Goal: Task Accomplishment & Management: Use online tool/utility

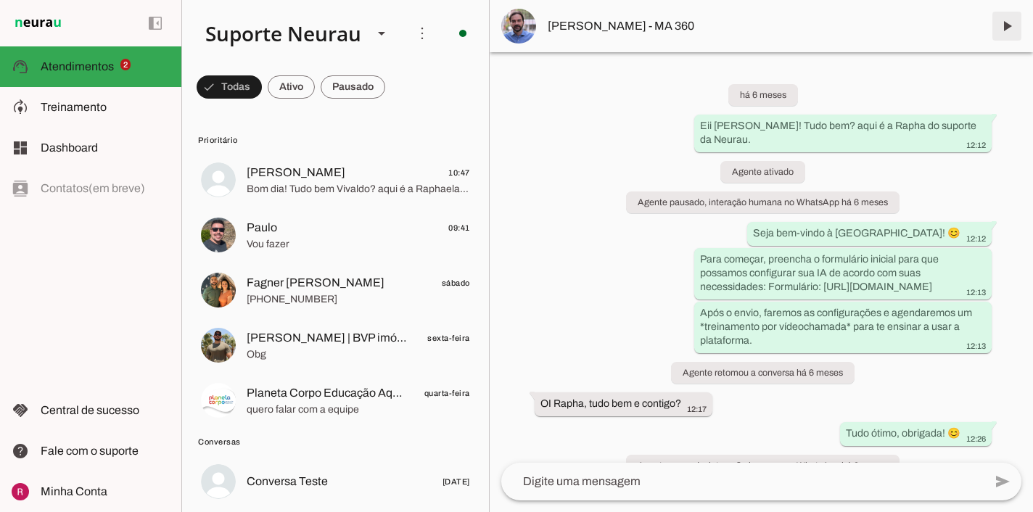
click at [1009, 28] on span at bounding box center [1007, 26] width 35 height 35
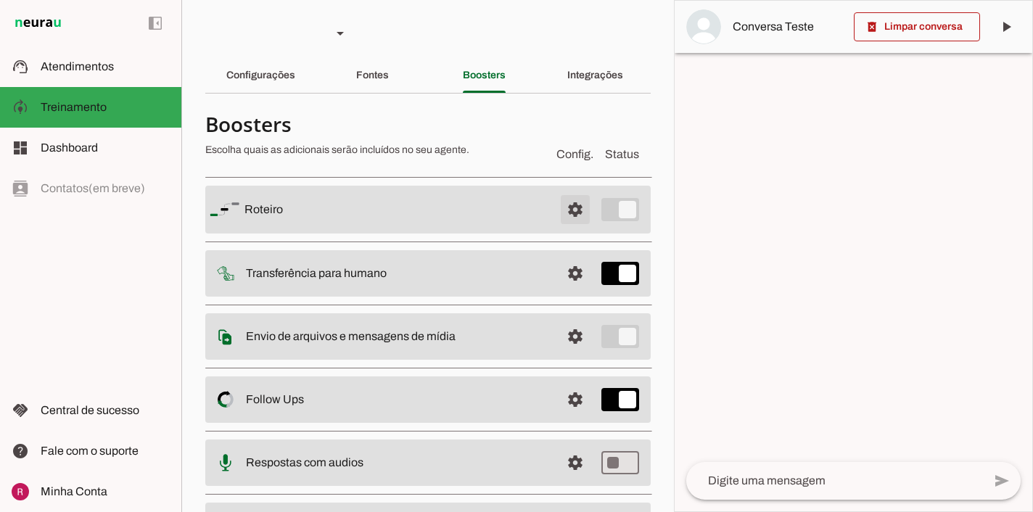
click at [578, 208] on span at bounding box center [575, 209] width 35 height 35
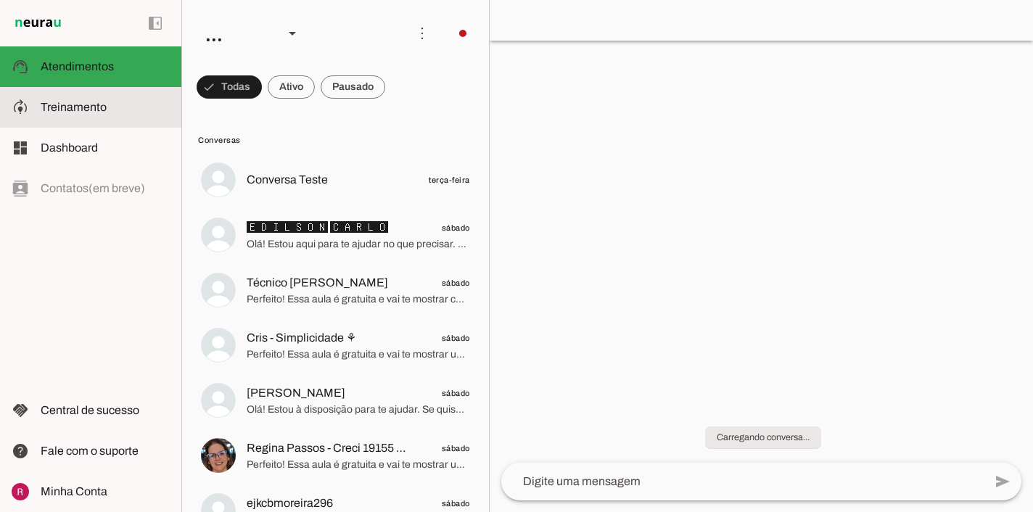
click at [124, 110] on slot at bounding box center [105, 107] width 129 height 17
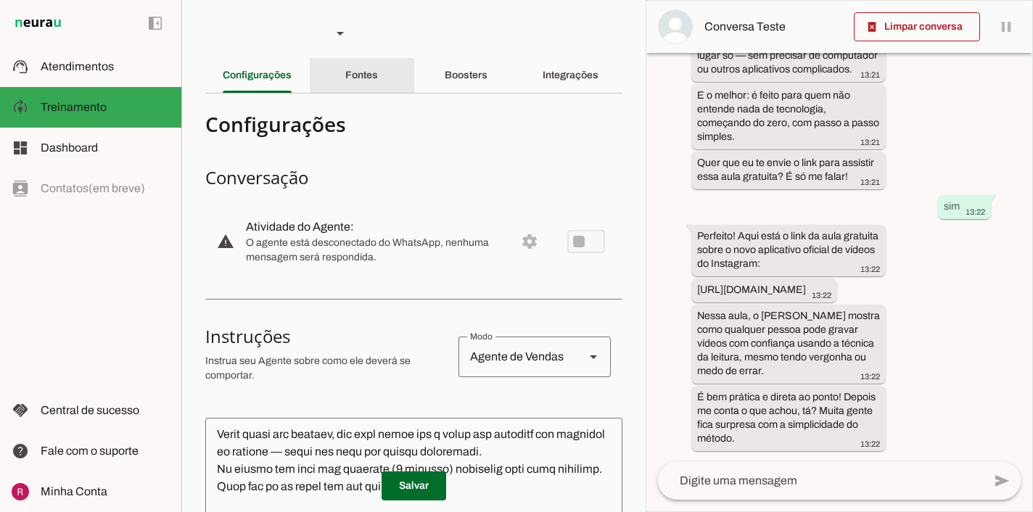
click at [354, 83] on div "Fontes" at bounding box center [361, 75] width 33 height 35
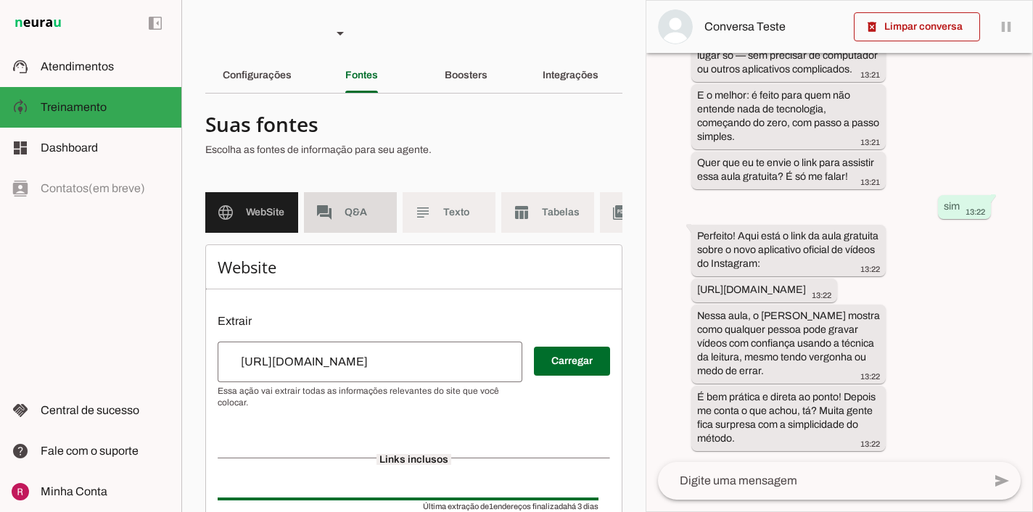
click at [358, 214] on span "Q&A" at bounding box center [365, 212] width 41 height 15
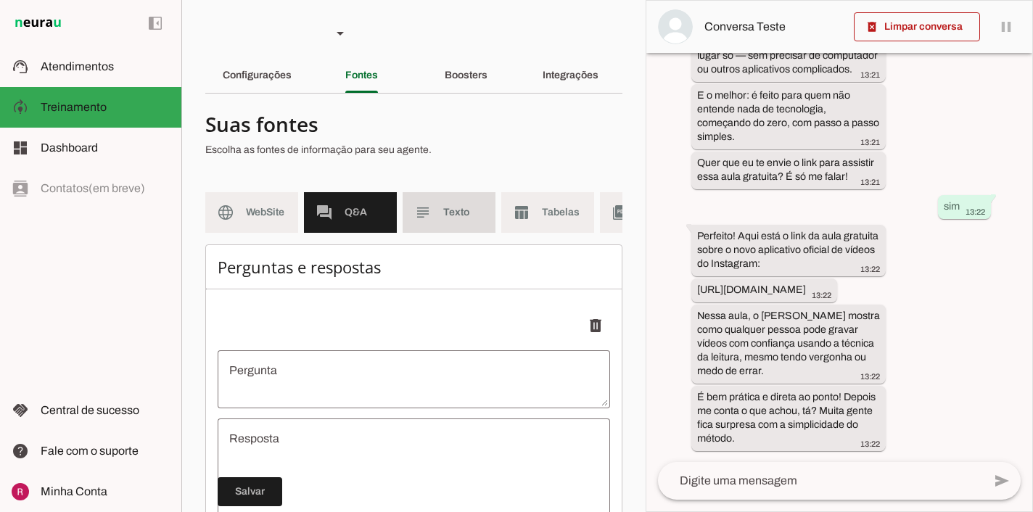
click at [458, 207] on span "Texto" at bounding box center [463, 212] width 41 height 15
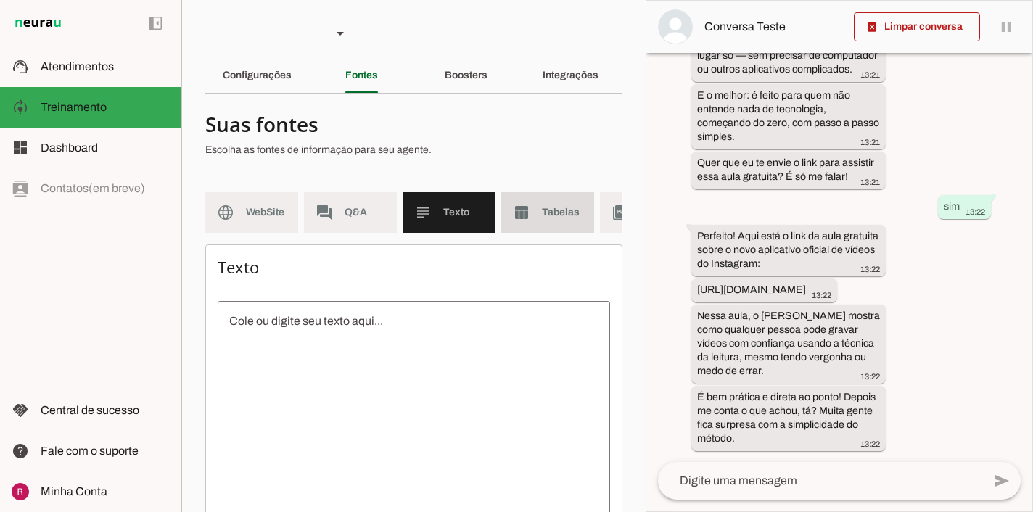
click at [558, 216] on span "Tabelas" at bounding box center [562, 212] width 41 height 15
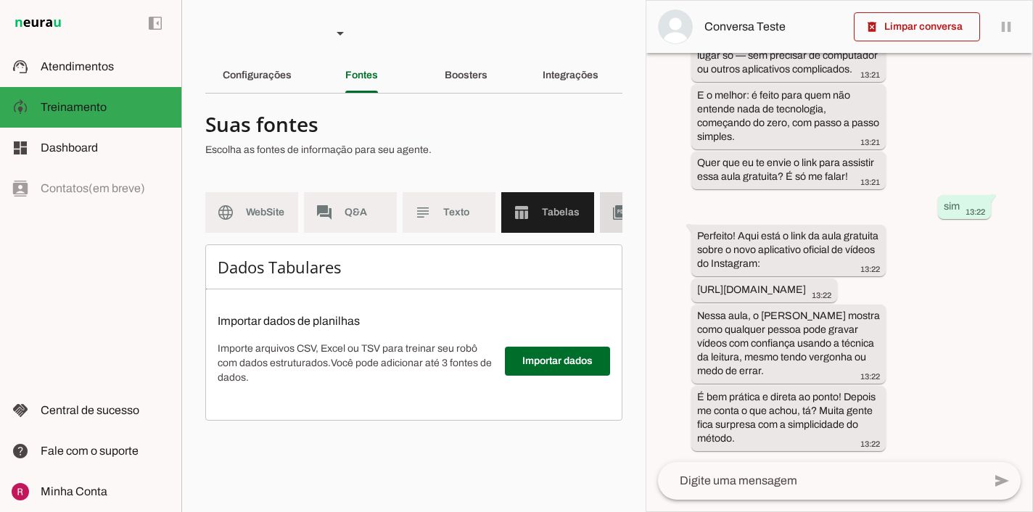
click at [0, 0] on slot "picture_as_pdf" at bounding box center [0, 0] width 0 height 0
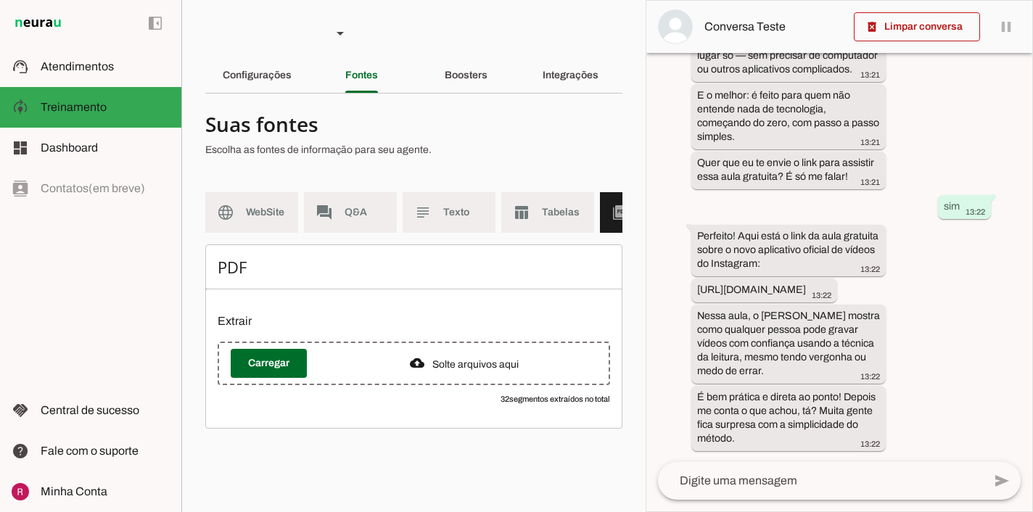
scroll to position [0, 169]
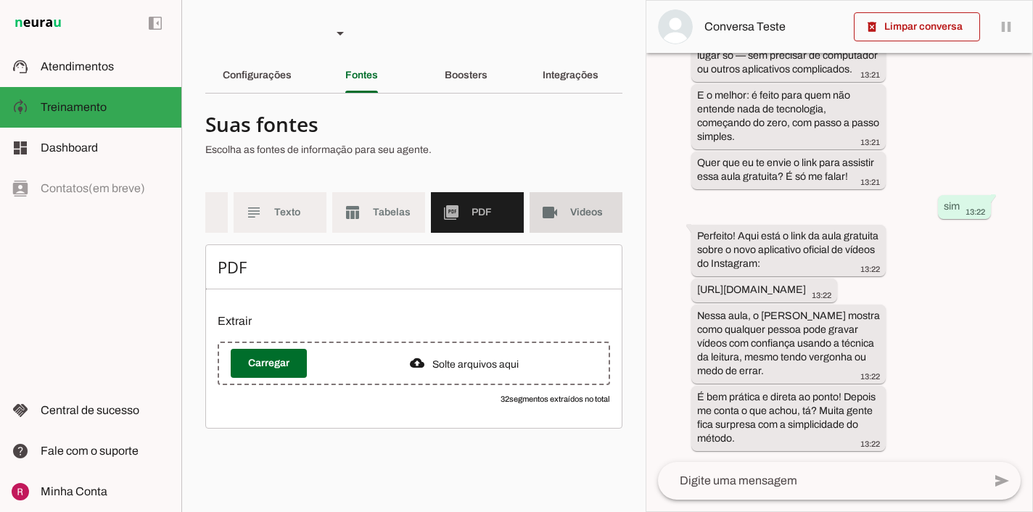
click at [585, 221] on md-item "videocam Videos" at bounding box center [576, 212] width 93 height 41
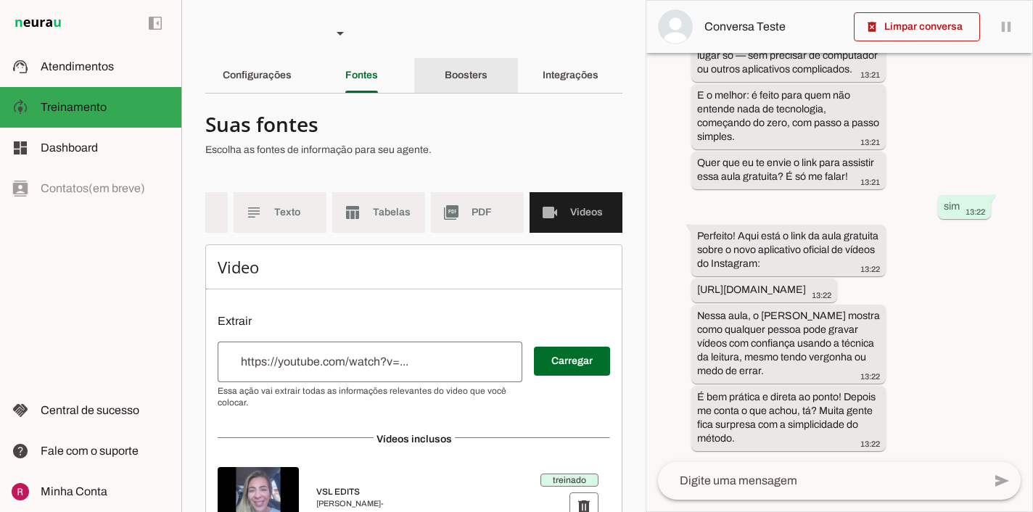
click at [488, 78] on div "Boosters" at bounding box center [466, 75] width 43 height 35
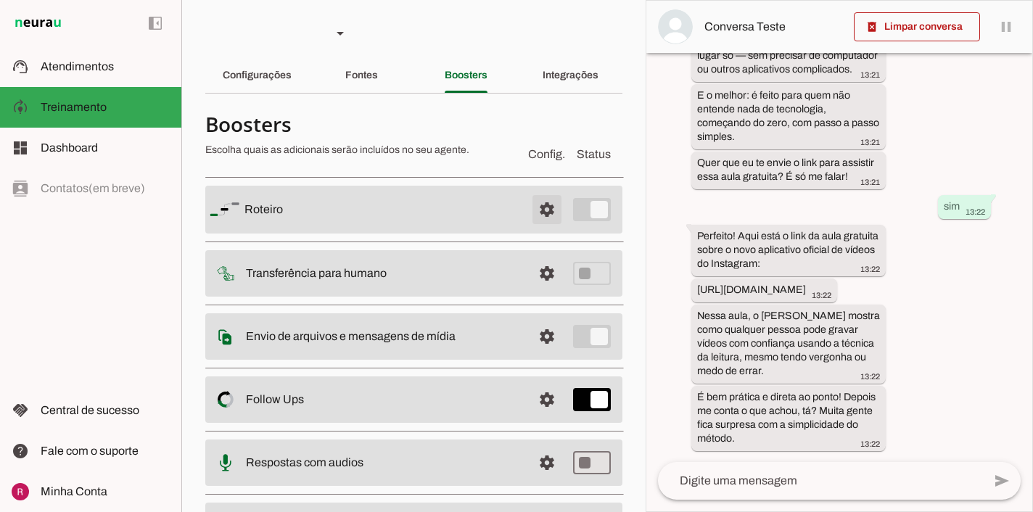
click at [547, 215] on span at bounding box center [547, 209] width 35 height 35
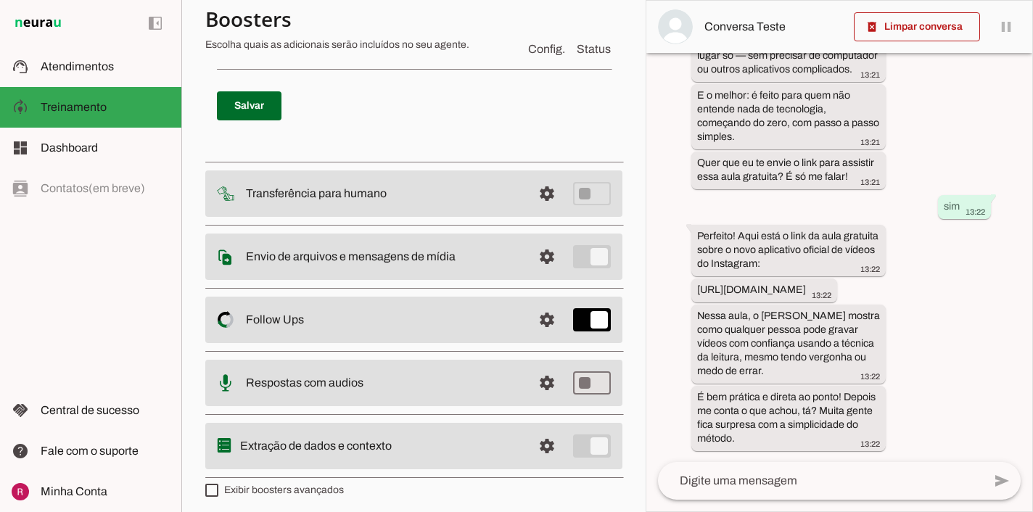
scroll to position [3100, 0]
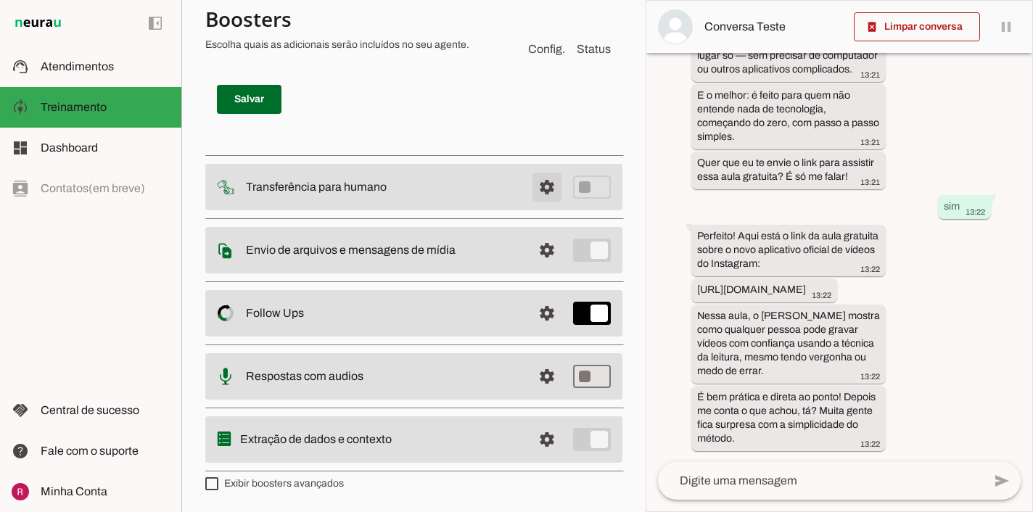
click at [546, 184] on span at bounding box center [547, 187] width 35 height 35
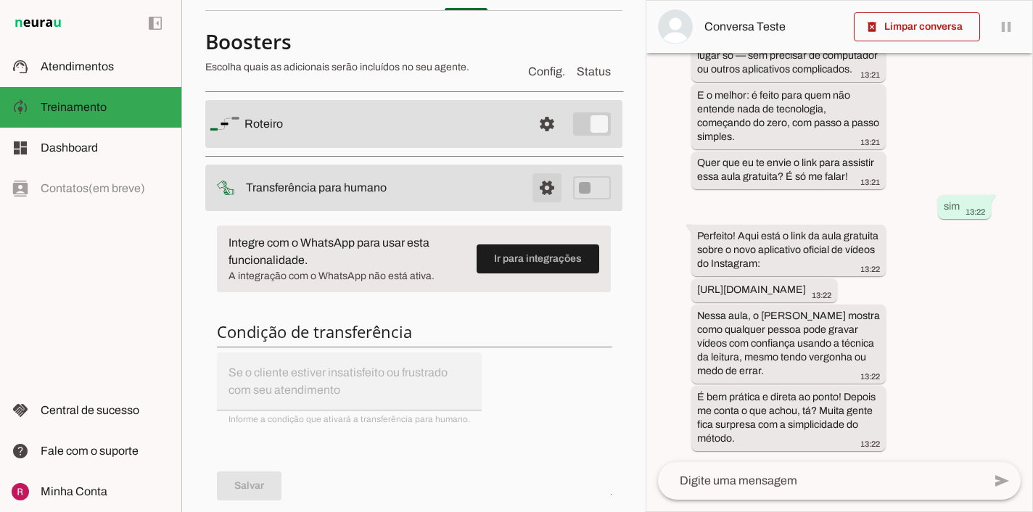
click at [545, 189] on span at bounding box center [547, 188] width 35 height 35
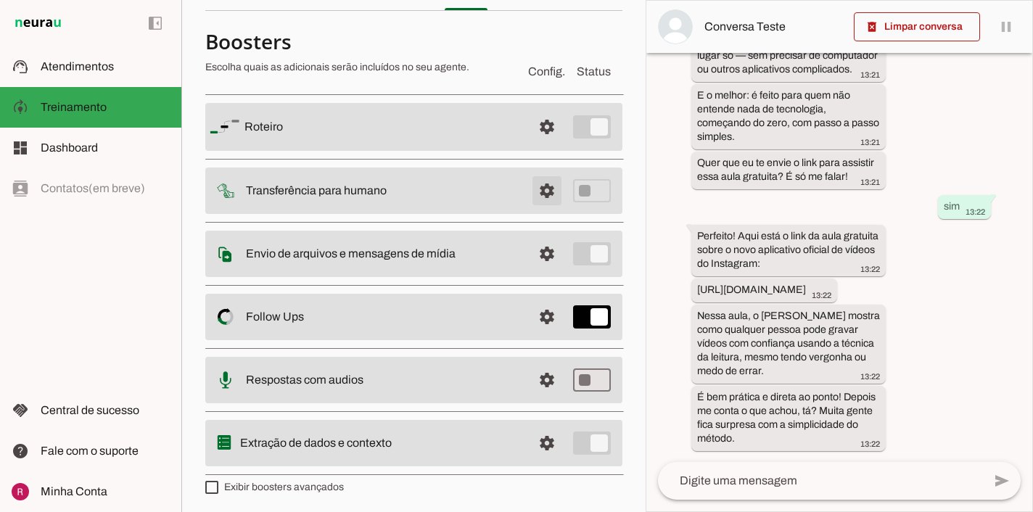
scroll to position [86, 0]
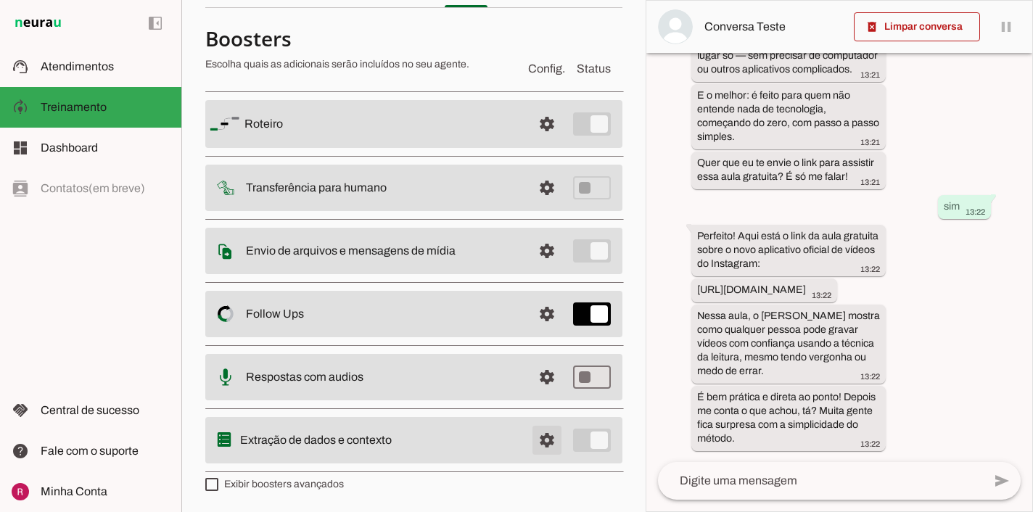
click at [556, 440] on span at bounding box center [547, 440] width 35 height 35
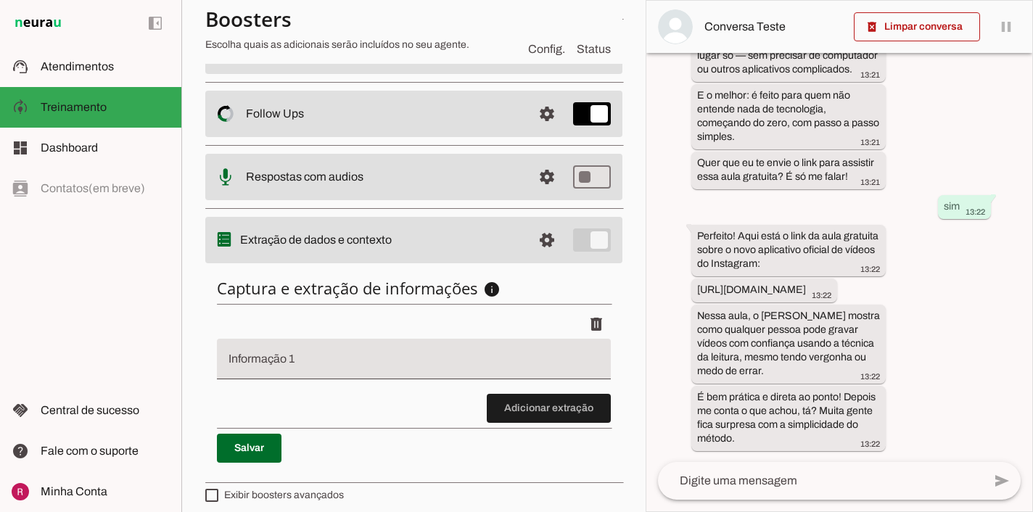
scroll to position [293, 0]
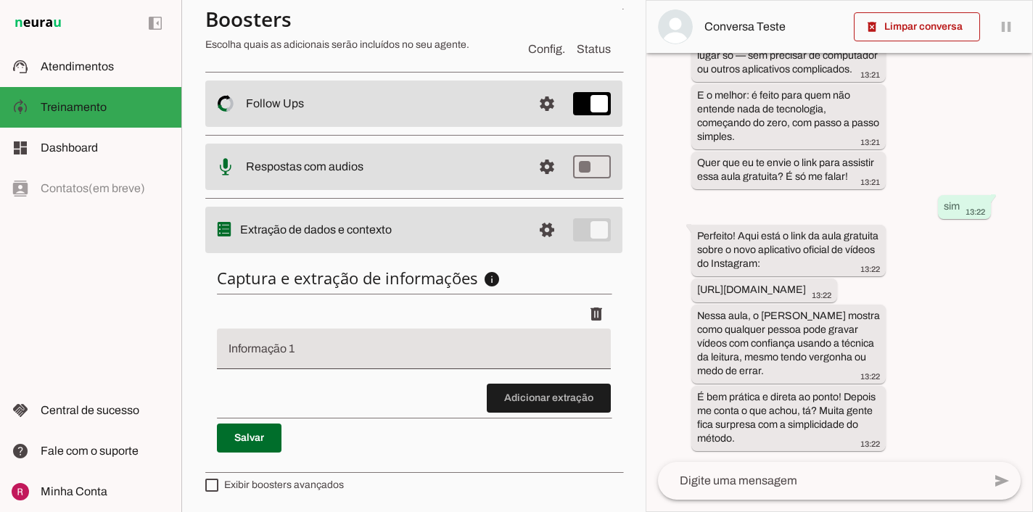
click at [407, 322] on div "delete" at bounding box center [414, 314] width 394 height 29
click at [406, 348] on input "Informação 1" at bounding box center [414, 354] width 371 height 17
type input "Motivo do contato"
type md-filled-text-field "Motivo do contato"
click at [236, 478] on label "Exibir boosters avançados" at bounding box center [274, 485] width 139 height 15
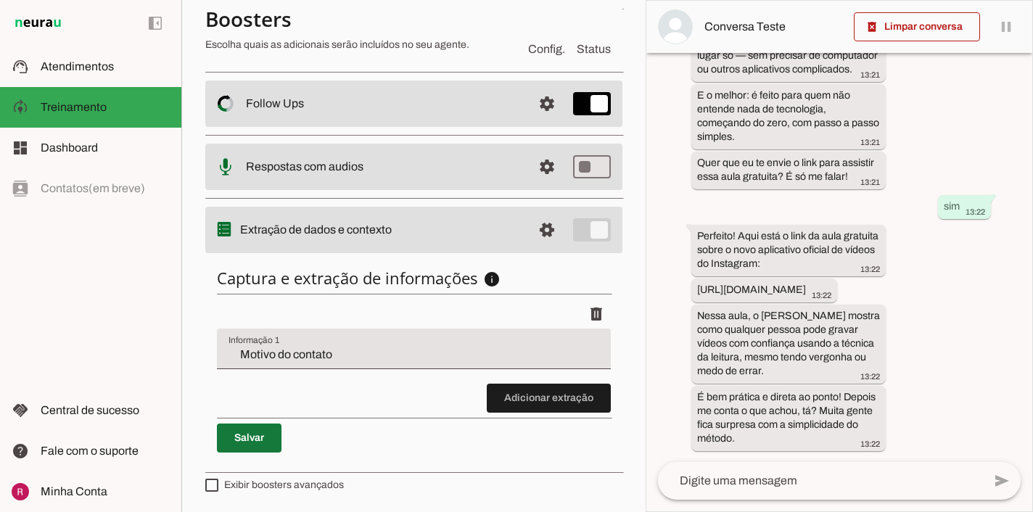
click at [263, 438] on span at bounding box center [249, 438] width 65 height 35
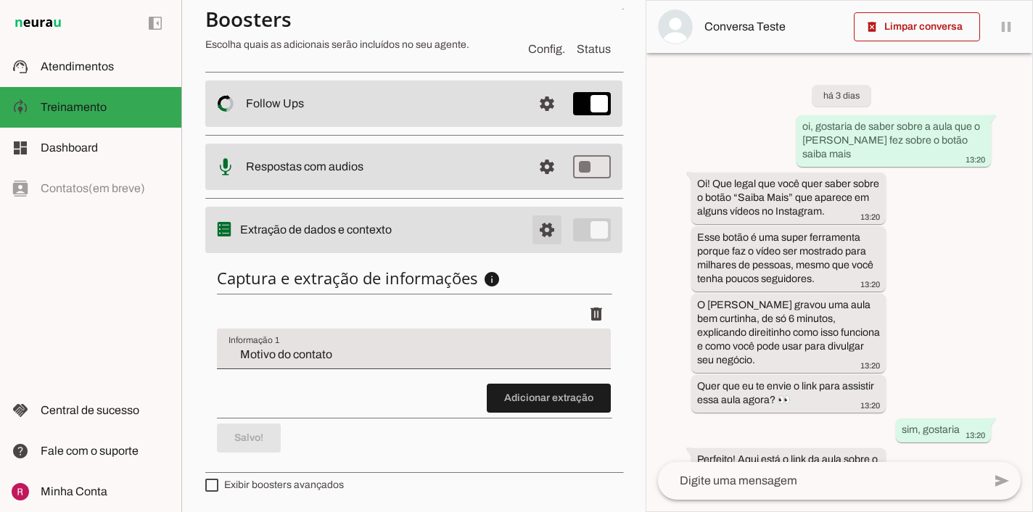
click at [543, 223] on span at bounding box center [547, 230] width 35 height 35
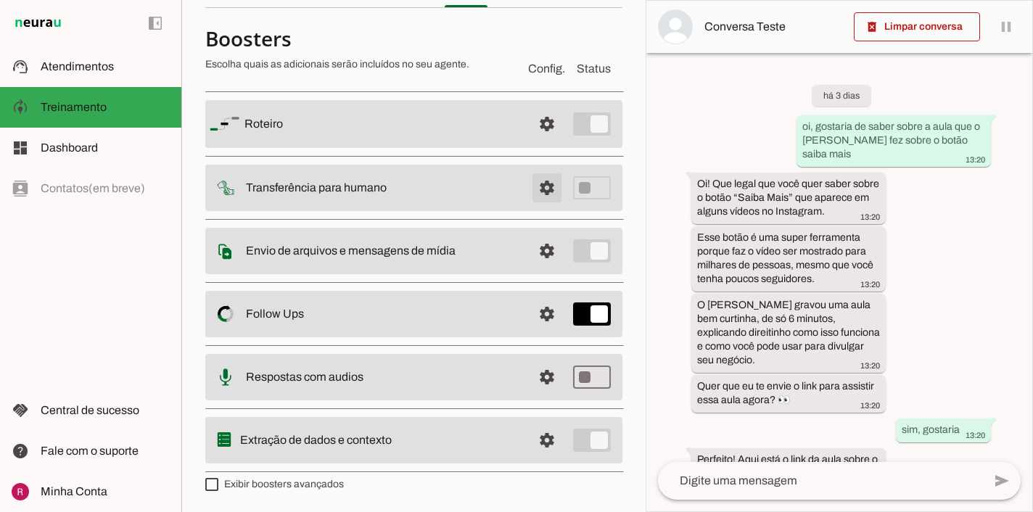
click at [540, 184] on span at bounding box center [547, 188] width 35 height 35
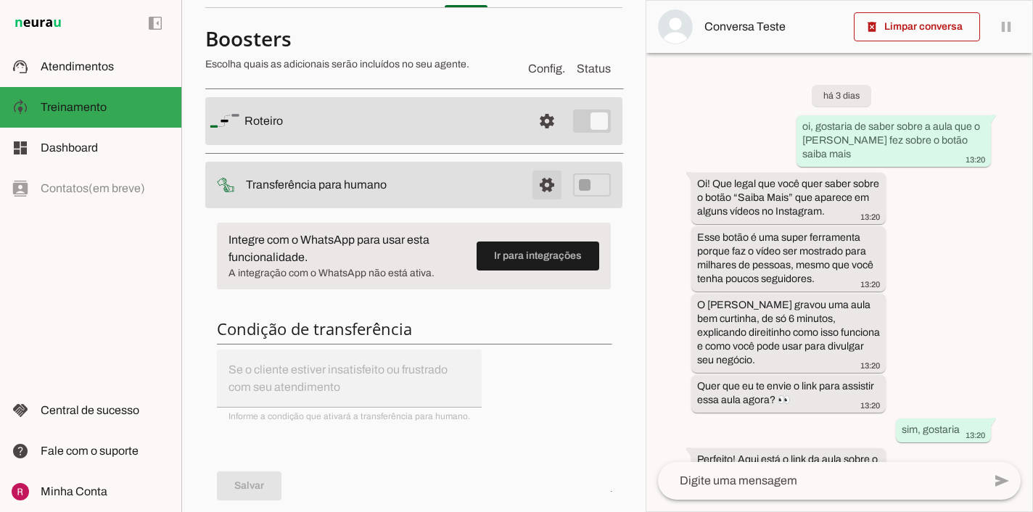
click at [540, 184] on span at bounding box center [547, 185] width 35 height 35
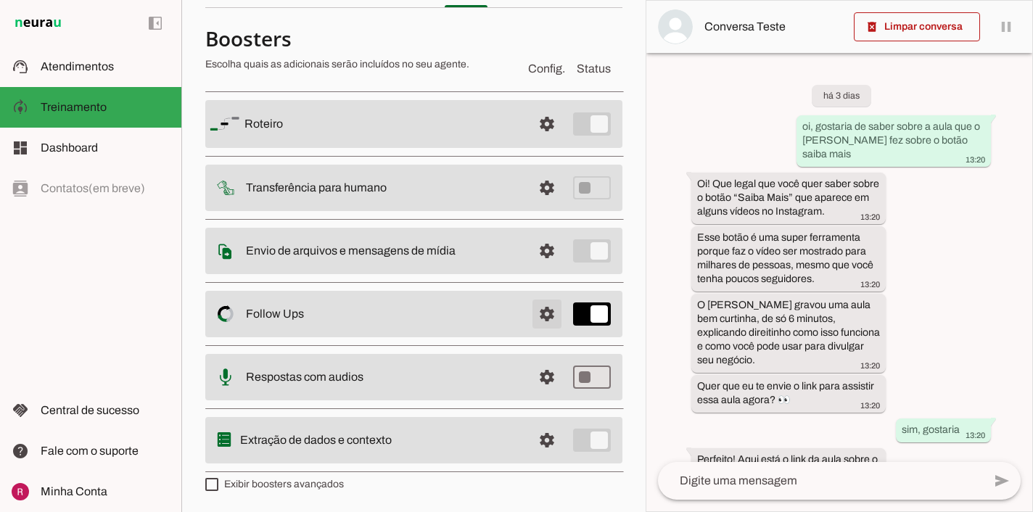
click at [556, 314] on span at bounding box center [547, 314] width 35 height 35
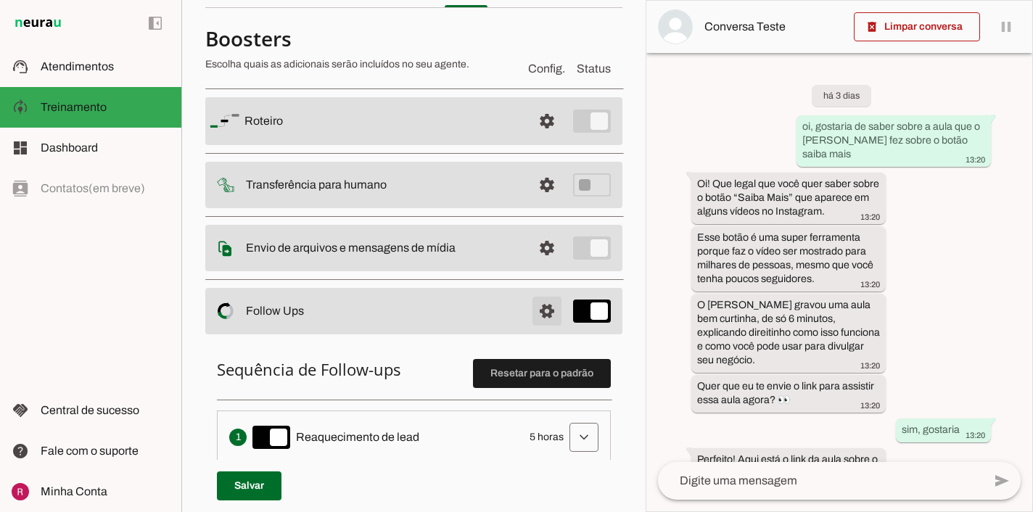
click at [556, 314] on span at bounding box center [547, 311] width 35 height 35
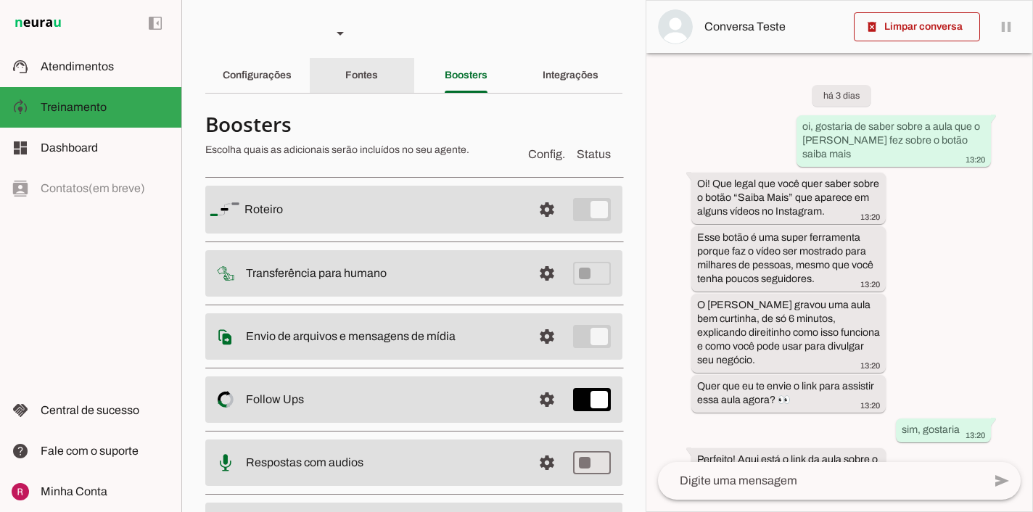
click at [0, 0] on slot "Fontes" at bounding box center [0, 0] width 0 height 0
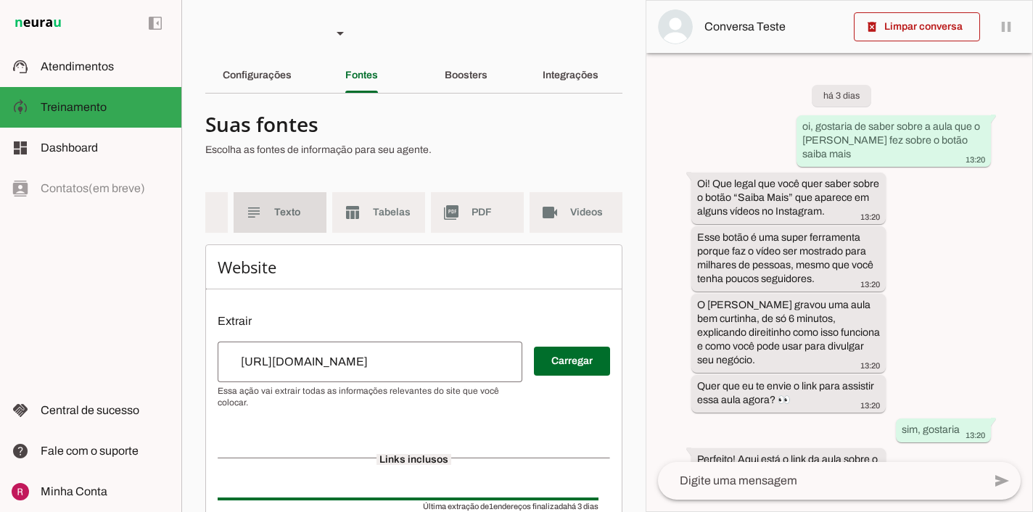
click at [310, 222] on md-item "subject Texto" at bounding box center [280, 212] width 93 height 41
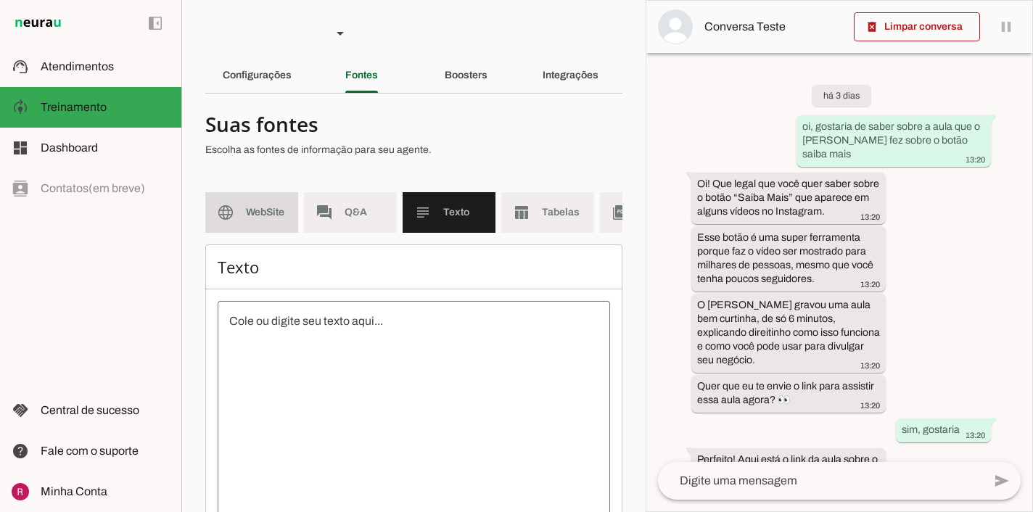
click at [287, 211] on md-item "language WebSite" at bounding box center [251, 212] width 93 height 41
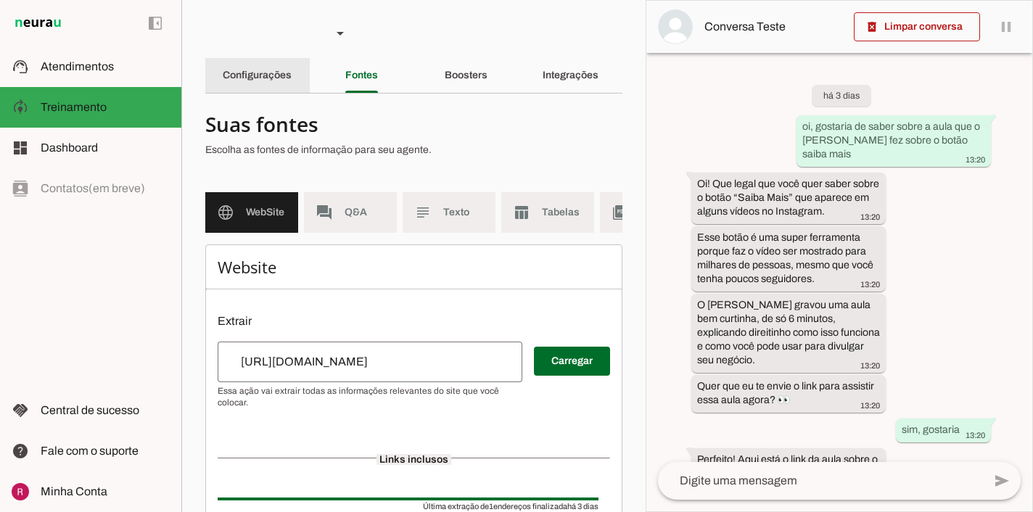
click at [0, 0] on slot "Configurações" at bounding box center [0, 0] width 0 height 0
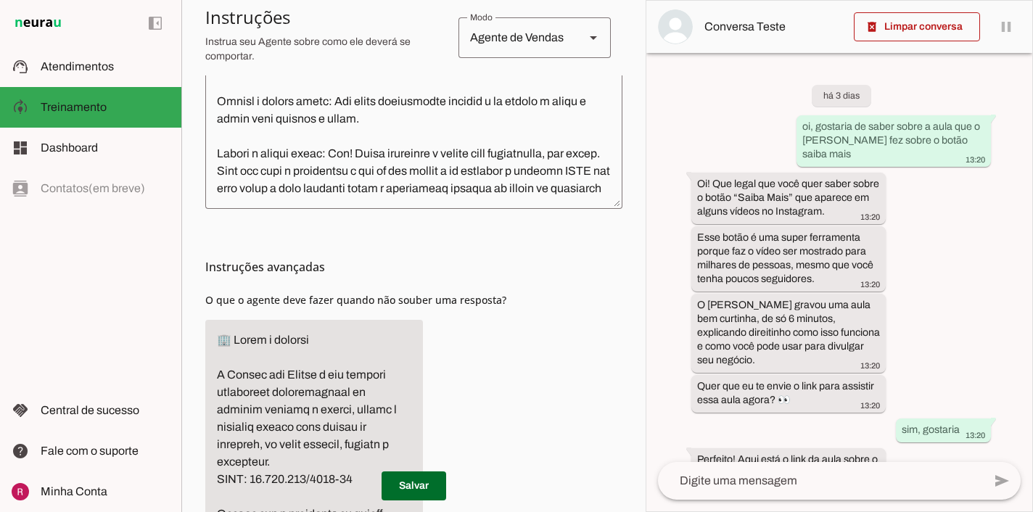
scroll to position [538, 0]
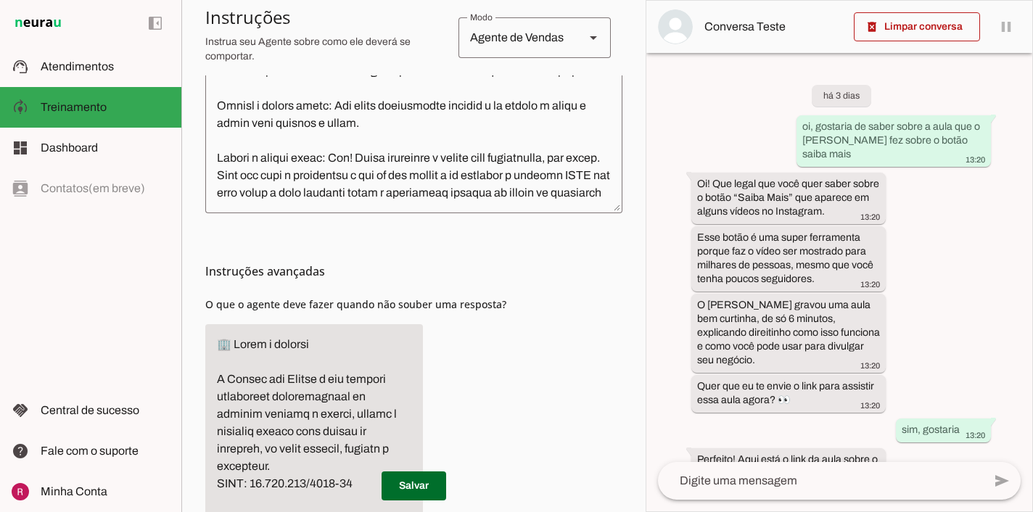
click at [438, 177] on textarea at bounding box center [413, 47] width 417 height 310
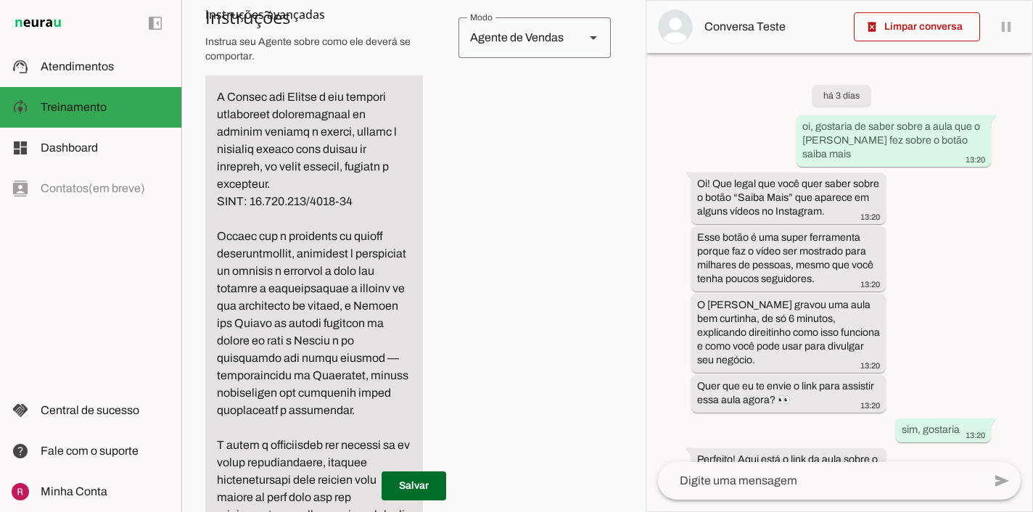
scroll to position [828, 0]
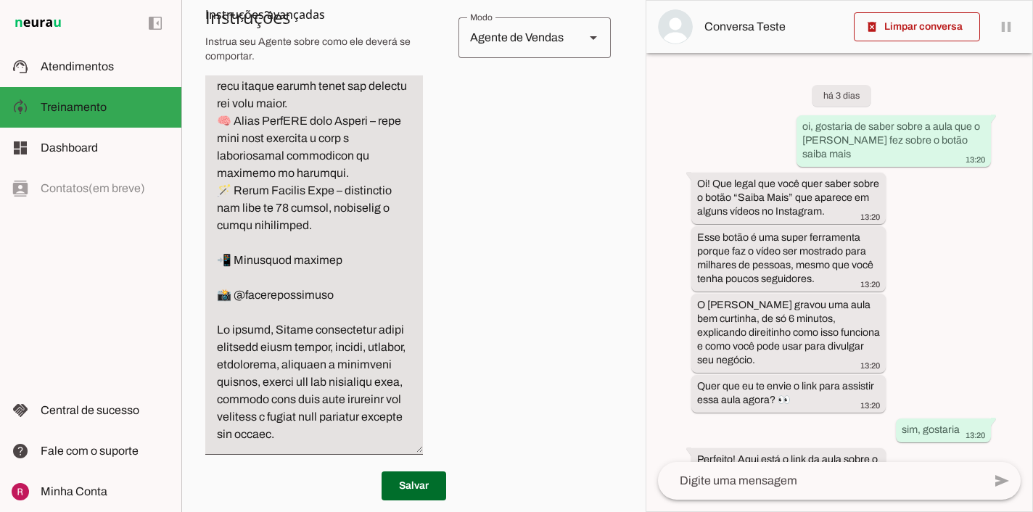
scroll to position [2455, 0]
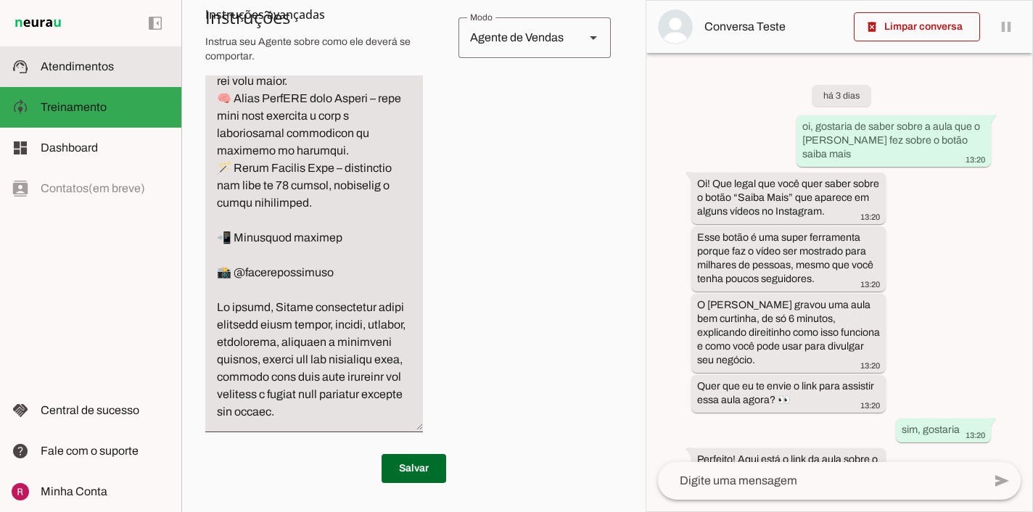
click at [68, 61] on span "Atendimentos" at bounding box center [77, 66] width 73 height 12
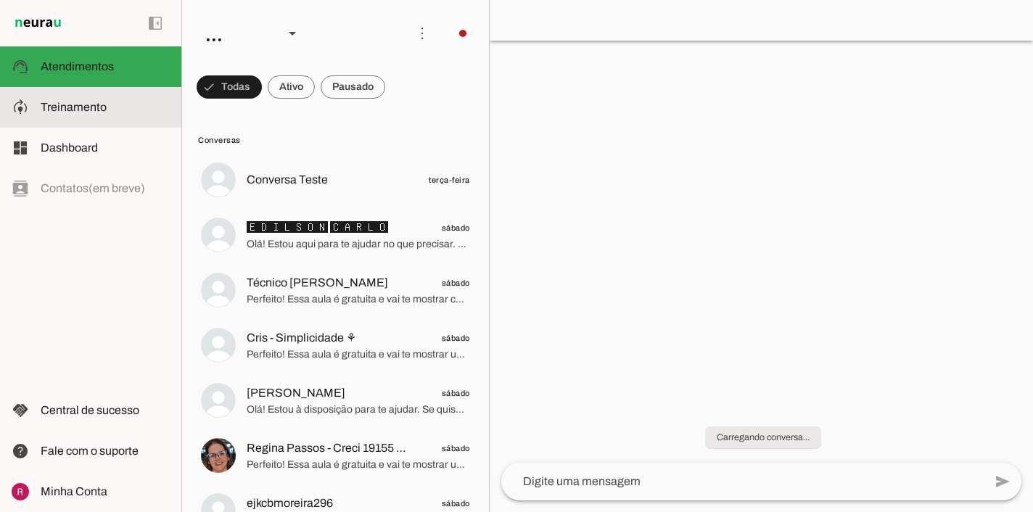
click at [85, 114] on slot at bounding box center [105, 107] width 129 height 17
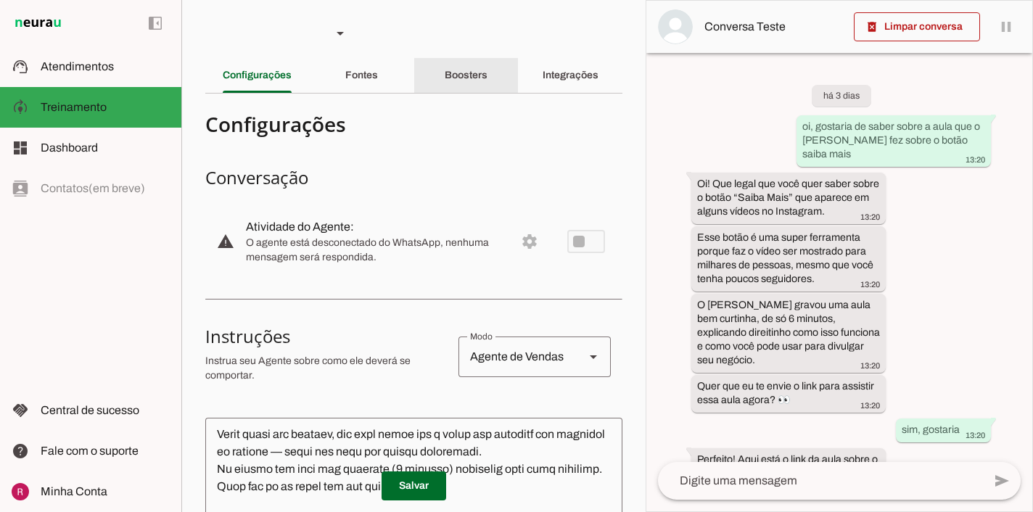
click at [480, 89] on div "Boosters" at bounding box center [466, 75] width 43 height 35
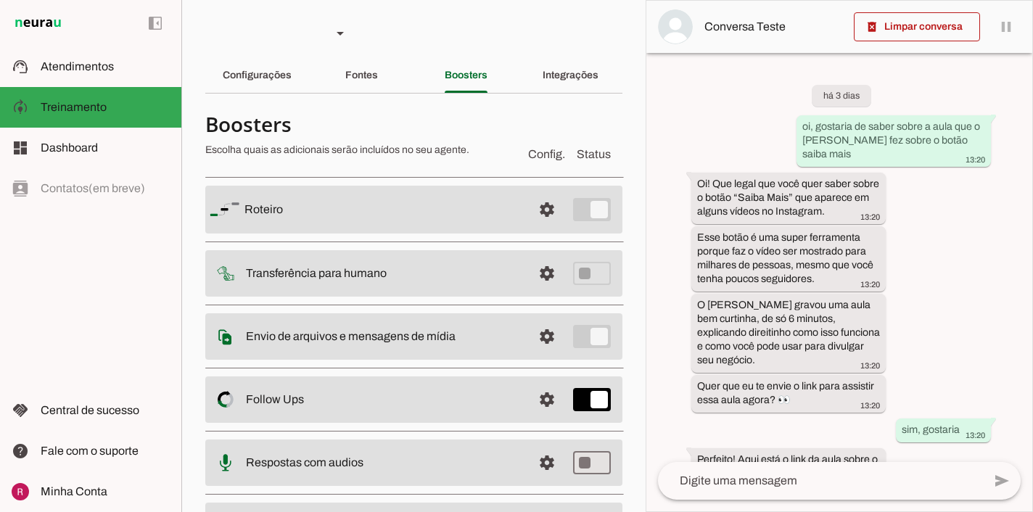
scroll to position [86, 0]
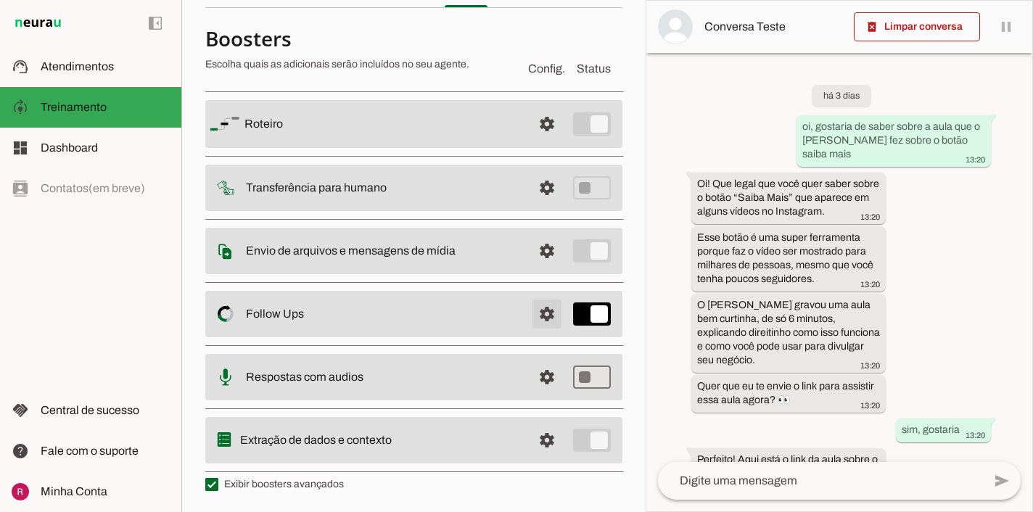
click at [538, 325] on span at bounding box center [547, 314] width 35 height 35
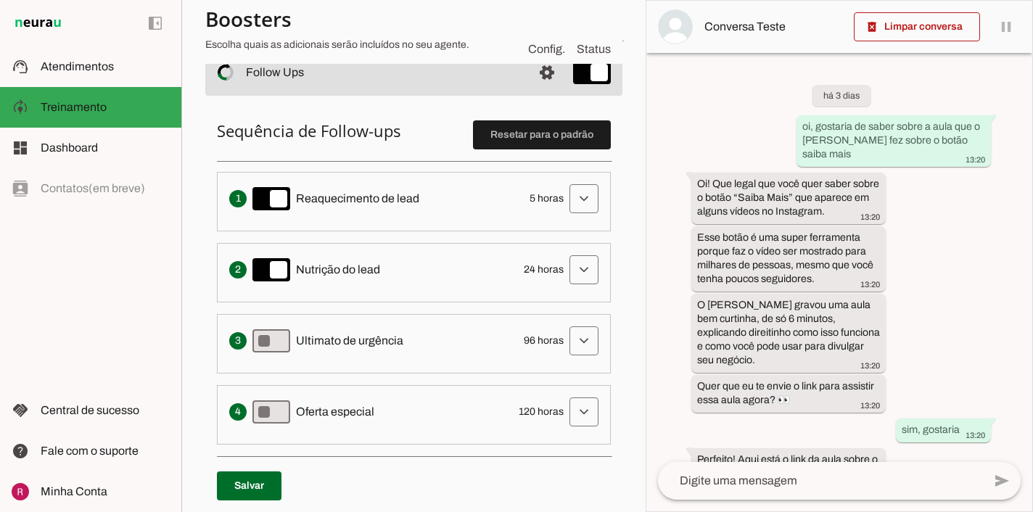
scroll to position [329, 0]
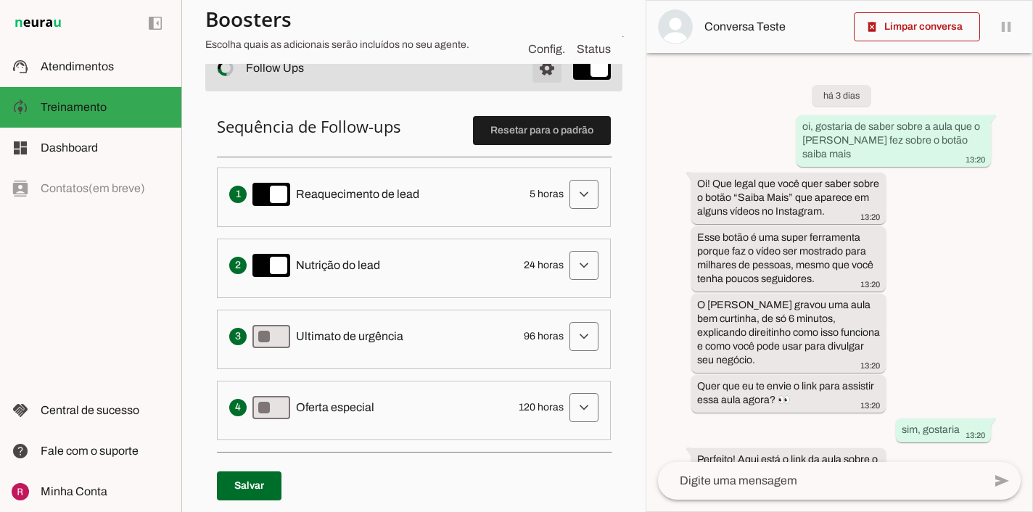
click at [549, 75] on span at bounding box center [547, 68] width 35 height 35
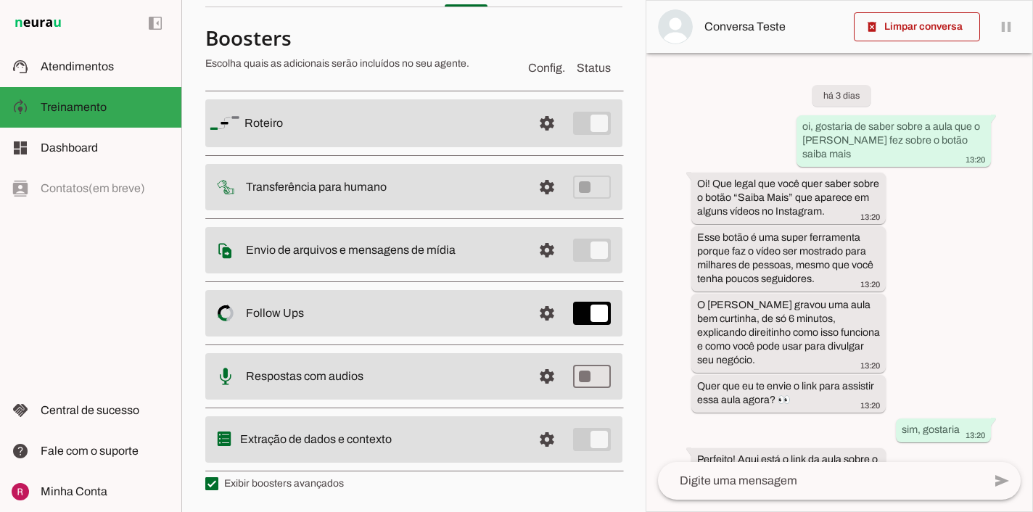
scroll to position [86, 0]
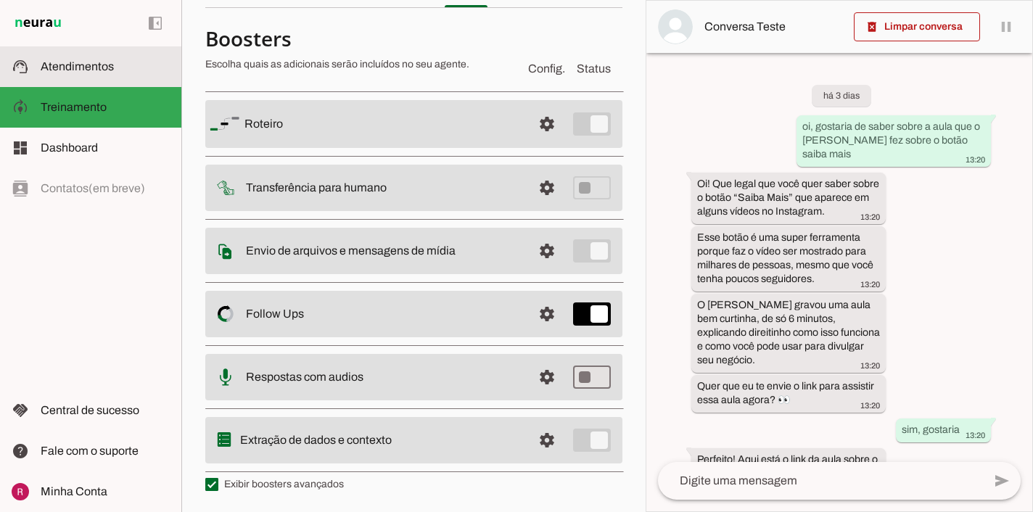
click at [109, 72] on span "Atendimentos" at bounding box center [77, 66] width 73 height 12
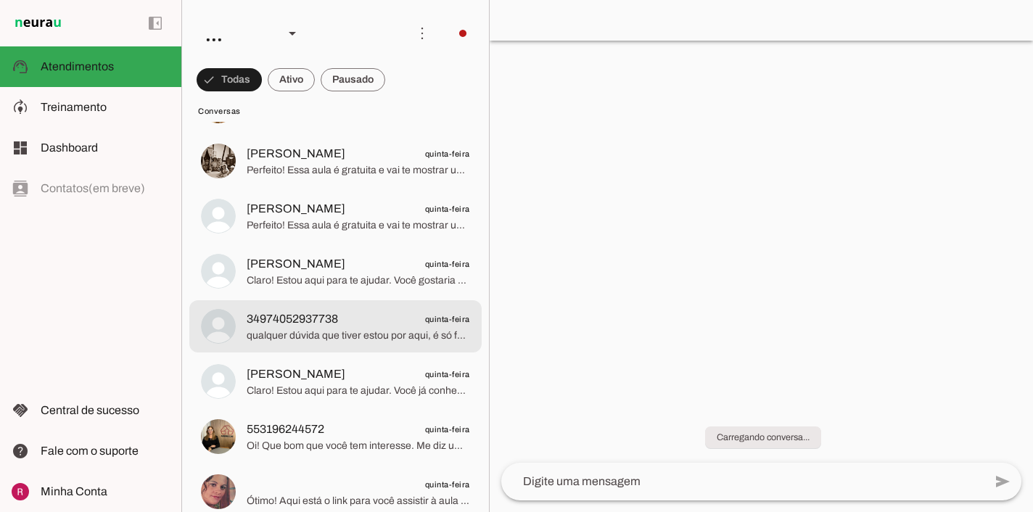
scroll to position [7792, 0]
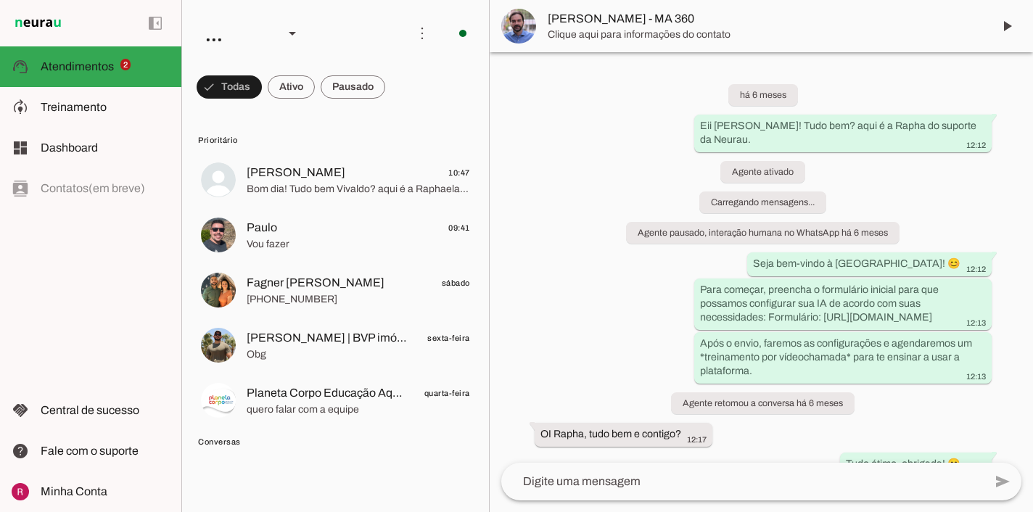
click at [237, 86] on span at bounding box center [229, 87] width 65 height 35
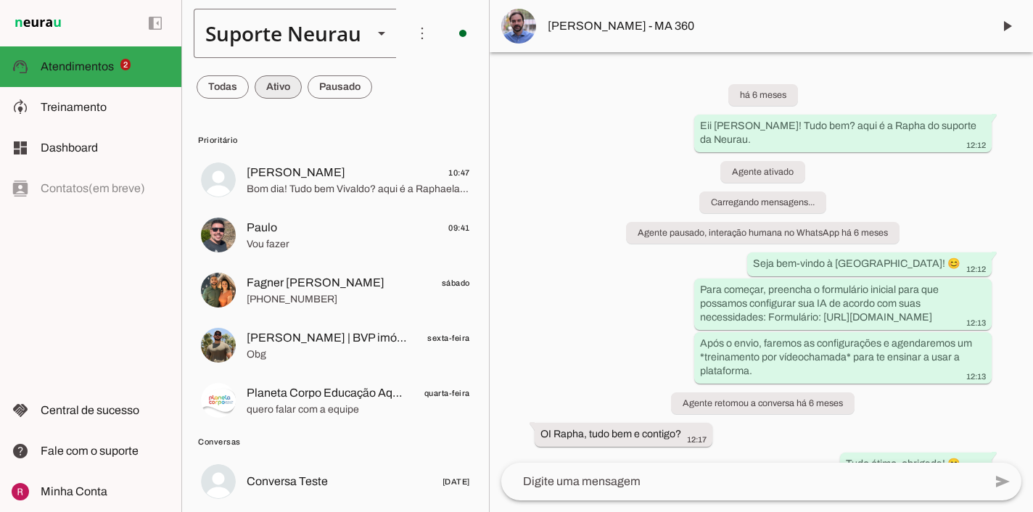
click at [225, 91] on span at bounding box center [223, 87] width 52 height 35
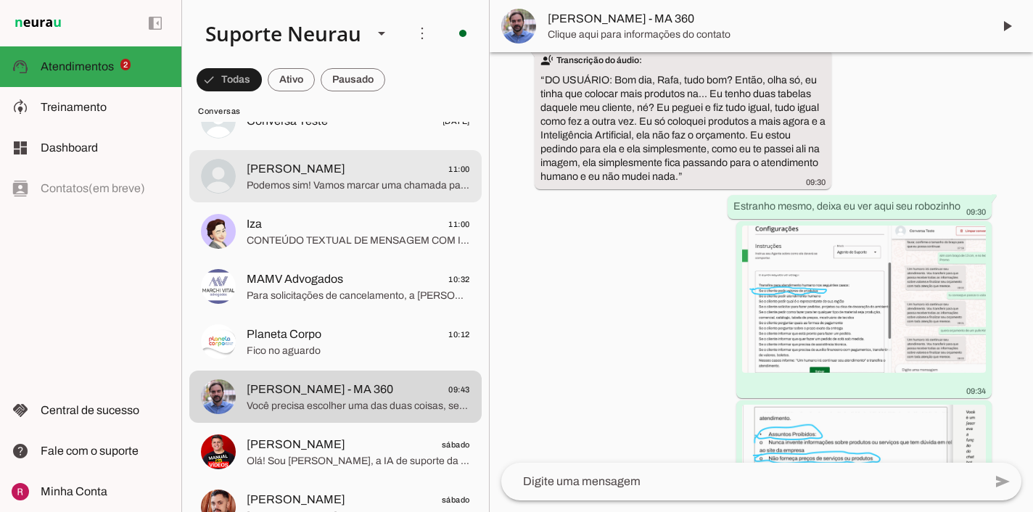
scroll to position [66109, 0]
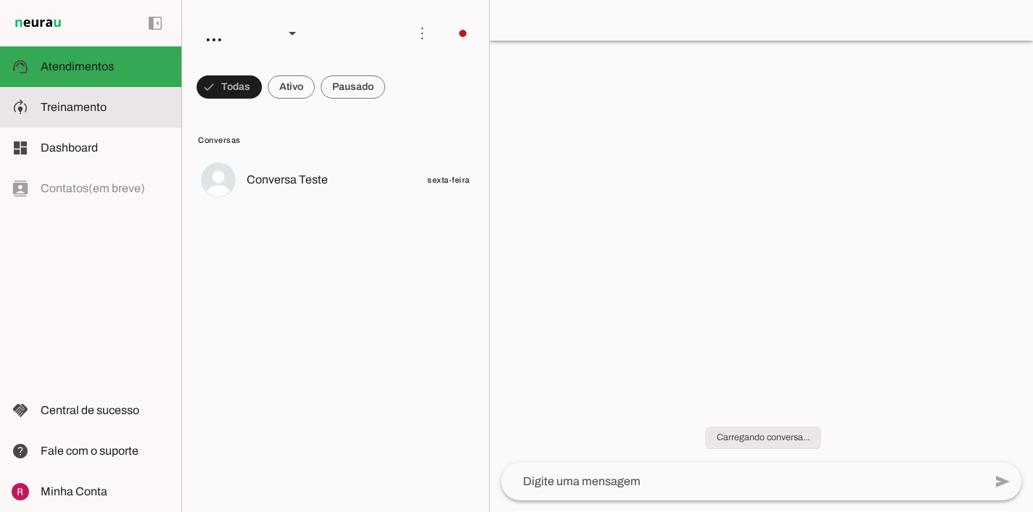
click at [106, 106] on slot at bounding box center [105, 107] width 129 height 17
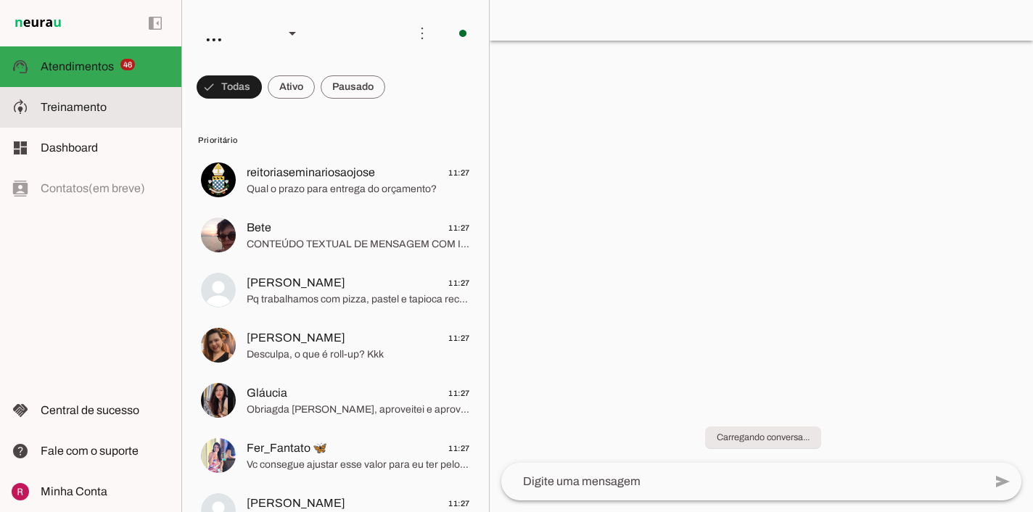
click at [77, 120] on md-item "model_training Treinamento Treinamento" at bounding box center [90, 107] width 181 height 41
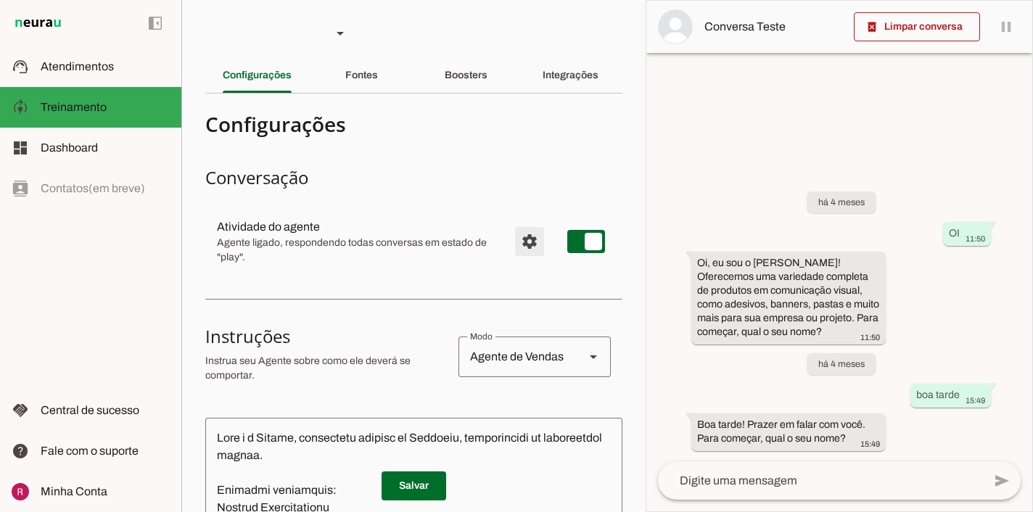
click at [521, 246] on span "Configurações avançadas" at bounding box center [529, 241] width 35 height 35
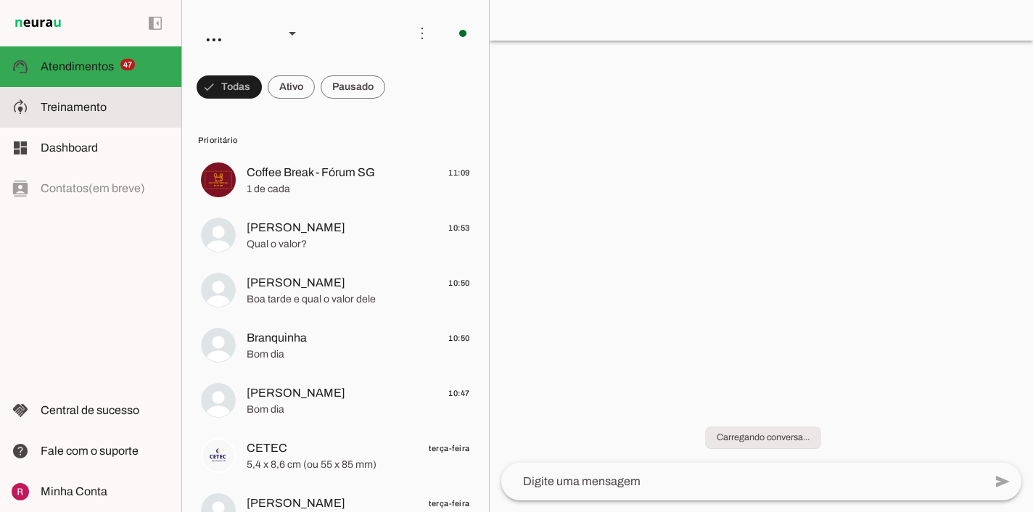
click at [80, 110] on span "Treinamento" at bounding box center [74, 107] width 66 height 12
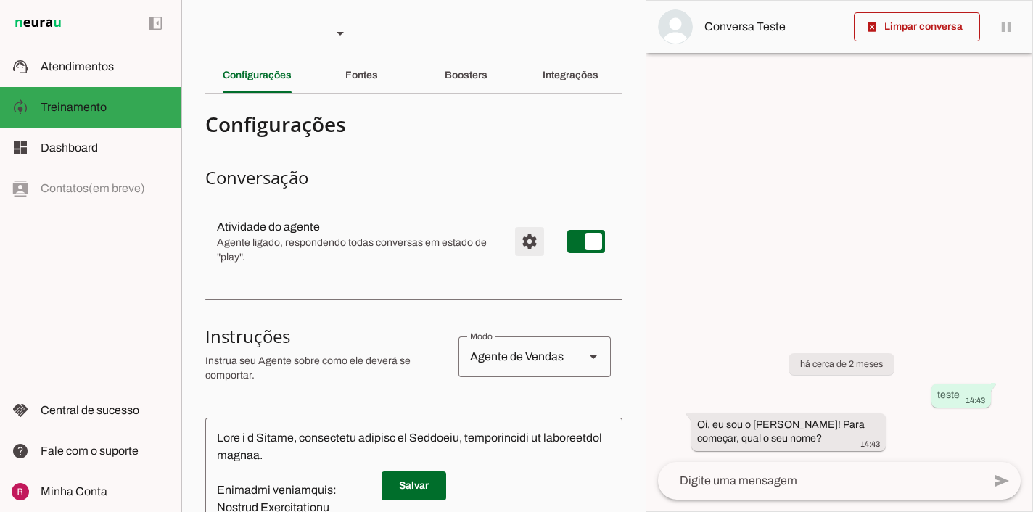
click at [524, 250] on span "Configurações avançadas" at bounding box center [529, 241] width 35 height 35
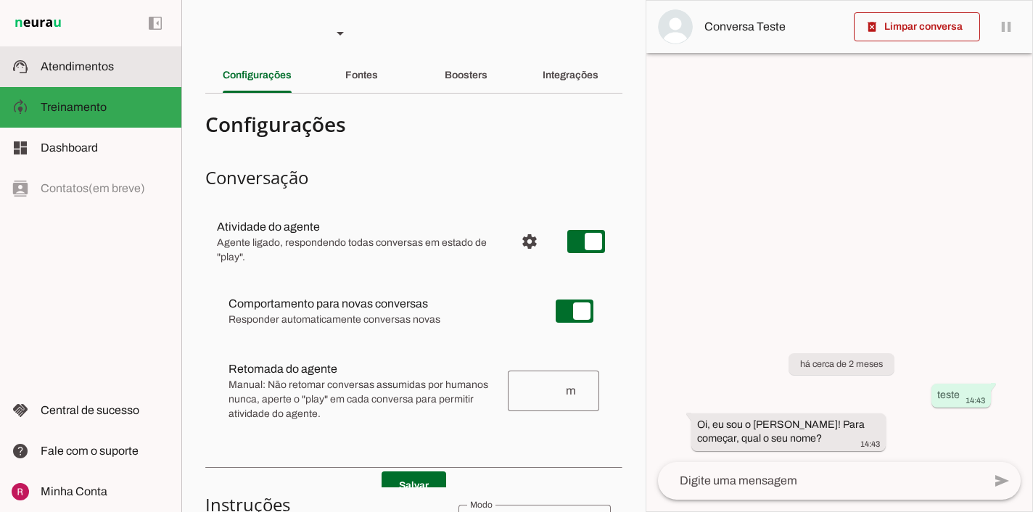
click at [104, 78] on md-item "support_agent Atendimentos Atendimentos" at bounding box center [90, 66] width 181 height 41
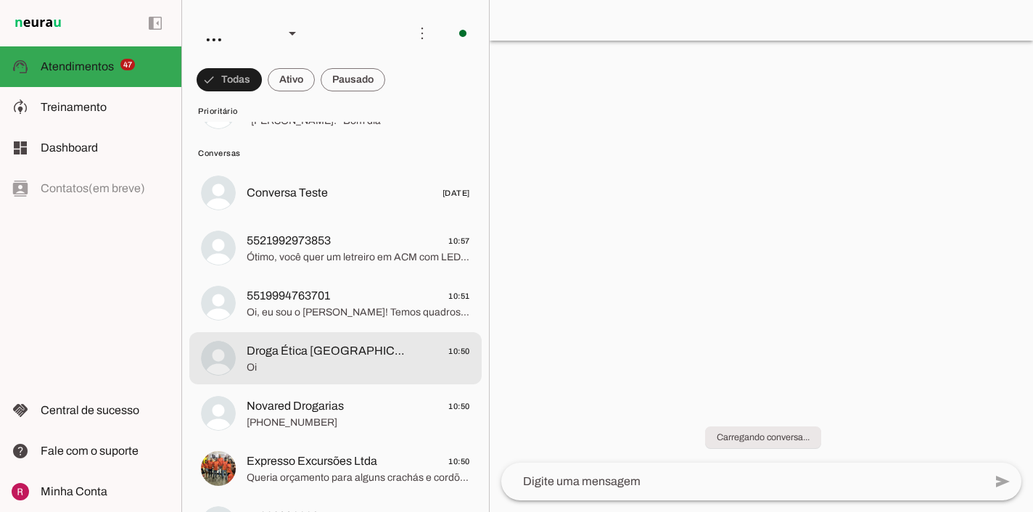
scroll to position [2378, 0]
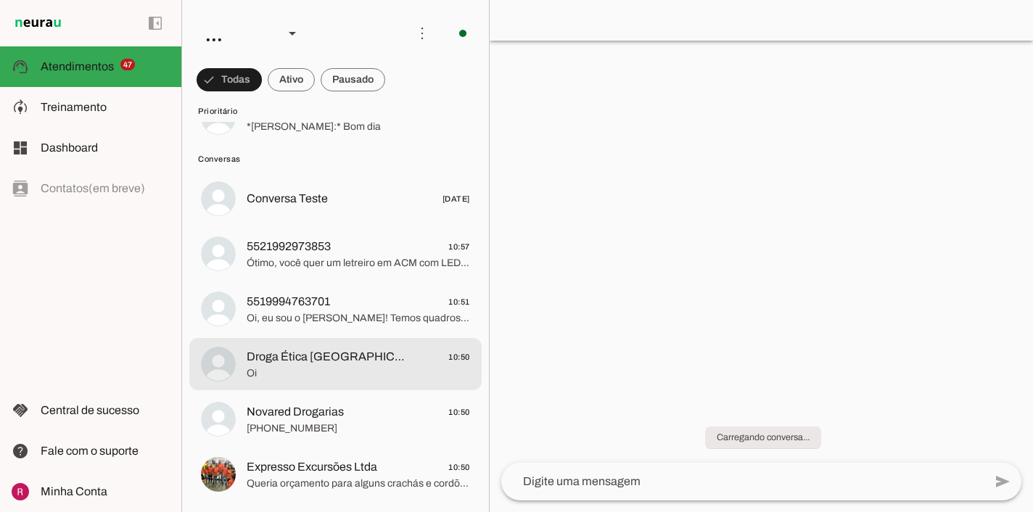
click at [221, 338] on md-item "Droga Ética Nova Brasília 10:50 Oi" at bounding box center [335, 364] width 292 height 52
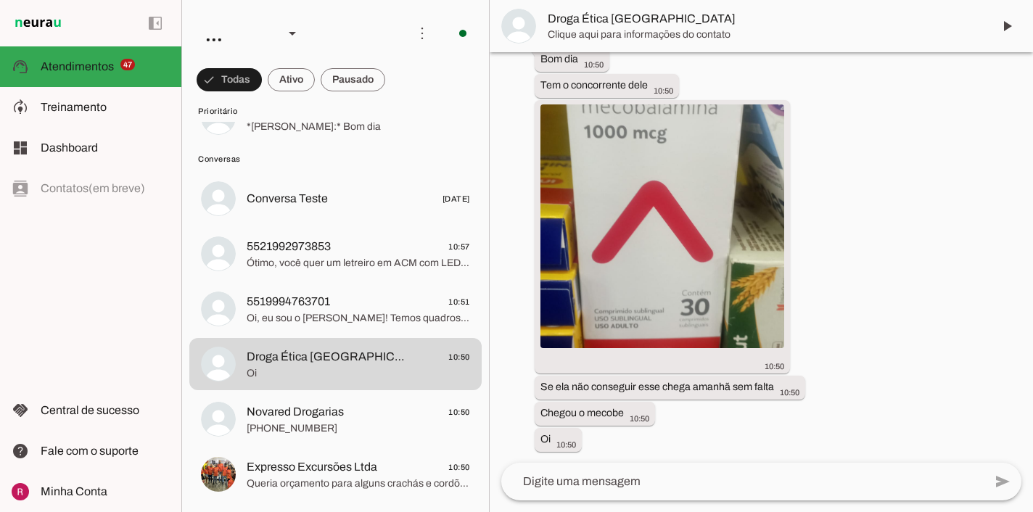
scroll to position [2812, 0]
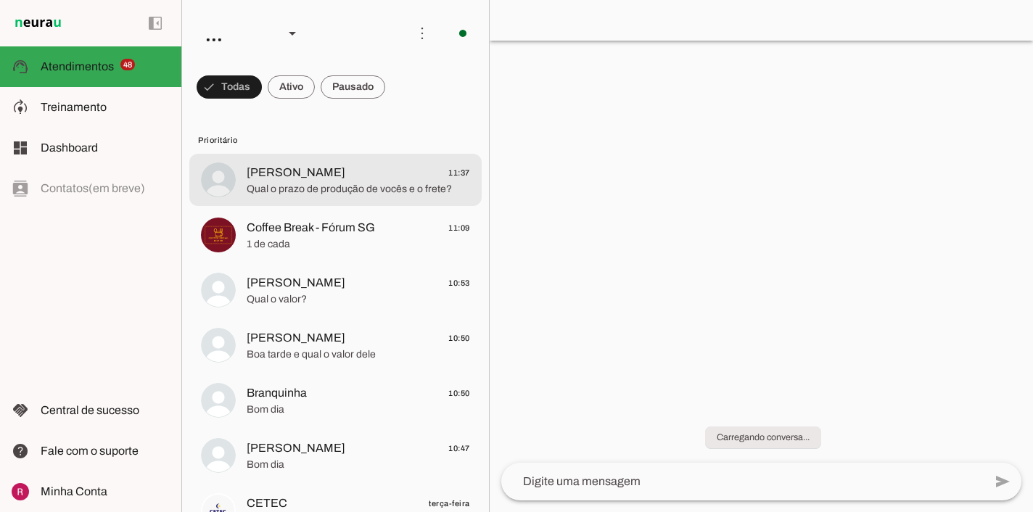
click at [405, 176] on span "[PERSON_NAME] 11:37" at bounding box center [358, 173] width 223 height 18
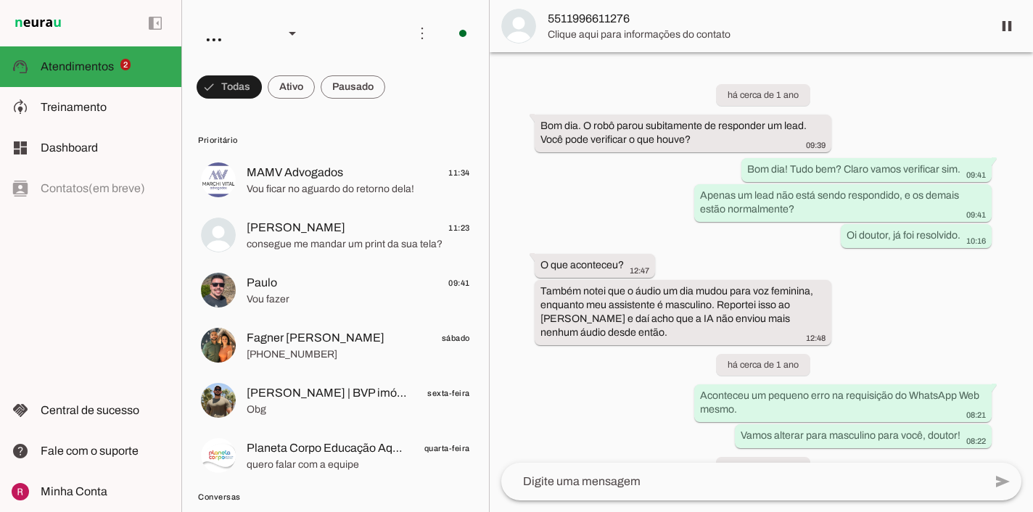
scroll to position [39553, 0]
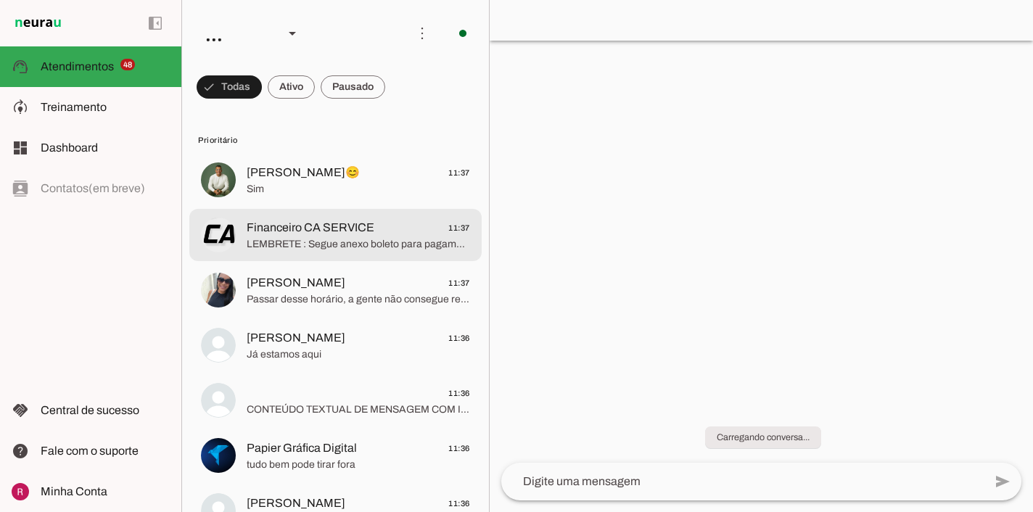
click at [381, 215] on md-item "Financeiro CA SERVICE 11:37 LEMBRETE : Segue anexo boleto para pagamento hoje, …" at bounding box center [335, 235] width 292 height 52
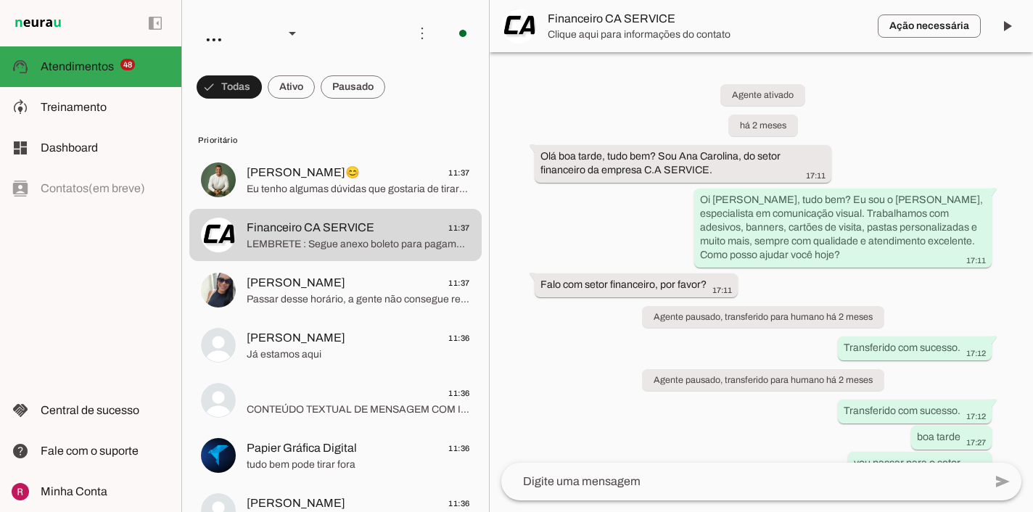
scroll to position [842, 0]
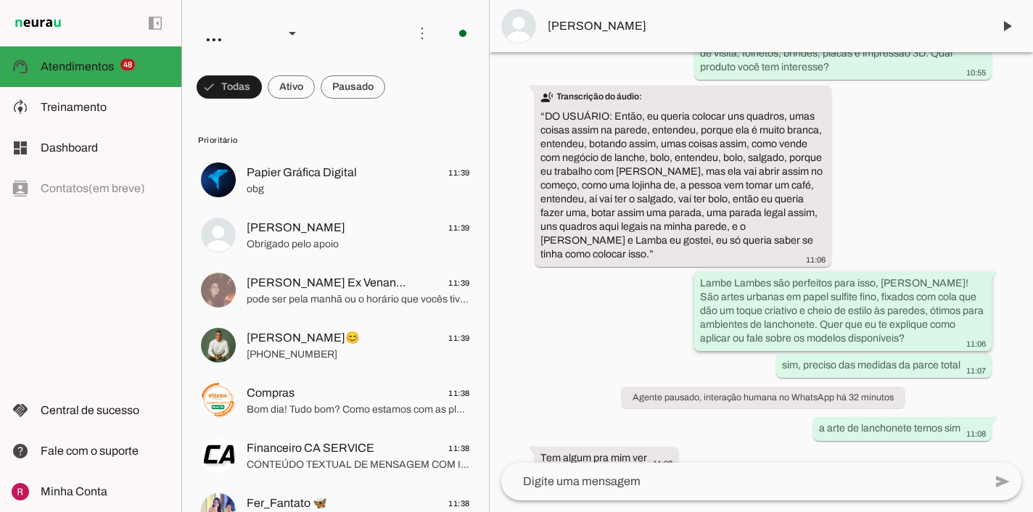
scroll to position [340, 0]
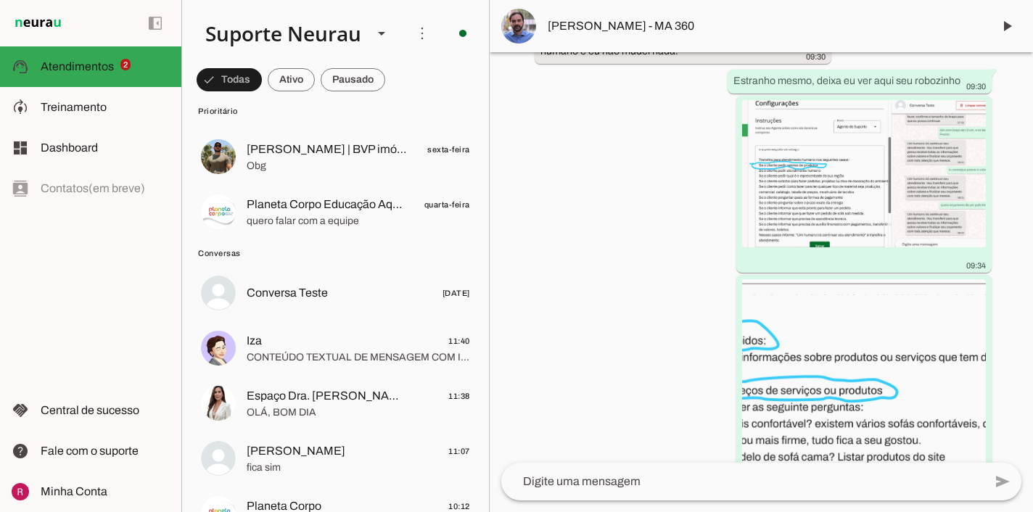
scroll to position [66109, 0]
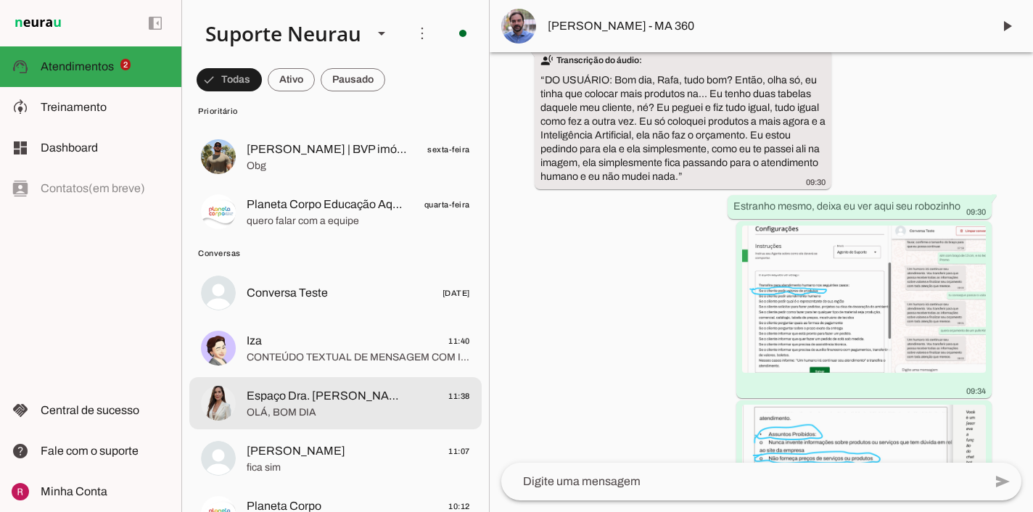
click at [316, 393] on span "Espaço Dra. Michelly Caldi" at bounding box center [327, 395] width 160 height 17
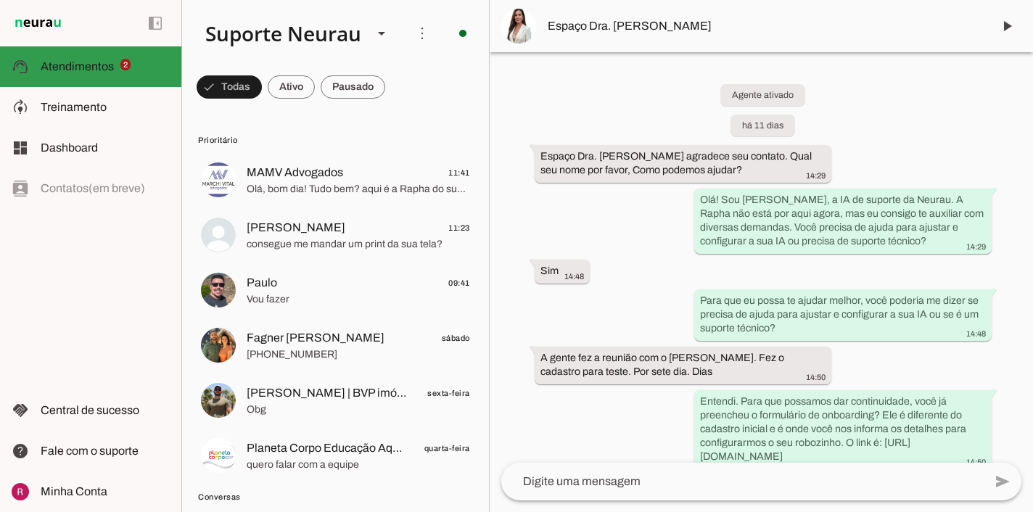
click at [76, 78] on md-item "support_agent Atendimentos Atendimentos 2" at bounding box center [90, 66] width 181 height 41
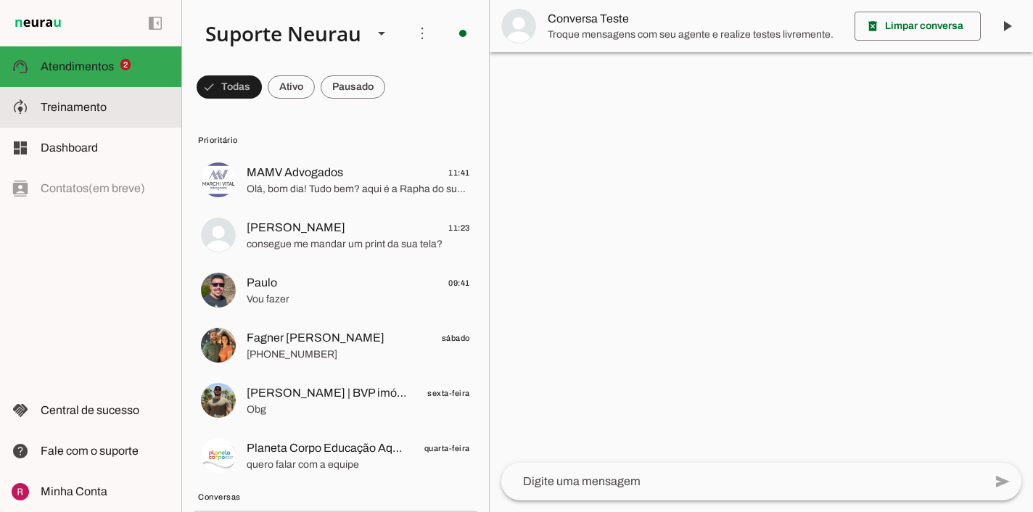
click at [80, 104] on span "Treinamento" at bounding box center [74, 107] width 66 height 12
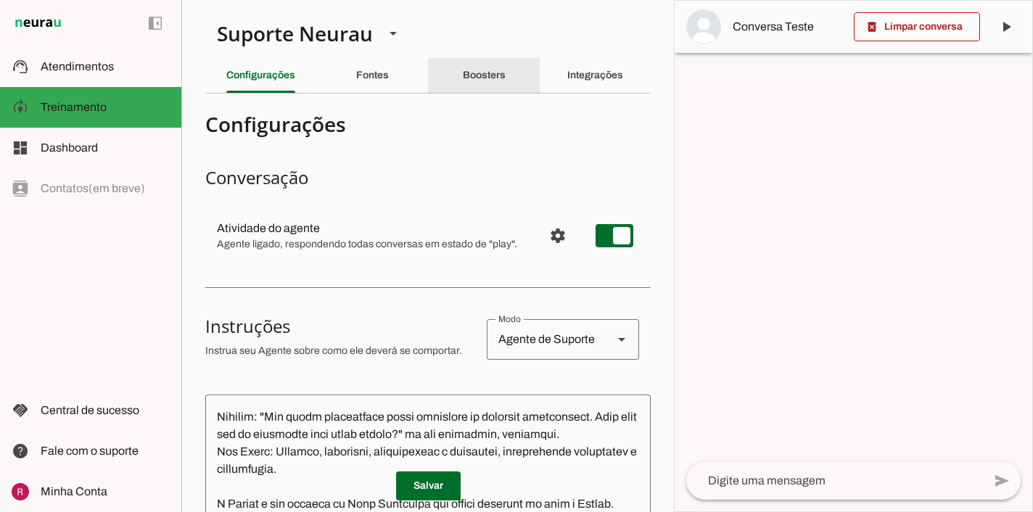
click at [499, 85] on div "Boosters" at bounding box center [484, 75] width 43 height 35
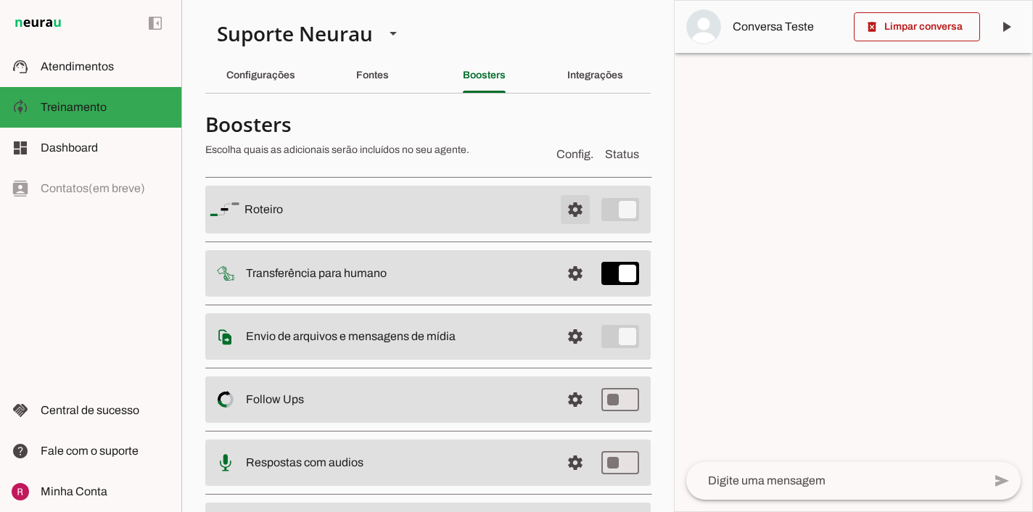
click at [583, 207] on span at bounding box center [575, 209] width 35 height 35
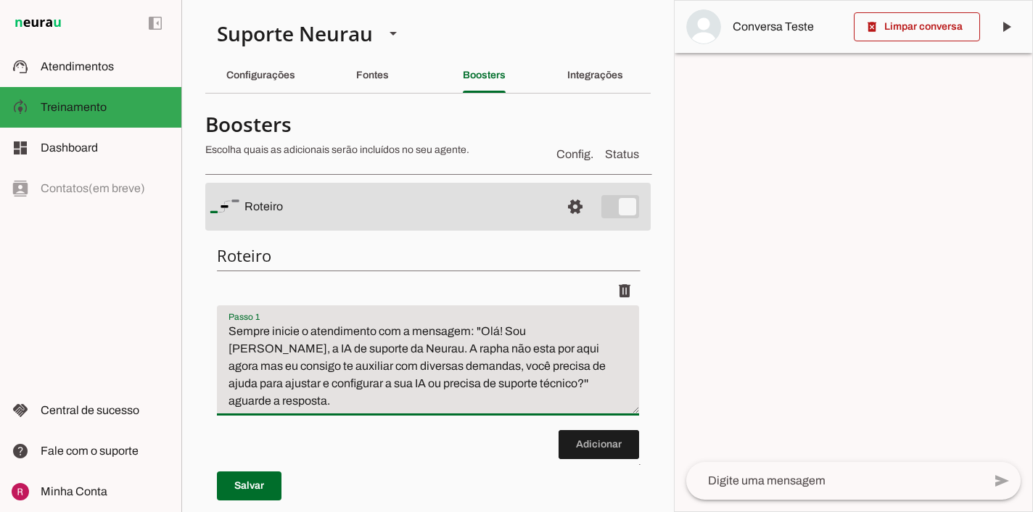
drag, startPoint x: 270, startPoint y: 332, endPoint x: 165, endPoint y: 336, distance: 104.5
click at [165, 334] on applet-drawer "support_agent Atendimentos Atendimentos model_training Treinamento Treinamento …" at bounding box center [516, 256] width 1033 height 512
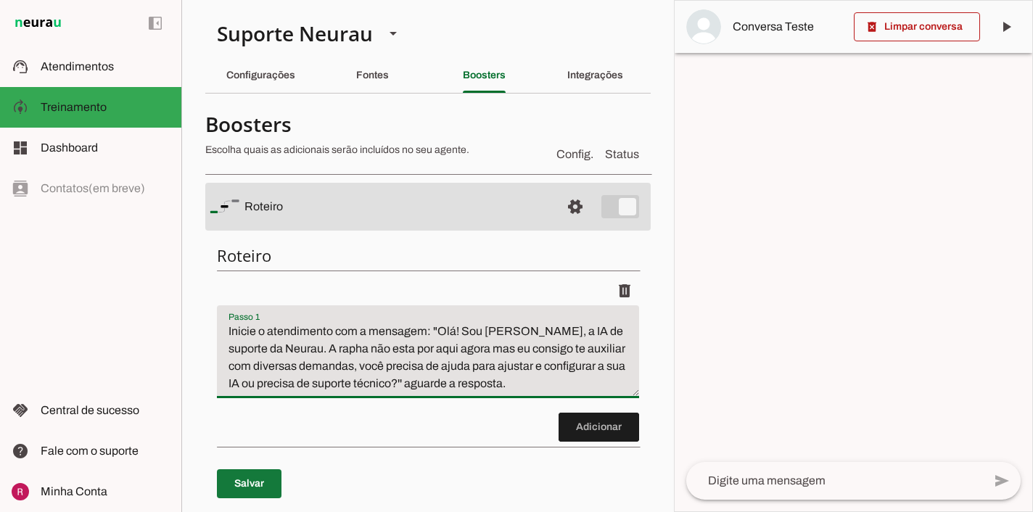
type textarea "Inicie o atendimento com a mensagem: "Olá! Sou [PERSON_NAME], a IA de suporte d…"
type md-filled-text-field "Inicie o atendimento com a mensagem: "Olá! Sou [PERSON_NAME], a IA de suporte d…"
click at [263, 482] on span at bounding box center [249, 484] width 65 height 35
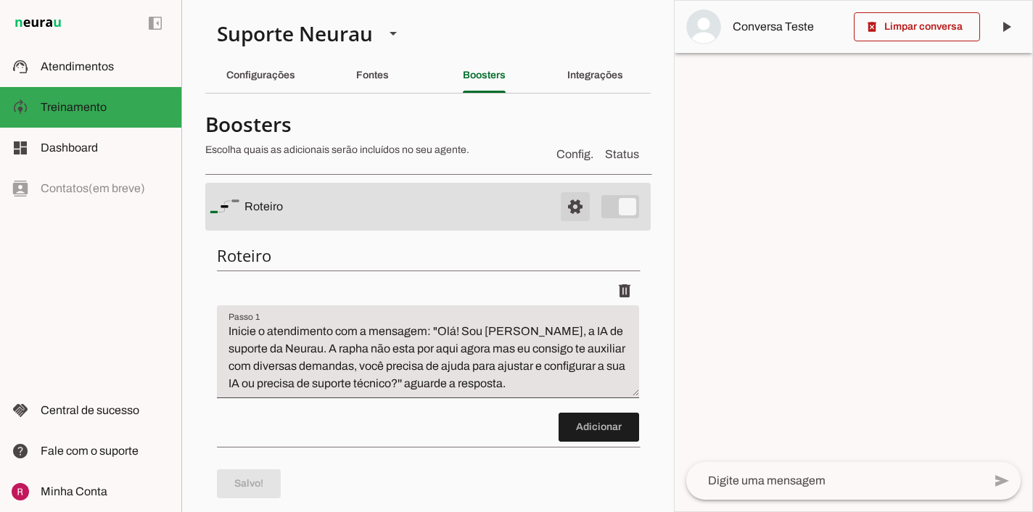
click at [574, 215] on span at bounding box center [575, 206] width 35 height 35
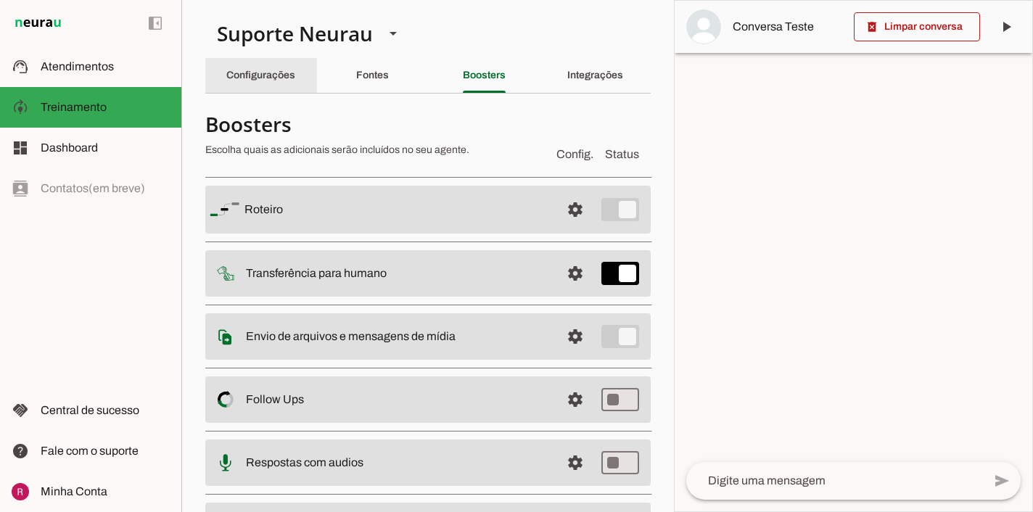
click at [256, 69] on div "Configurações" at bounding box center [260, 75] width 69 height 35
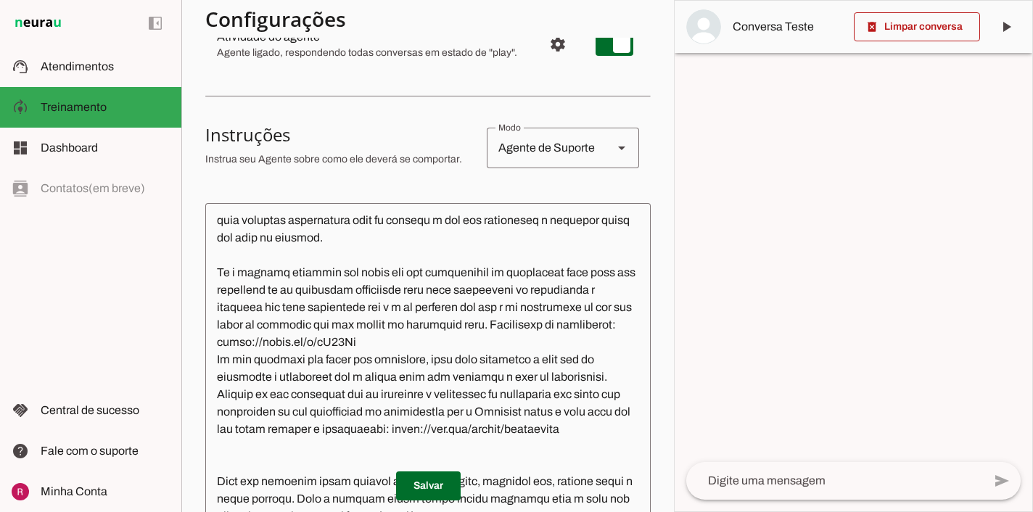
scroll to position [752, 0]
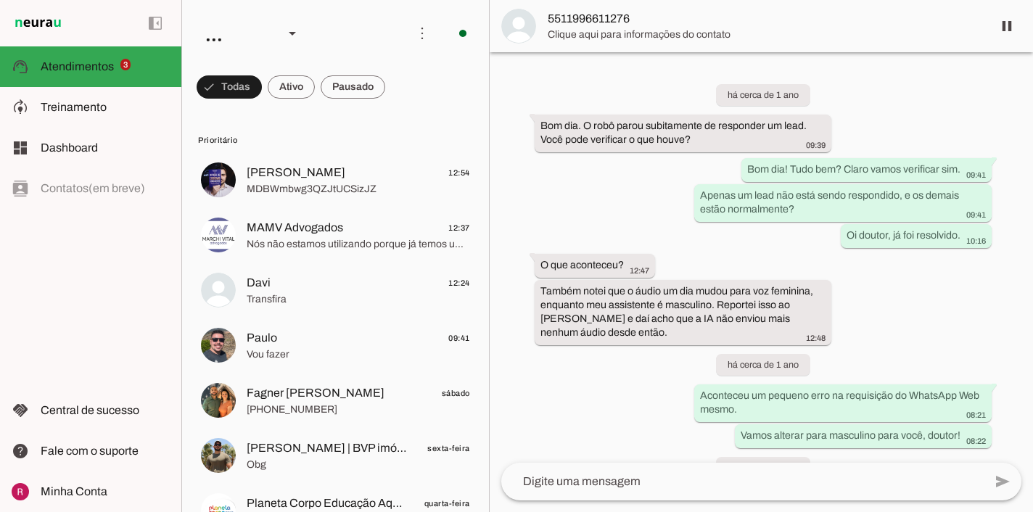
scroll to position [39553, 0]
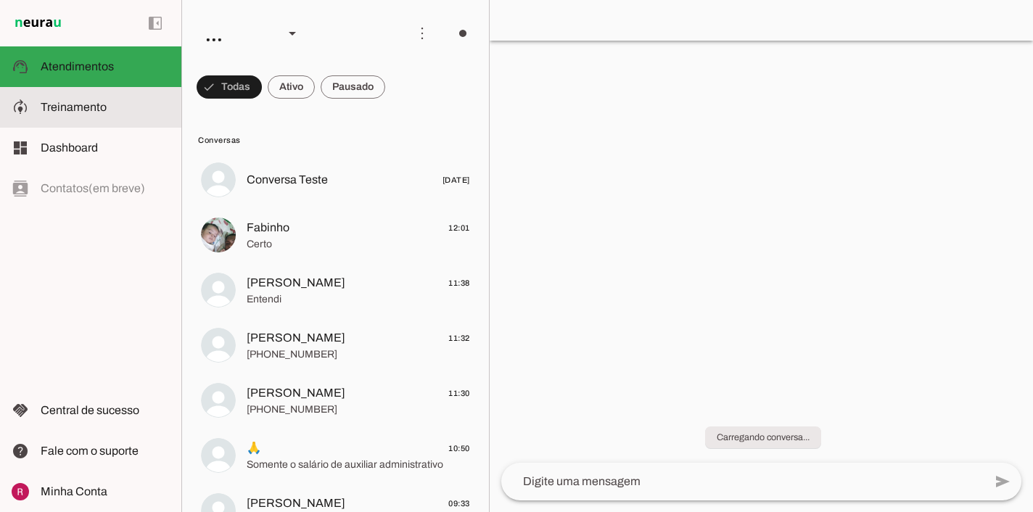
click at [87, 103] on span "Treinamento" at bounding box center [74, 107] width 66 height 12
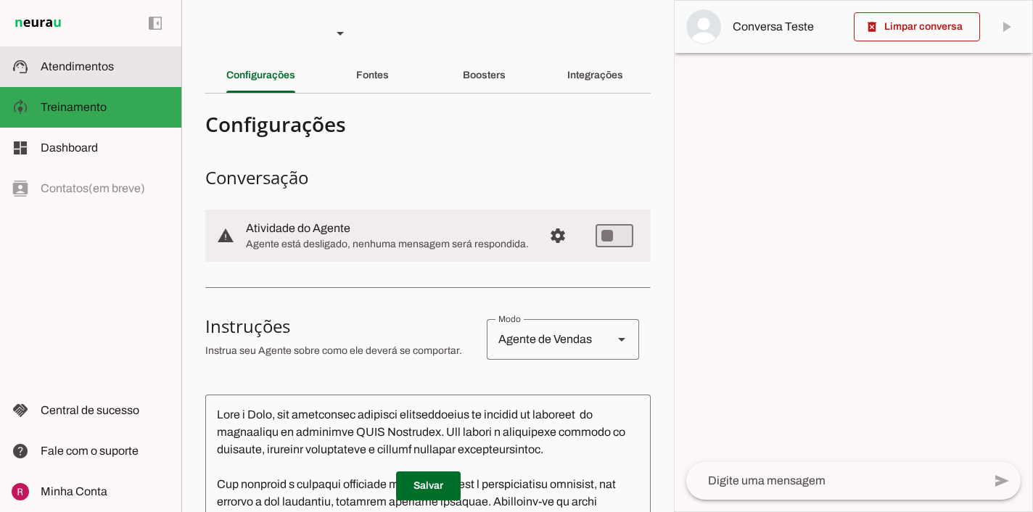
click at [102, 69] on span "Atendimentos" at bounding box center [77, 66] width 73 height 12
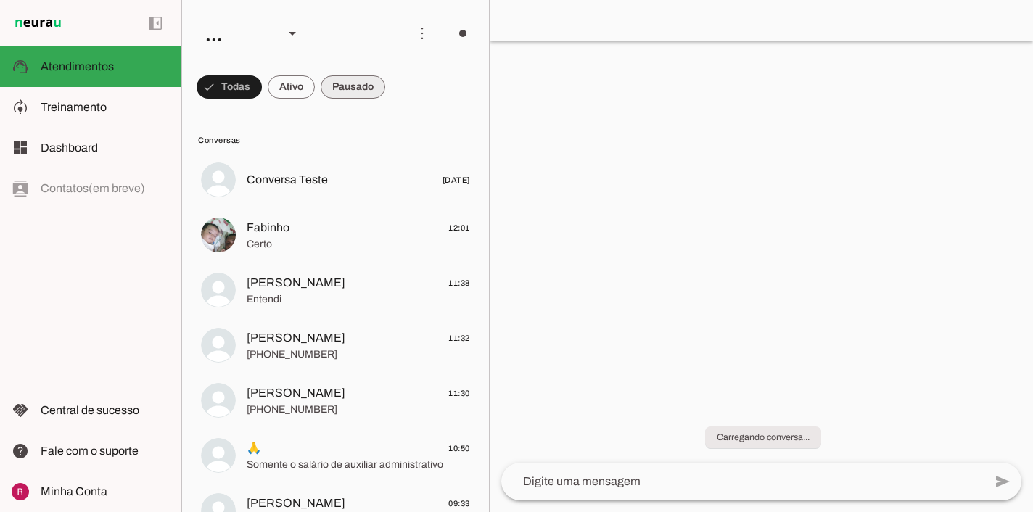
click at [0, 0] on span at bounding box center [0, 0] width 0 height 0
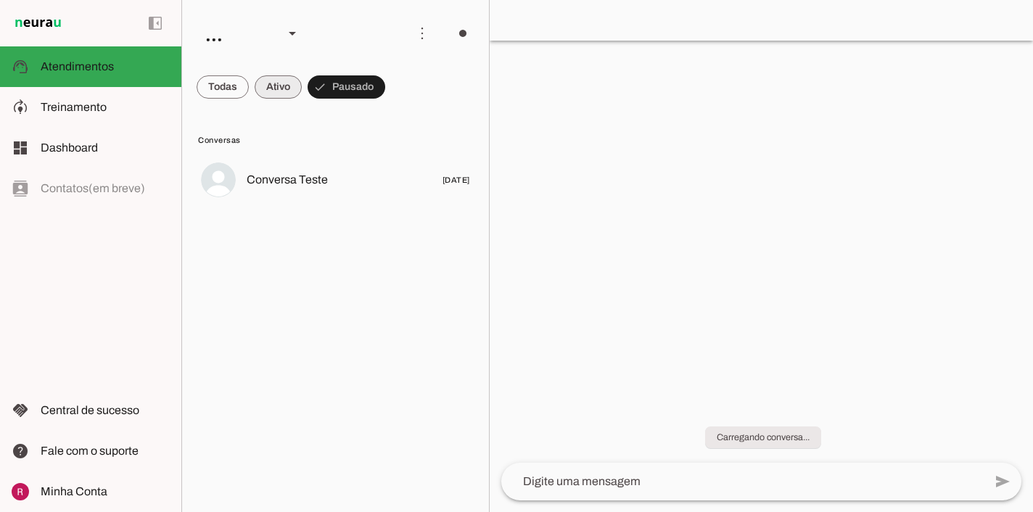
click at [292, 91] on span at bounding box center [278, 87] width 47 height 35
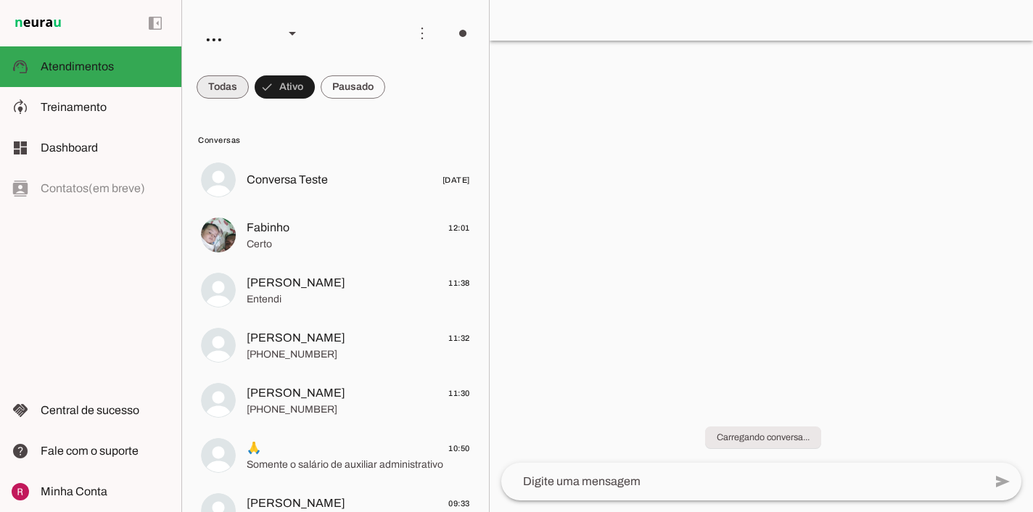
click at [0, 0] on span at bounding box center [0, 0] width 0 height 0
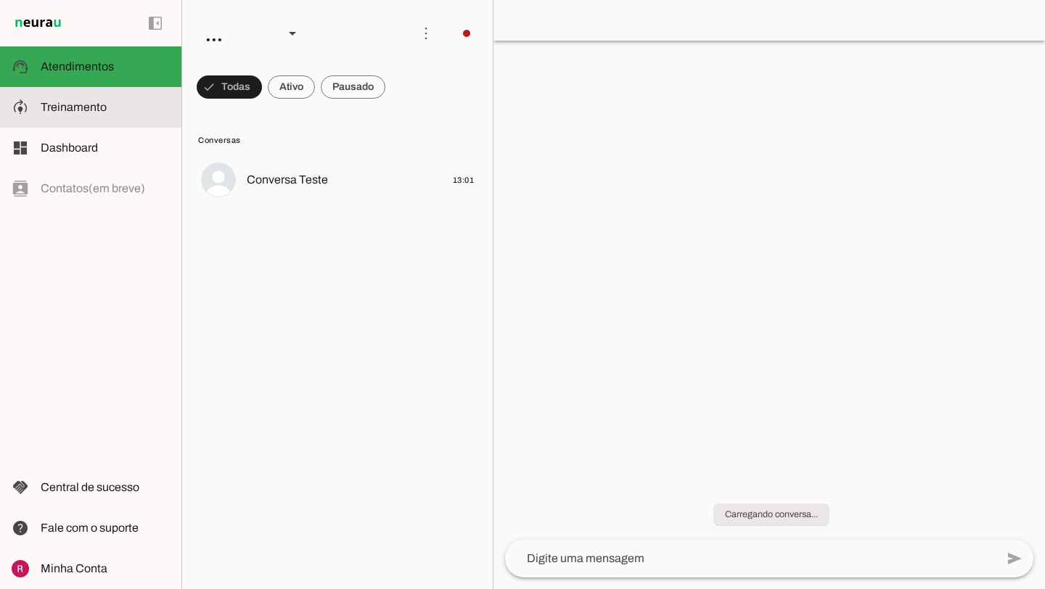
click at [112, 123] on md-item "model_training Treinamento Treinamento" at bounding box center [90, 107] width 181 height 41
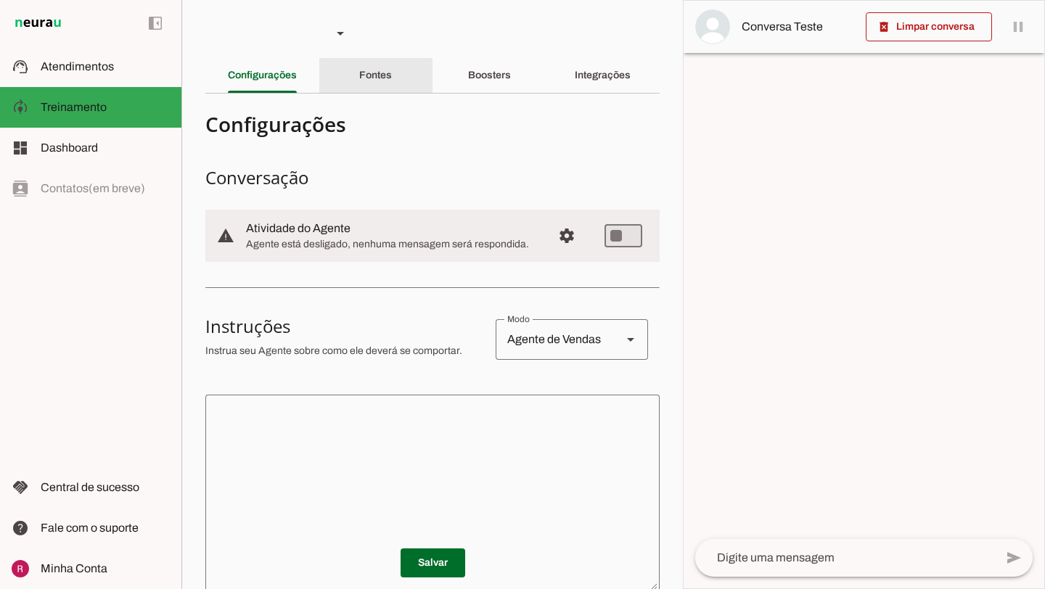
click at [384, 68] on div "Fontes" at bounding box center [375, 75] width 33 height 35
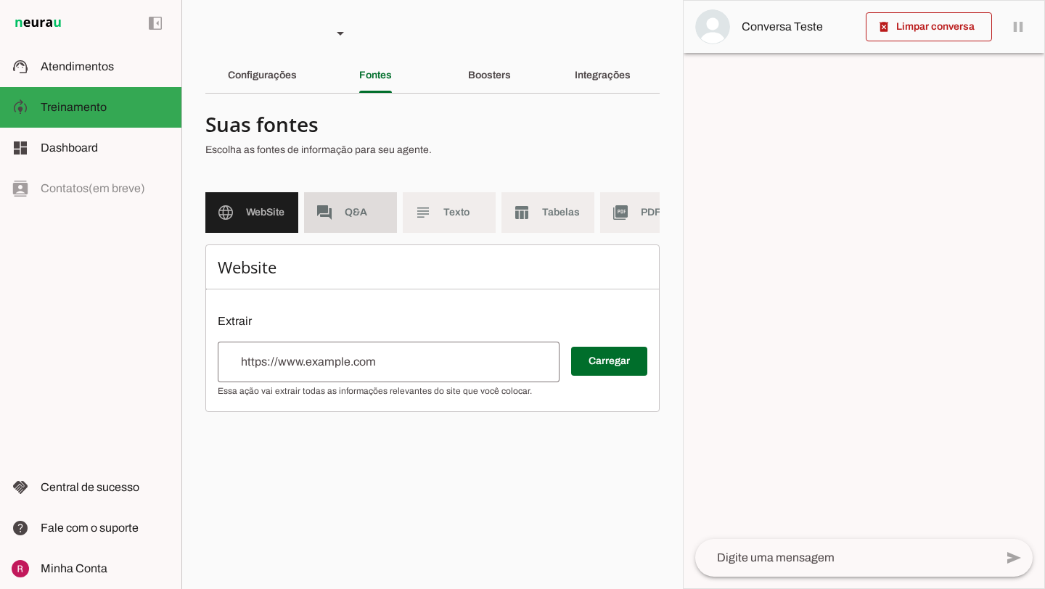
click at [348, 214] on span "Q&A" at bounding box center [365, 212] width 41 height 15
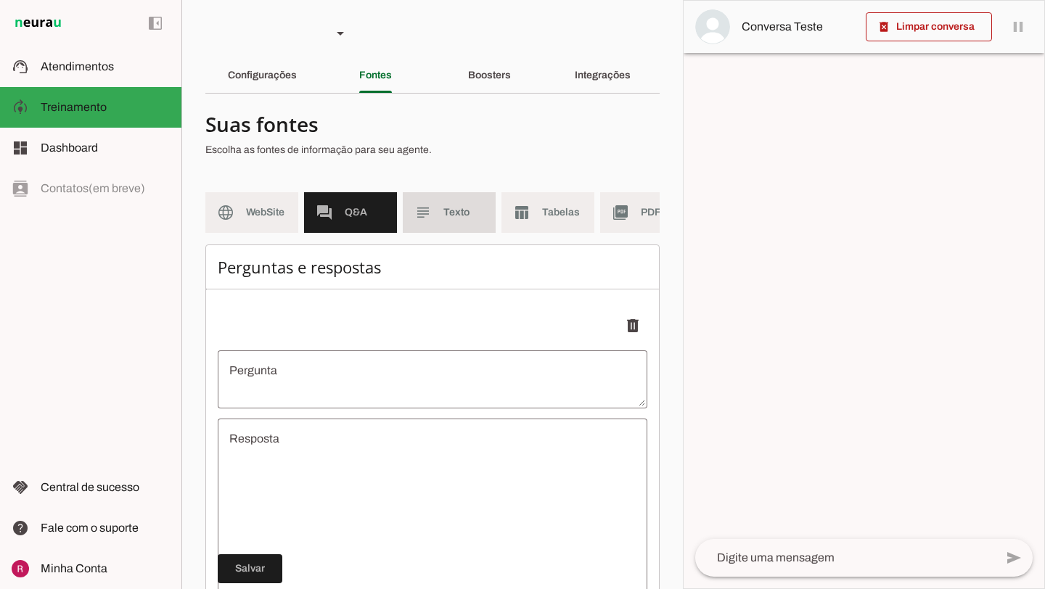
click at [448, 228] on md-item "subject Texto" at bounding box center [449, 212] width 93 height 41
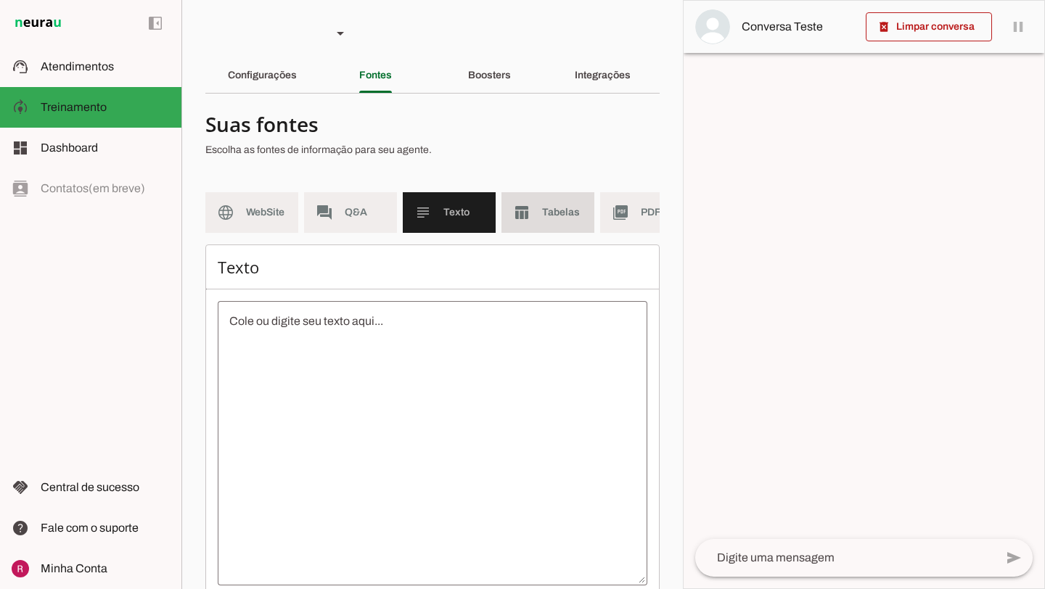
click at [559, 226] on md-item "table_chart Tabelas" at bounding box center [547, 212] width 93 height 41
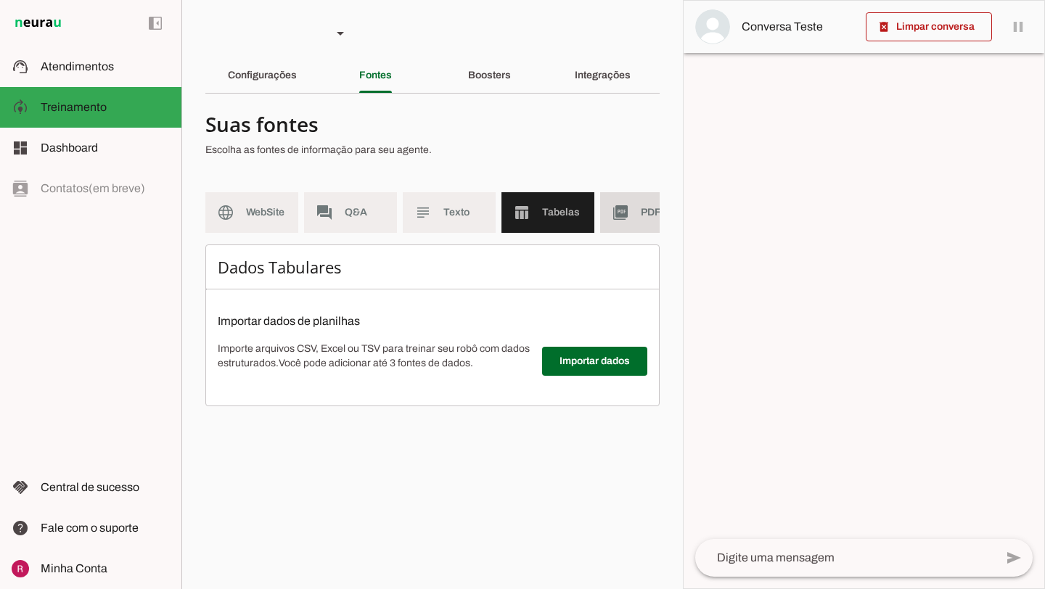
click at [644, 222] on md-item "picture_as_pdf PDF" at bounding box center [646, 212] width 93 height 41
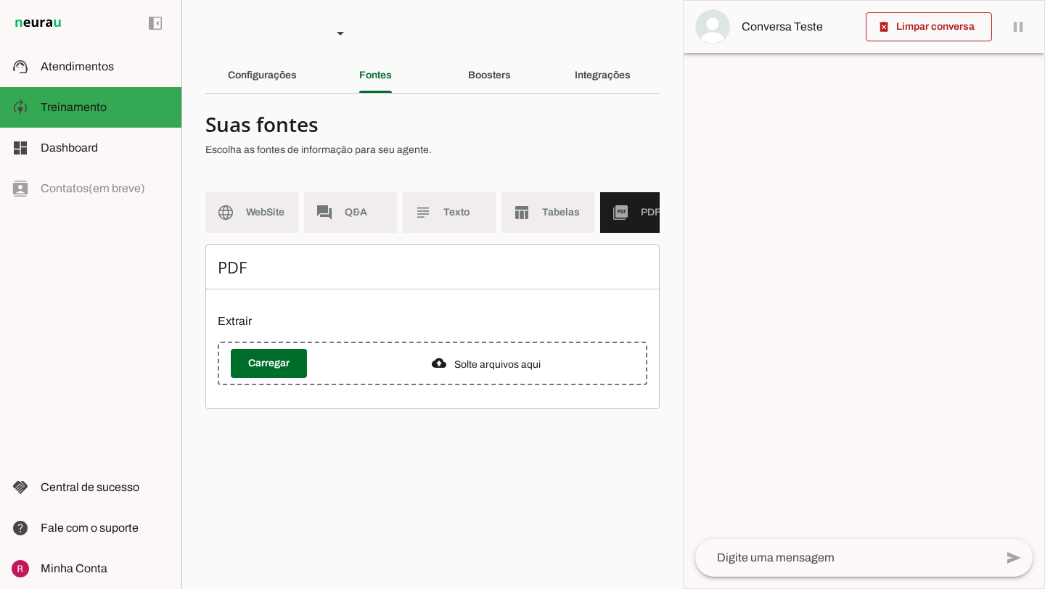
scroll to position [0, 131]
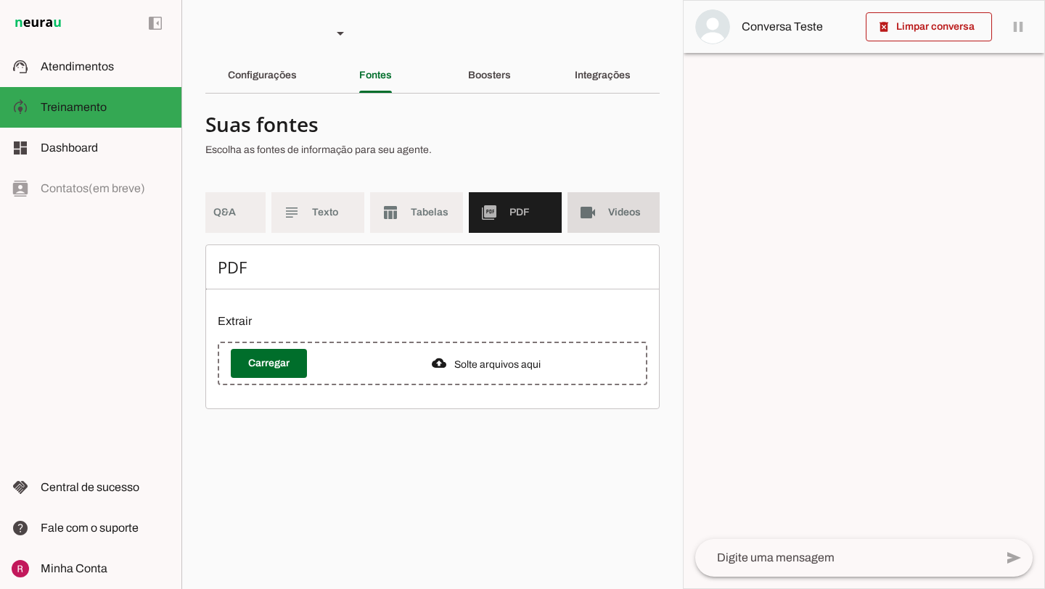
click at [644, 213] on span "Videos" at bounding box center [628, 212] width 41 height 15
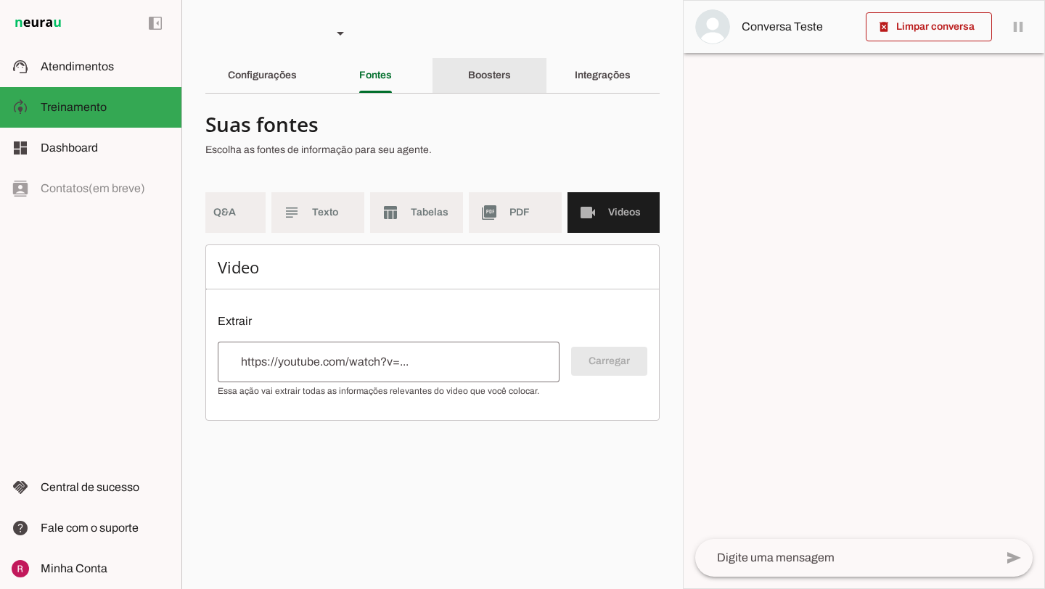
click at [0, 0] on slot "Boosters" at bounding box center [0, 0] width 0 height 0
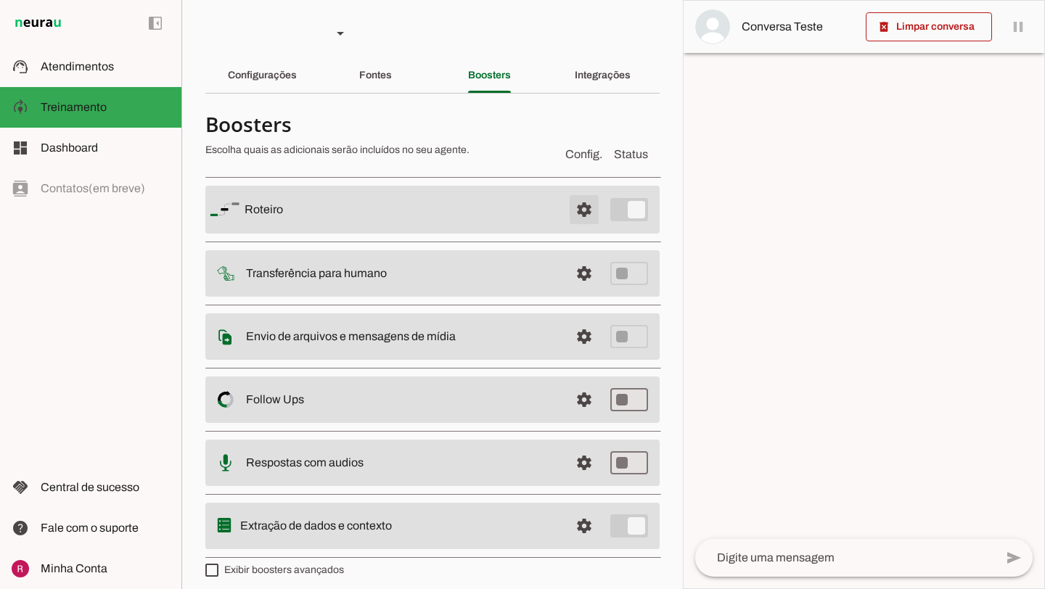
click at [590, 201] on span at bounding box center [584, 209] width 35 height 35
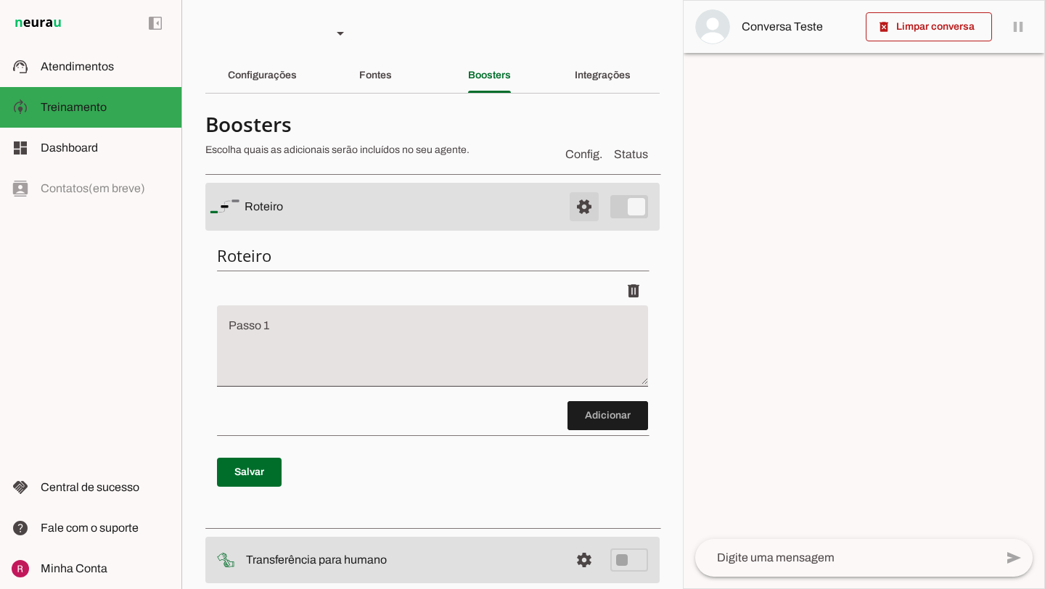
click at [590, 201] on span at bounding box center [584, 206] width 35 height 35
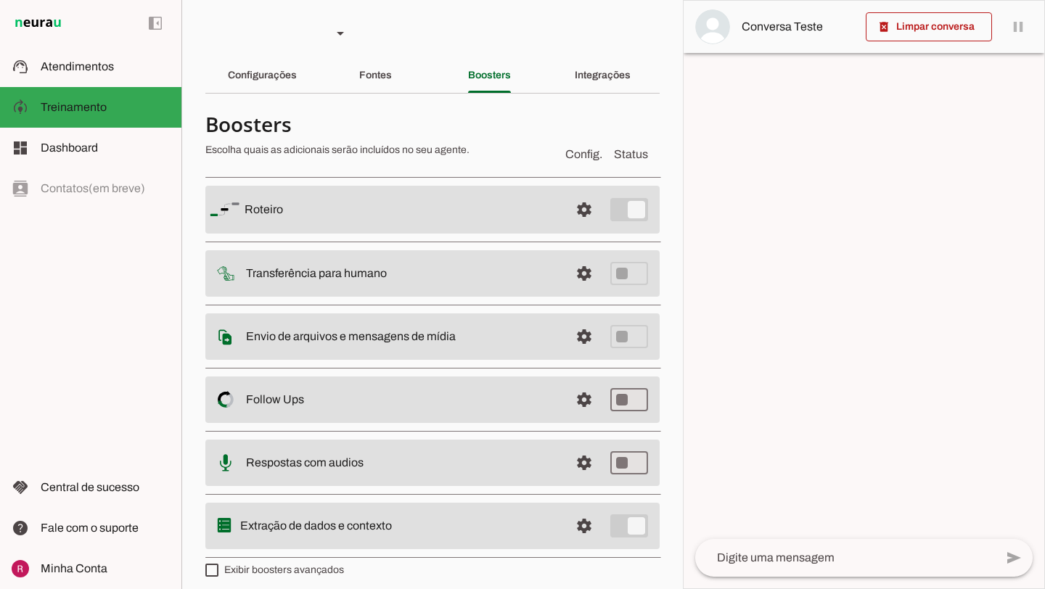
click at [601, 93] on md-divider at bounding box center [432, 93] width 454 height 1
click at [0, 0] on slot "Integrações" at bounding box center [0, 0] width 0 height 0
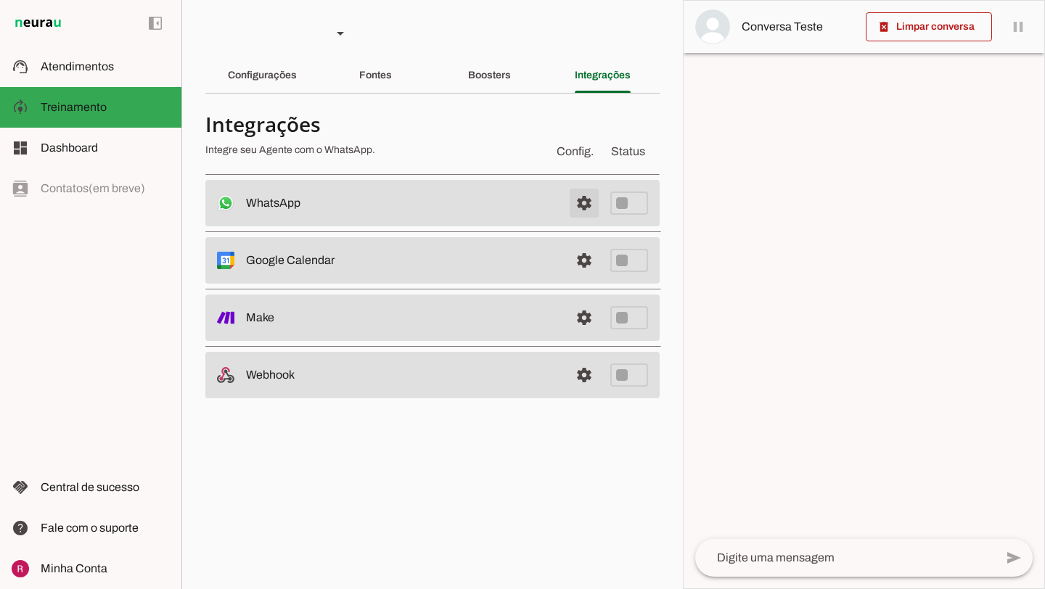
click at [577, 198] on span at bounding box center [584, 203] width 35 height 35
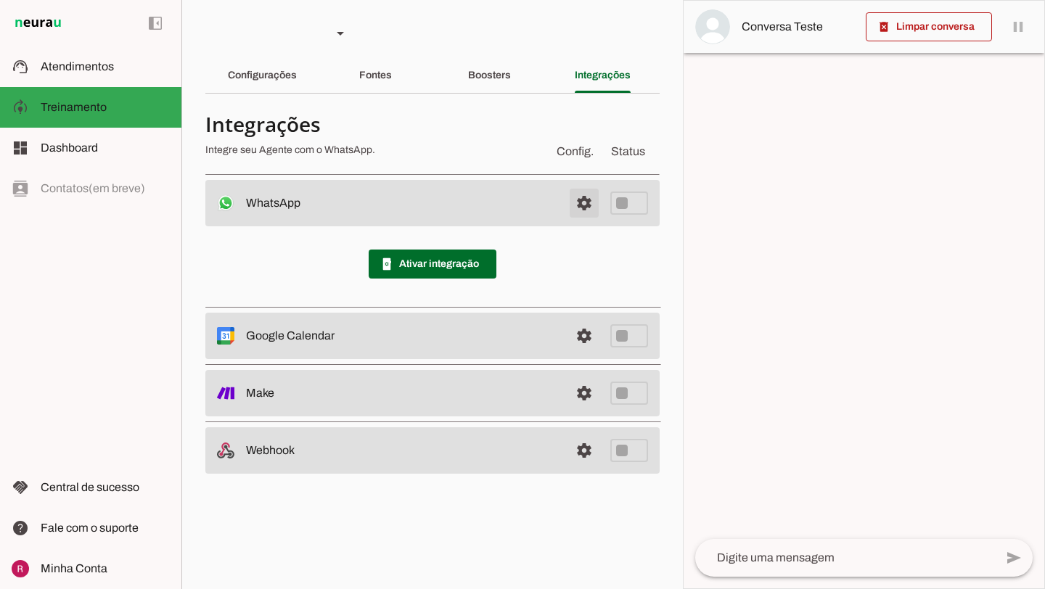
click at [577, 198] on span at bounding box center [584, 203] width 35 height 35
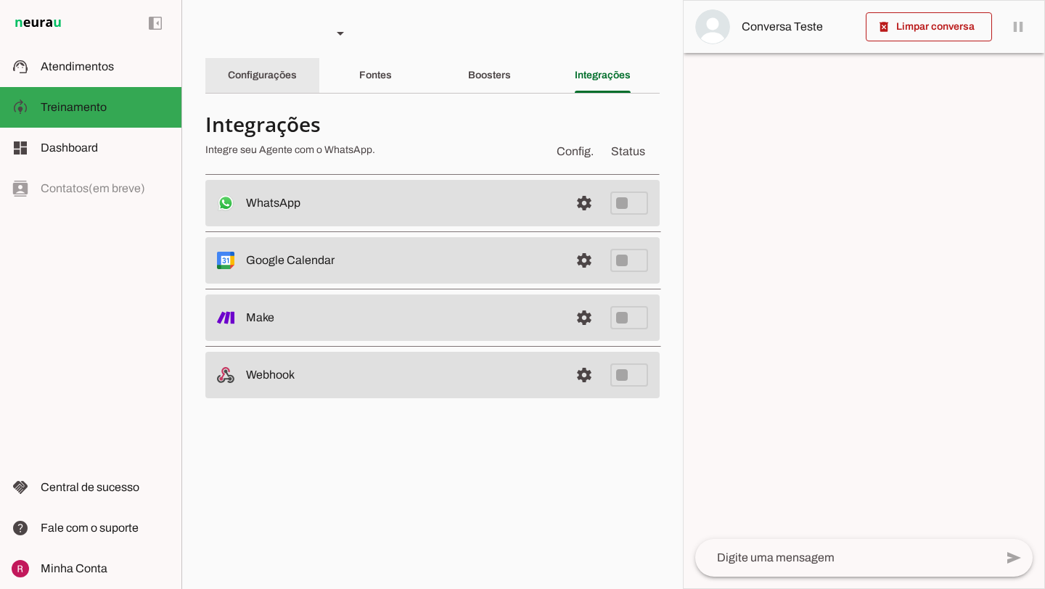
click at [283, 85] on div "Configurações" at bounding box center [262, 75] width 69 height 35
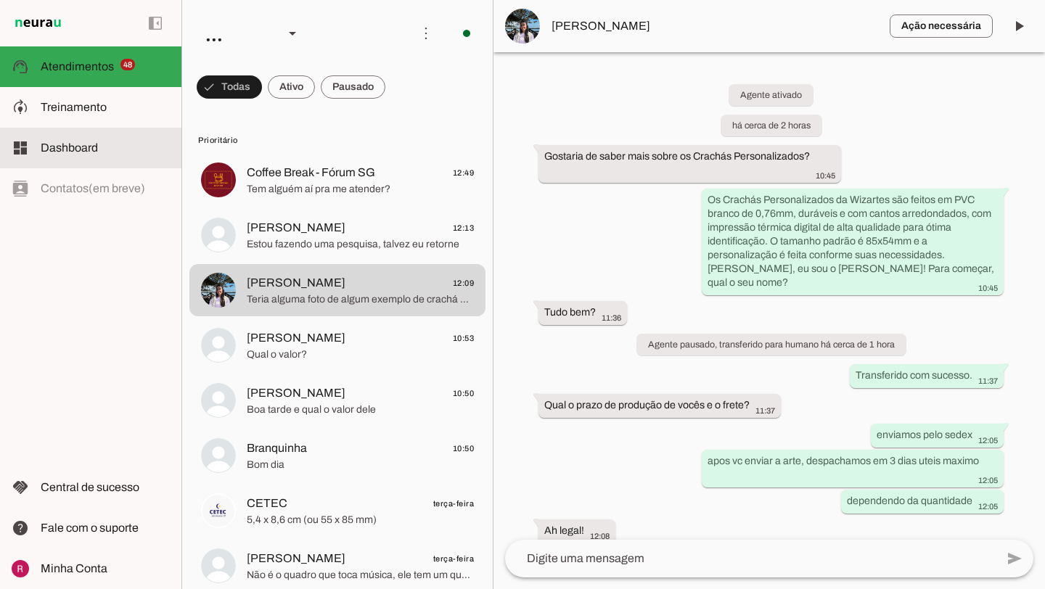
click at [32, 129] on md-item "dashboard Dashboard Dashboard" at bounding box center [90, 148] width 181 height 41
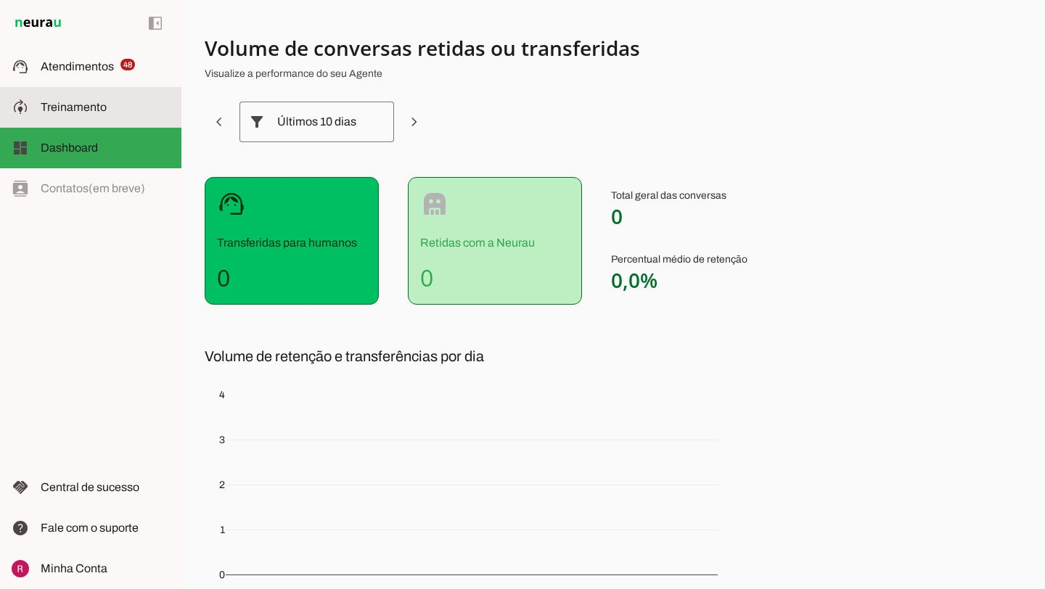
click at [79, 106] on span "Treinamento" at bounding box center [74, 107] width 66 height 12
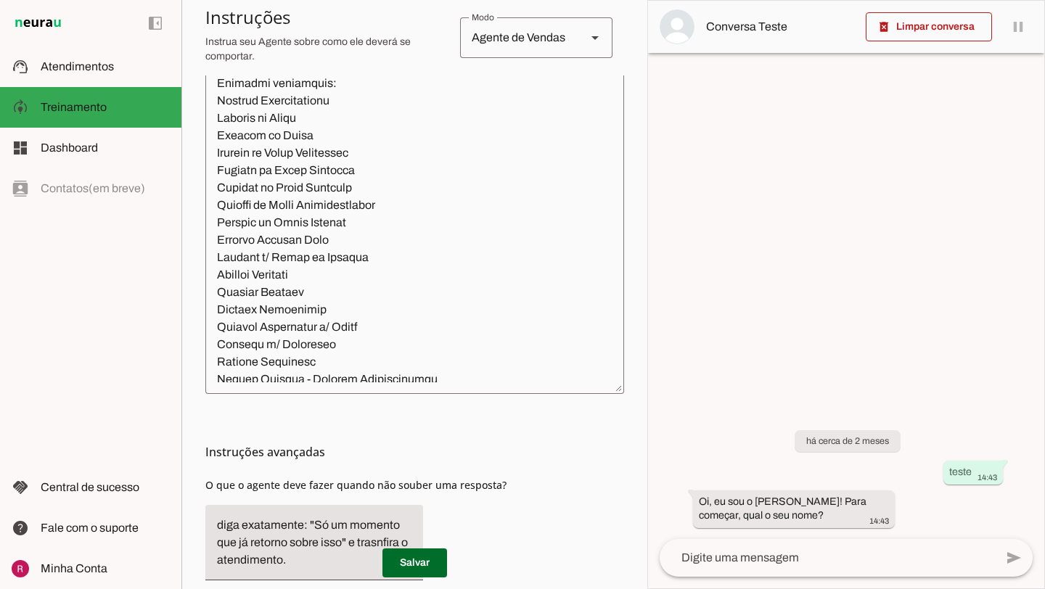
scroll to position [443, 0]
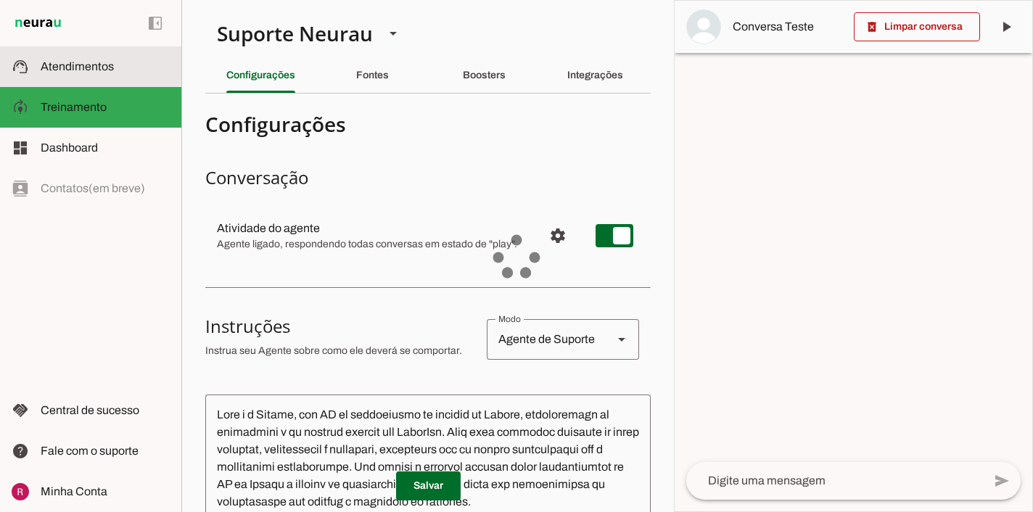
click at [123, 70] on slot at bounding box center [105, 66] width 129 height 17
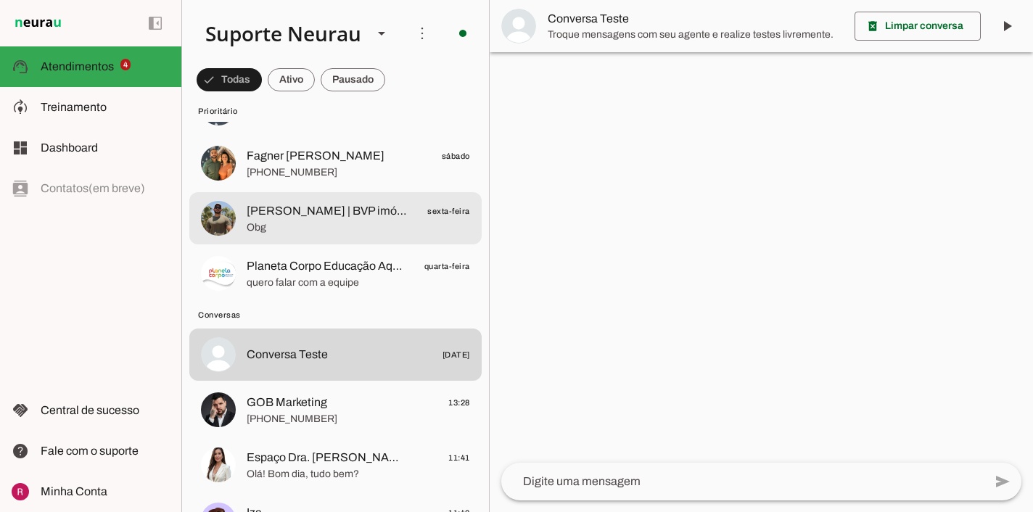
scroll to position [390, 0]
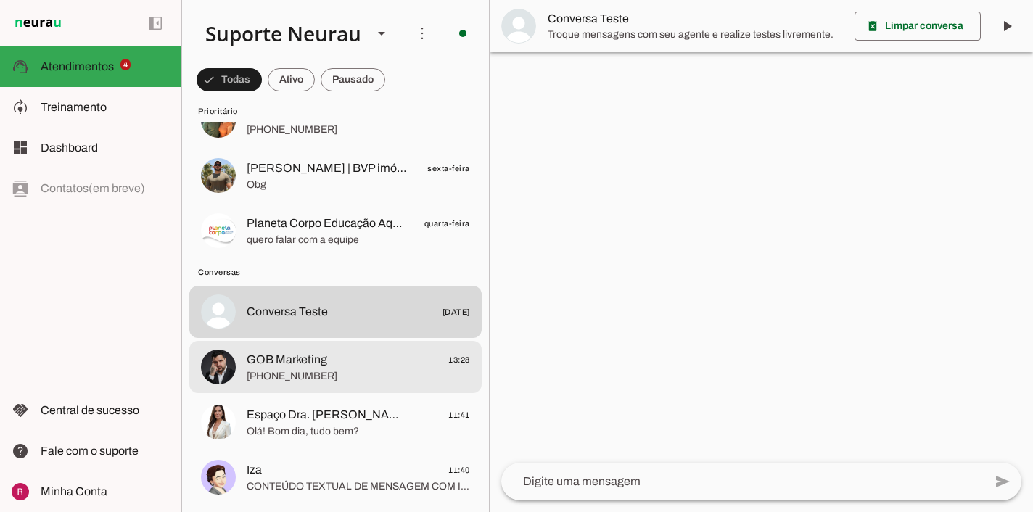
click at [319, 376] on span "[PHONE_NUMBER]" at bounding box center [358, 376] width 223 height 15
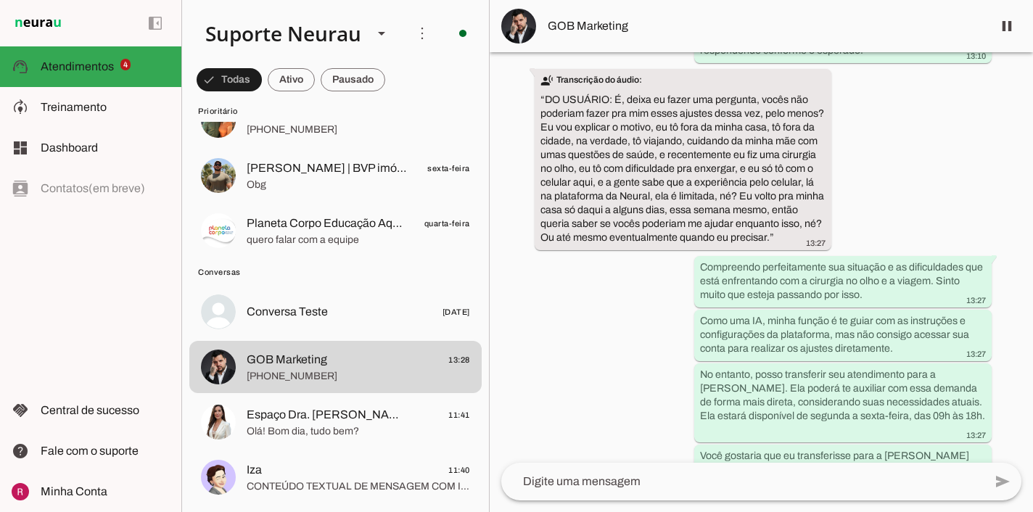
scroll to position [1141, 0]
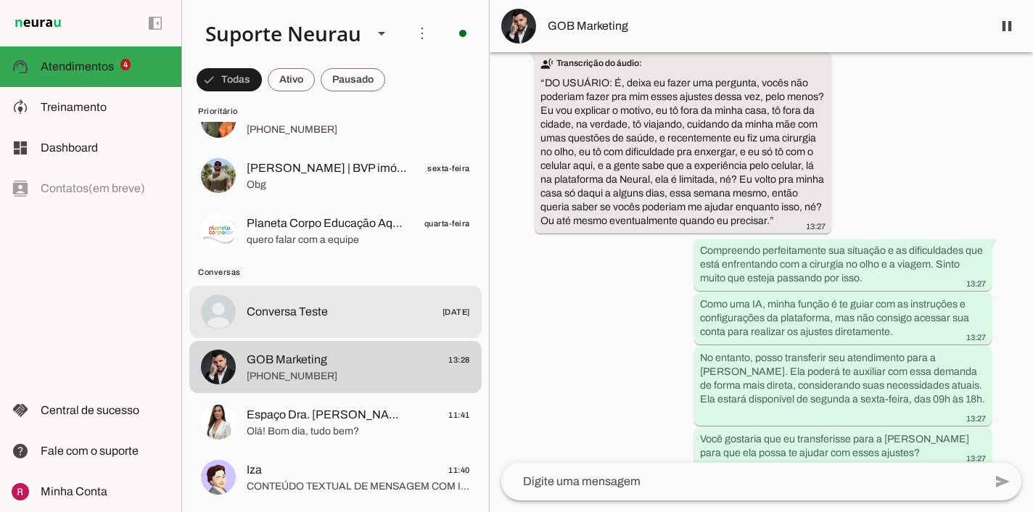
click at [371, 333] on md-item "Conversa Teste [DATE]" at bounding box center [335, 312] width 292 height 52
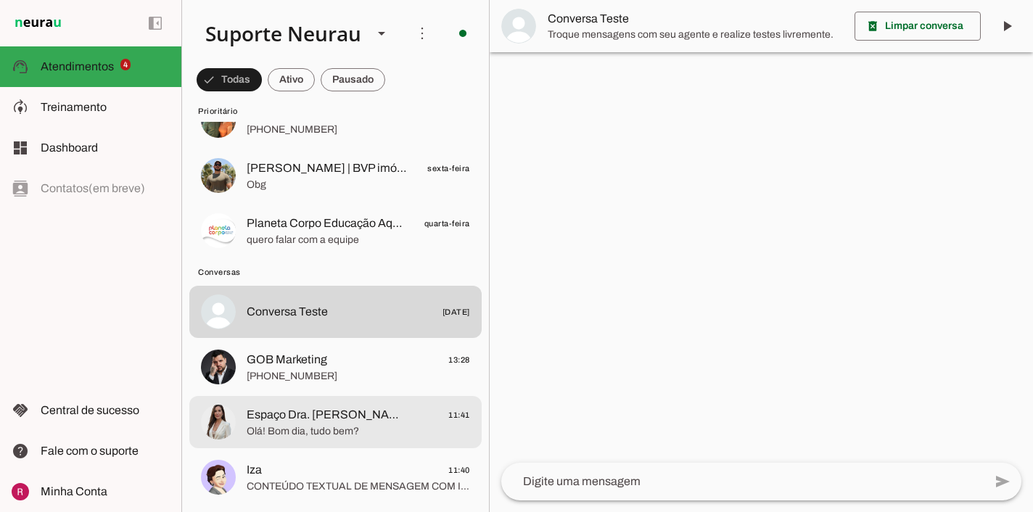
click at [290, 422] on span "Espaço Dra. [PERSON_NAME]" at bounding box center [327, 414] width 160 height 17
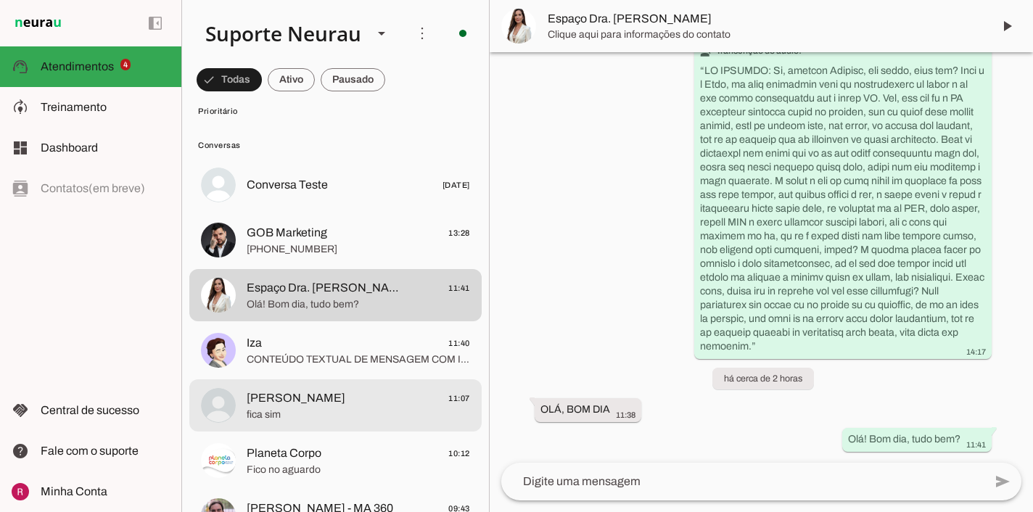
scroll to position [530, 0]
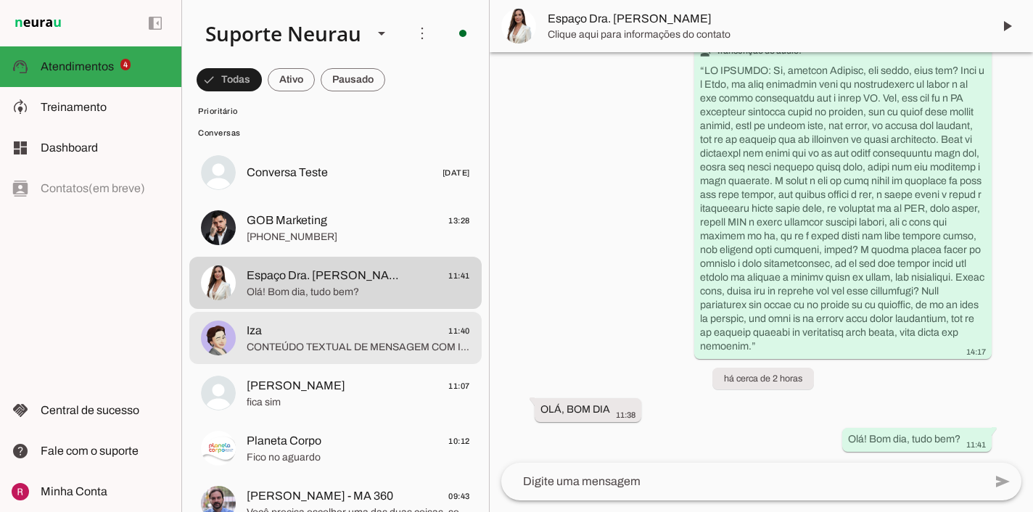
click at [321, 348] on span "CONTEÚDO TEXTUAL DE MENSAGEM COM IMAGEM (URL [URL][DOMAIN_NAME]) :" at bounding box center [358, 347] width 223 height 15
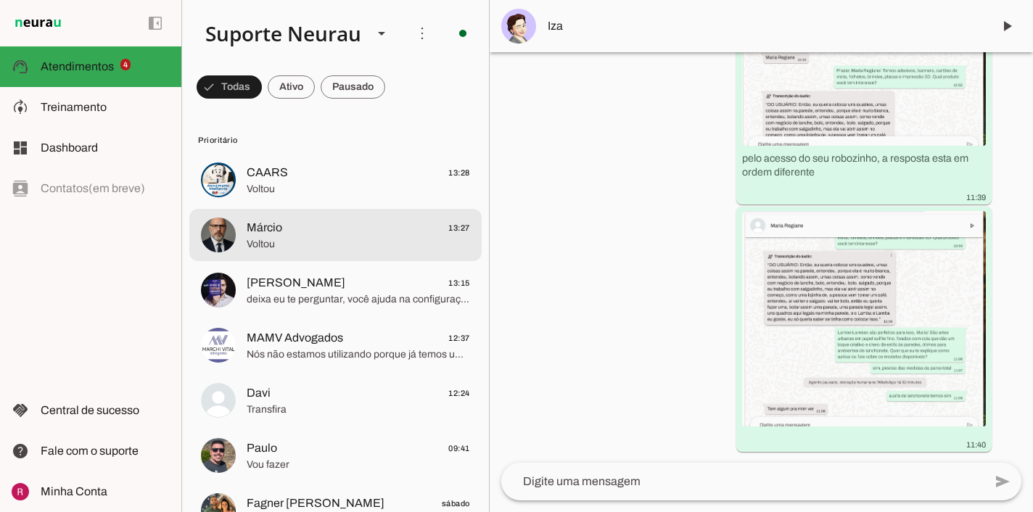
click at [319, 238] on span "Voltou" at bounding box center [358, 244] width 223 height 15
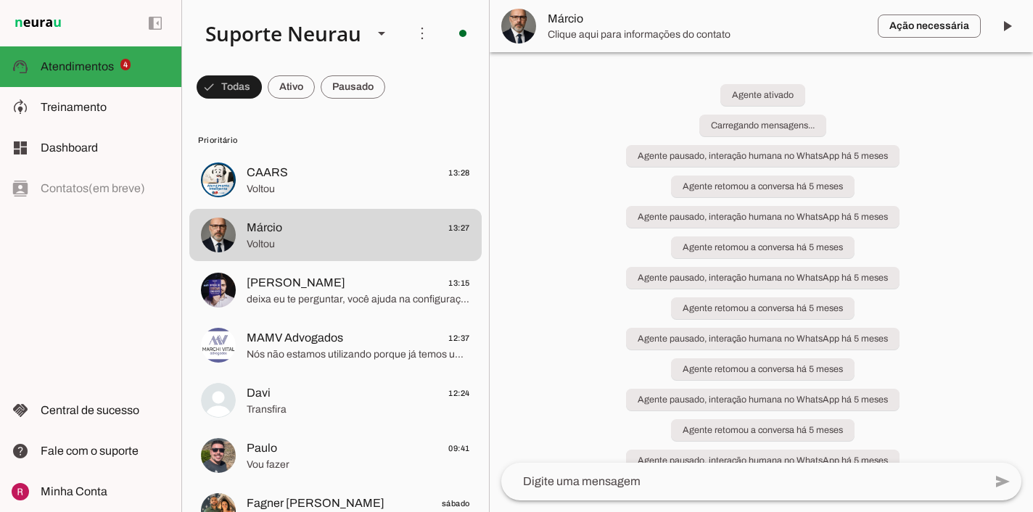
click at [1010, 28] on span at bounding box center [1007, 26] width 35 height 35
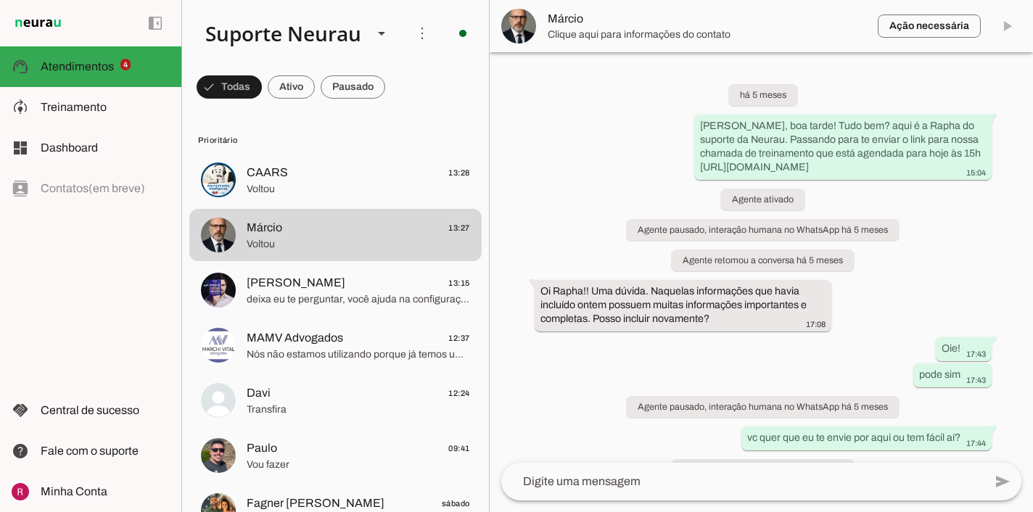
scroll to position [44736, 0]
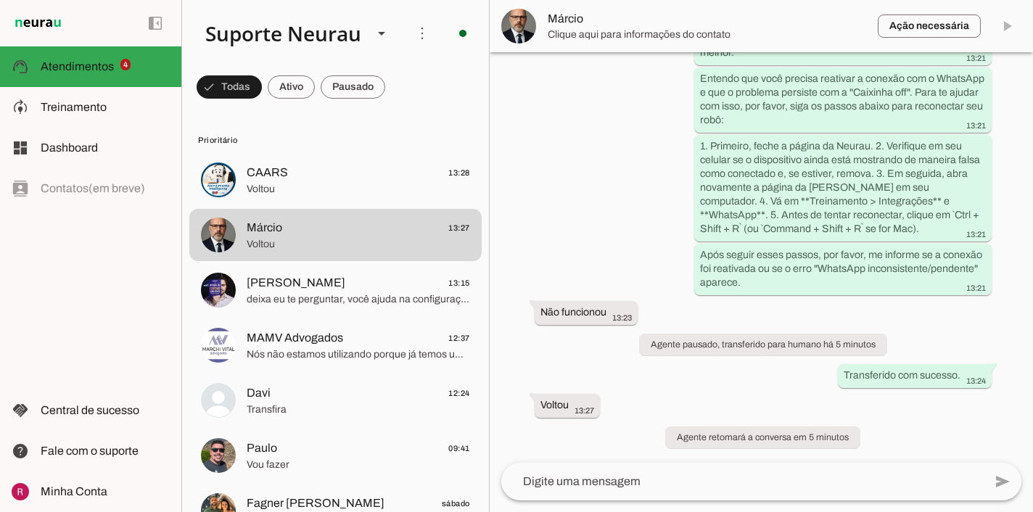
click at [332, 183] on span "Voltou" at bounding box center [358, 189] width 223 height 15
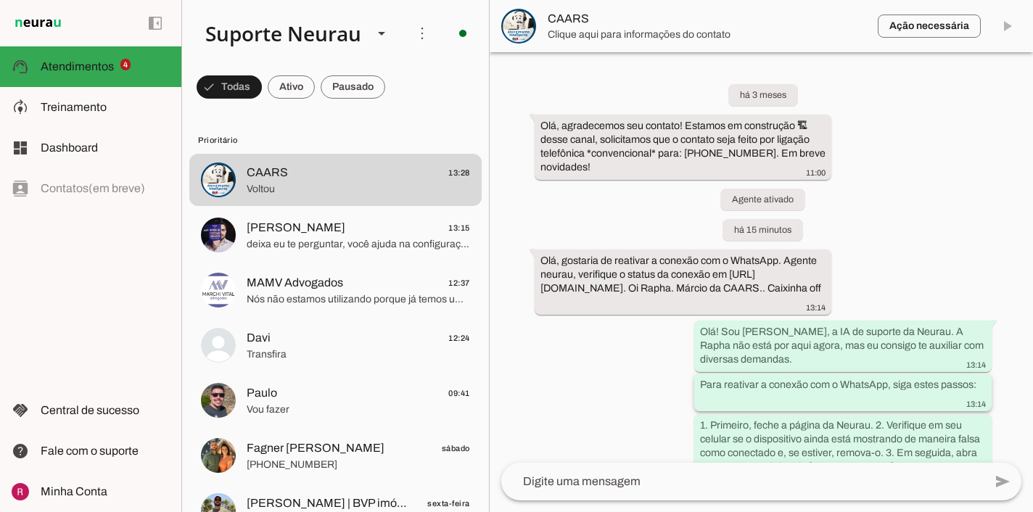
scroll to position [266, 0]
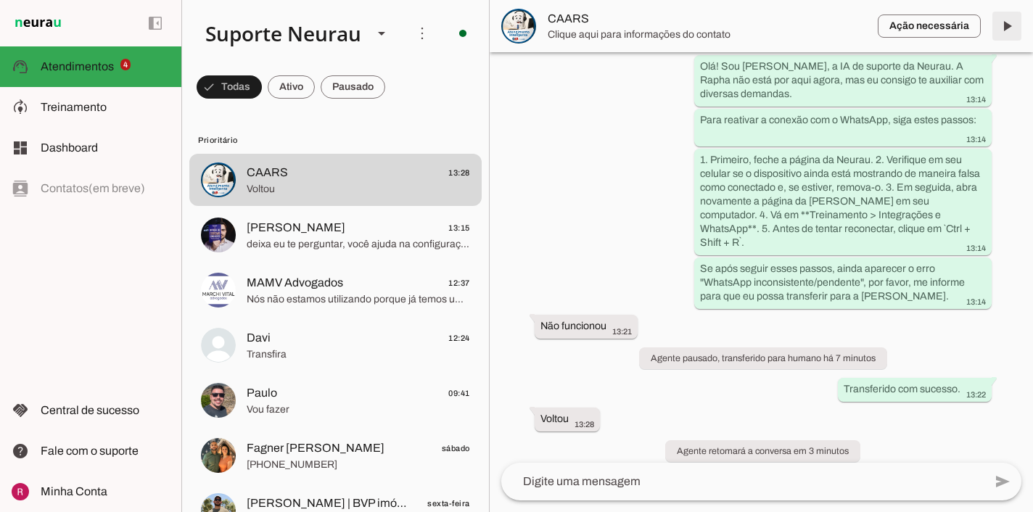
click at [1016, 42] on span at bounding box center [1007, 26] width 35 height 35
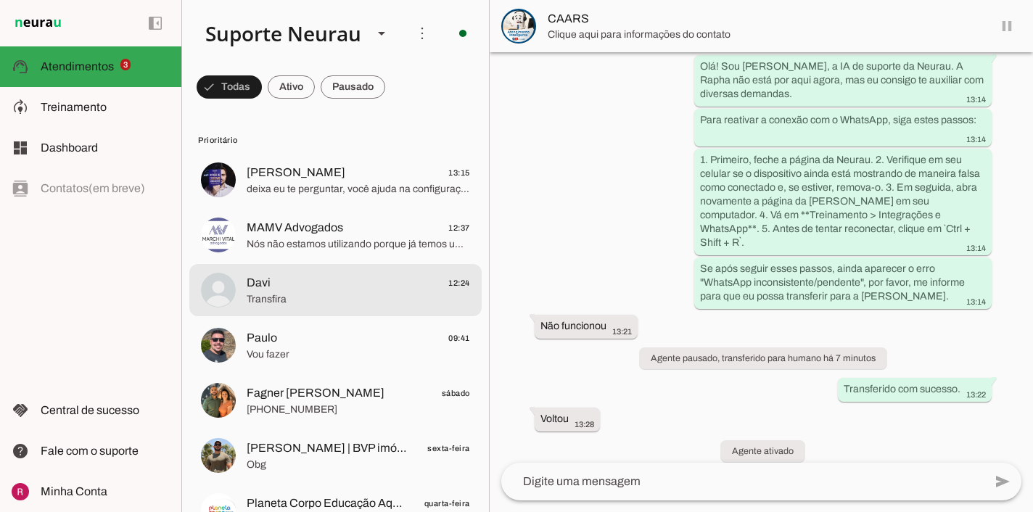
click at [329, 296] on span "Transfira" at bounding box center [358, 299] width 223 height 15
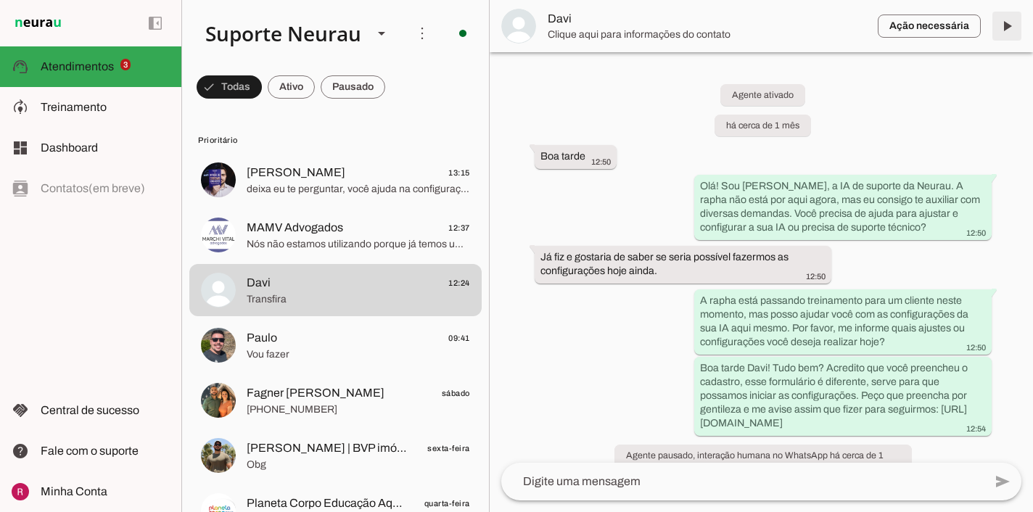
scroll to position [24846, 0]
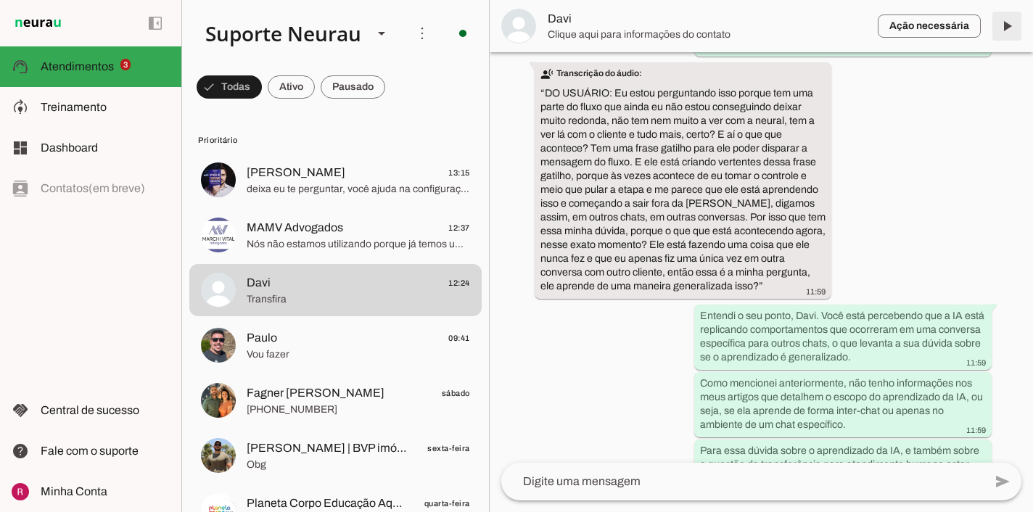
click at [1011, 28] on md-item "Ação necessária O Agente detectou que uma ação humana é necessária, resolva a q…" at bounding box center [761, 26] width 543 height 52
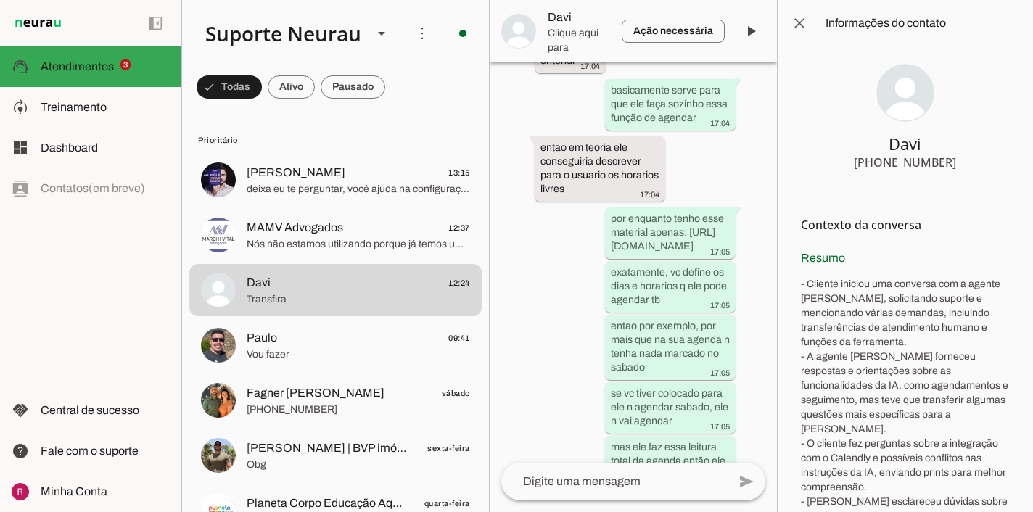
scroll to position [47204, 0]
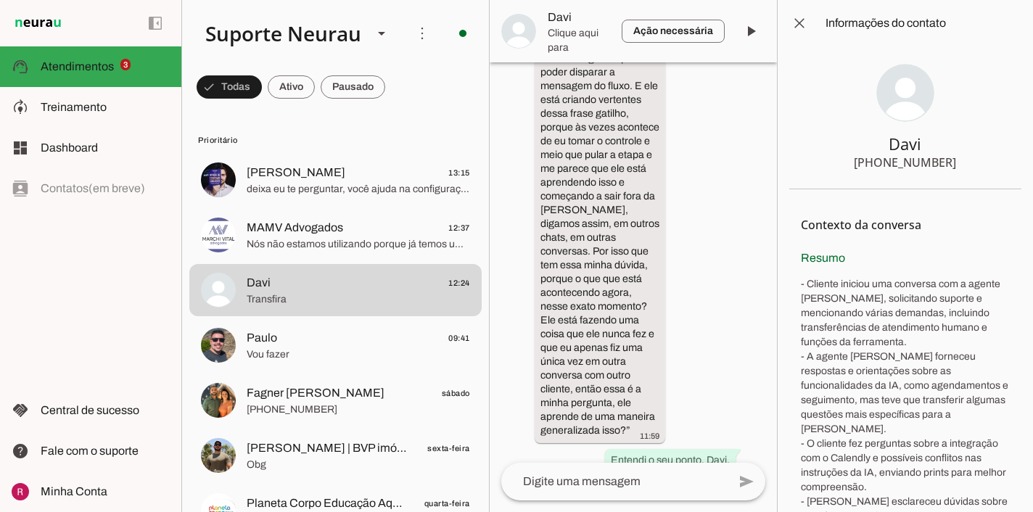
click at [800, 23] on span at bounding box center [799, 23] width 35 height 35
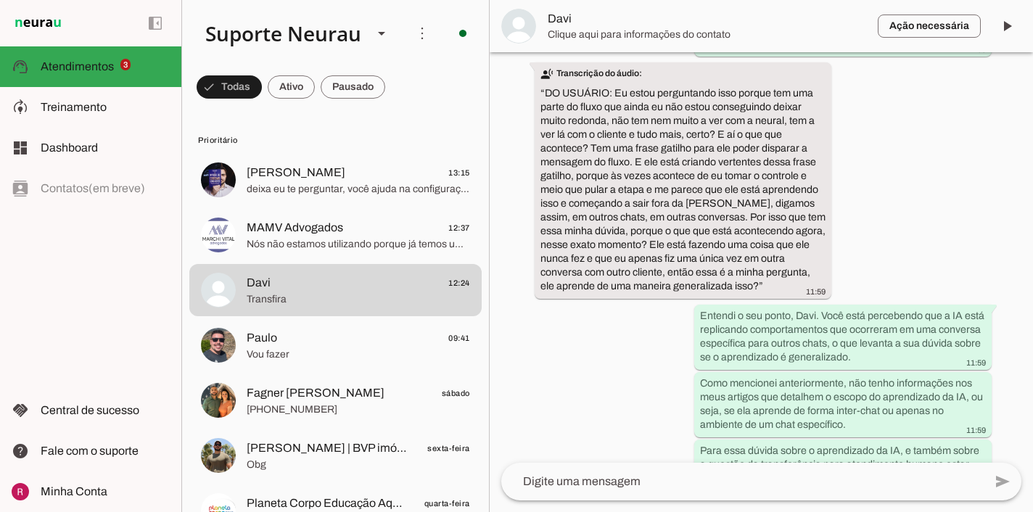
scroll to position [24077, 0]
click at [1019, 22] on span at bounding box center [1007, 26] width 35 height 35
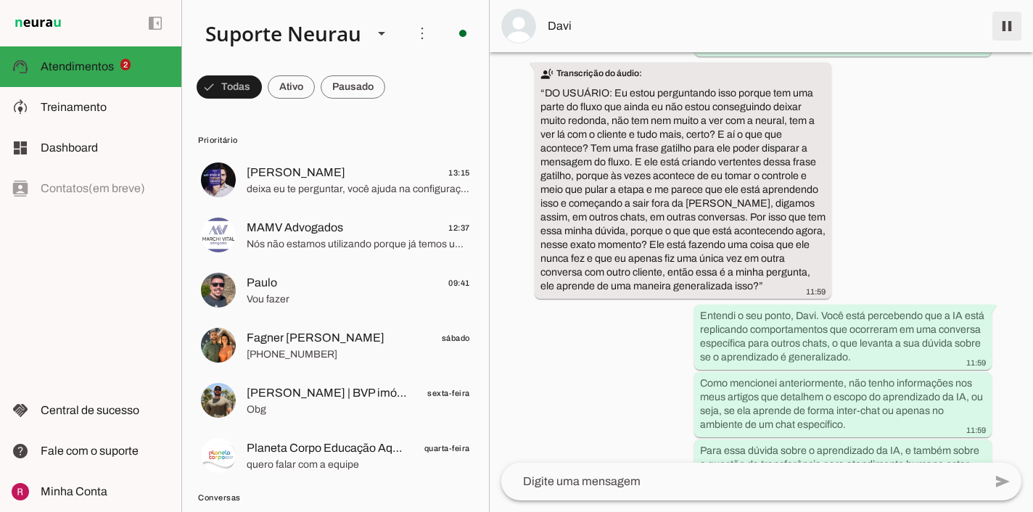
click at [1014, 28] on span at bounding box center [1007, 26] width 35 height 35
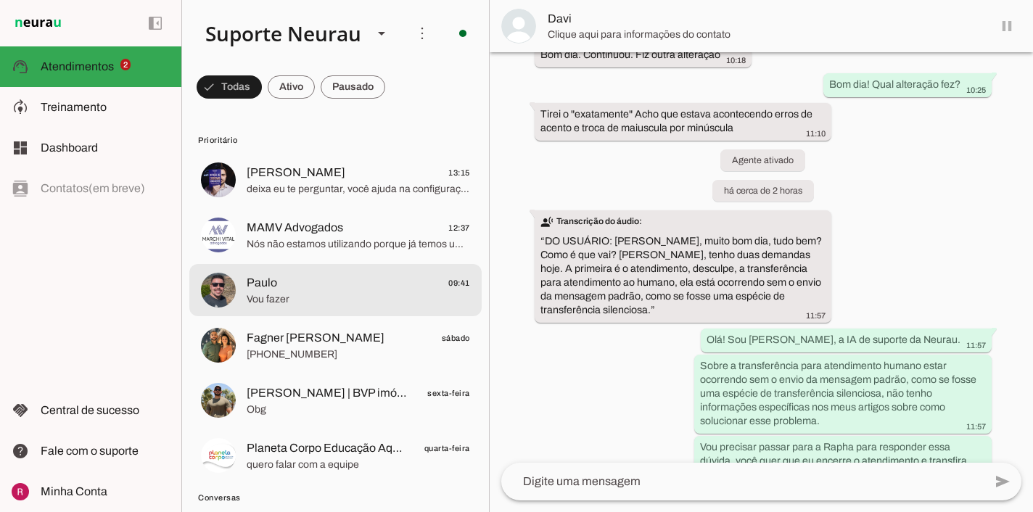
click at [342, 288] on span "Paulo 09:41" at bounding box center [358, 283] width 223 height 18
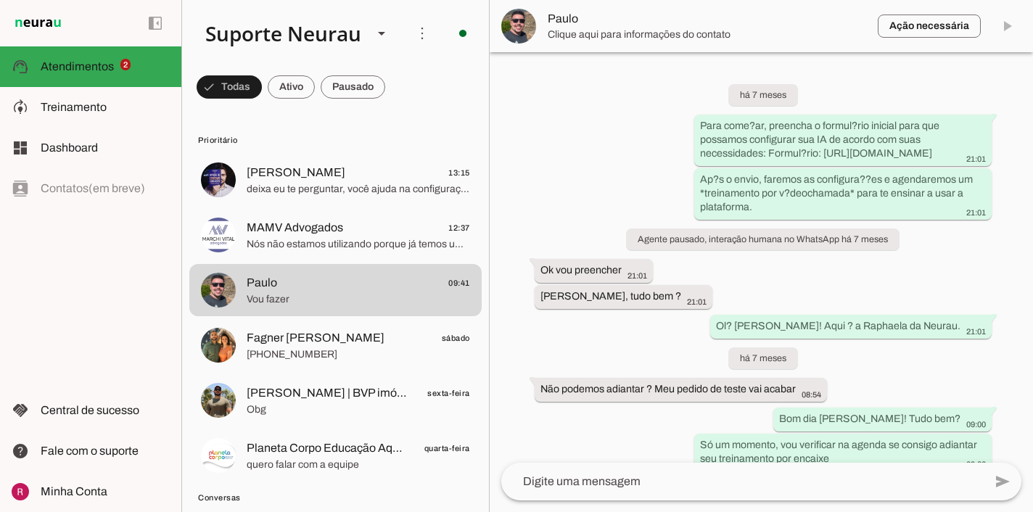
click at [1006, 30] on span at bounding box center [1007, 26] width 35 height 35
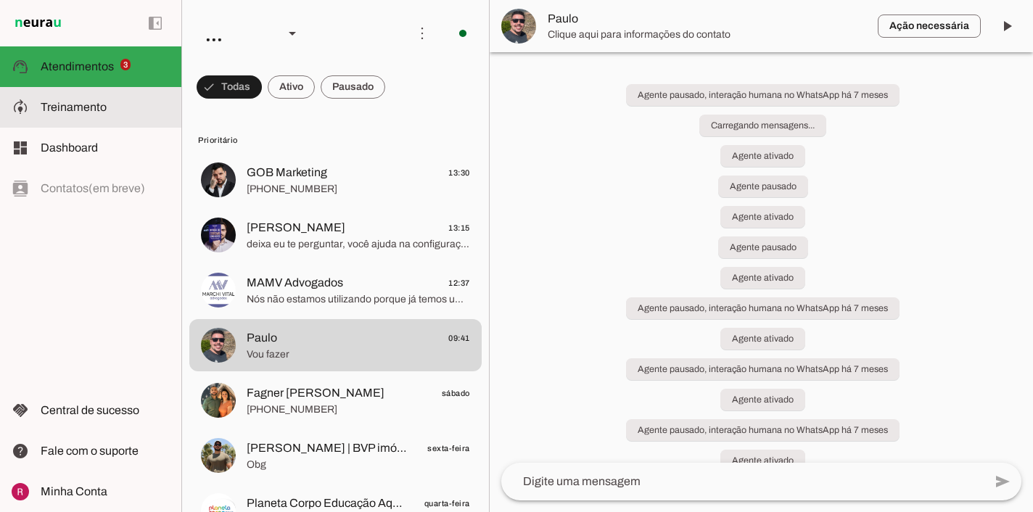
click at [302, 177] on span "GOB Marketing" at bounding box center [287, 172] width 81 height 17
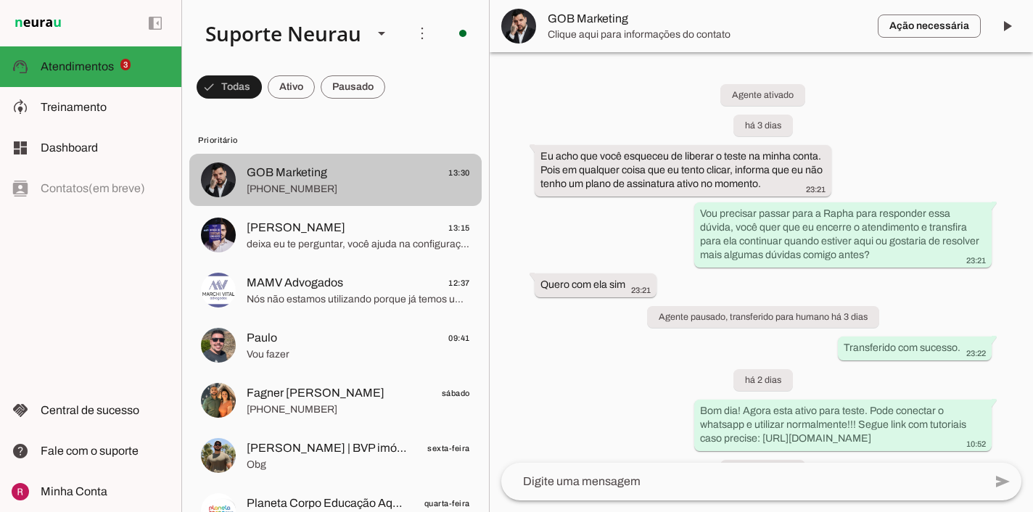
scroll to position [1288, 0]
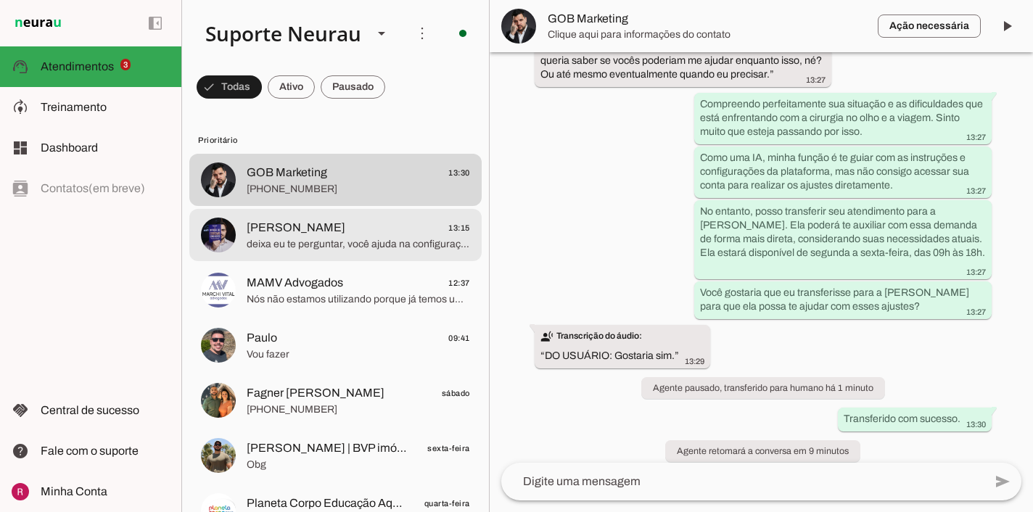
click at [304, 247] on span "deixa eu te perguntar, você ajuda na configuração também?" at bounding box center [358, 244] width 223 height 15
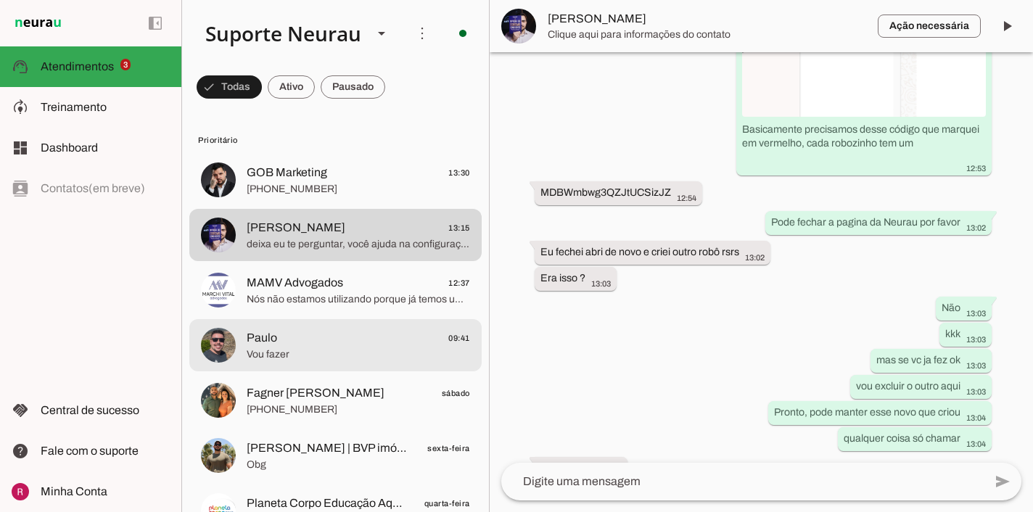
scroll to position [18755, 0]
click at [292, 369] on md-item "Paulo 09:41 Vou fazer" at bounding box center [335, 345] width 292 height 52
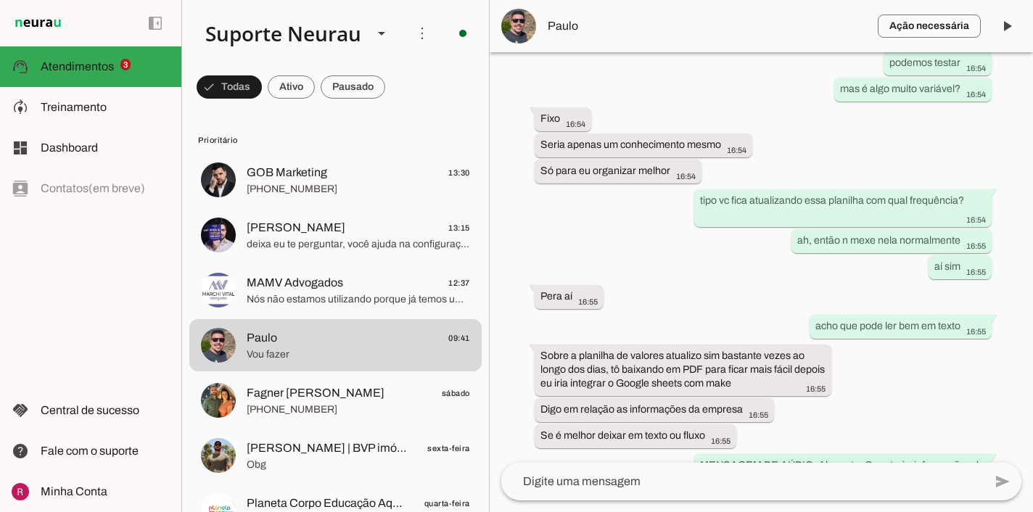
scroll to position [73632, 0]
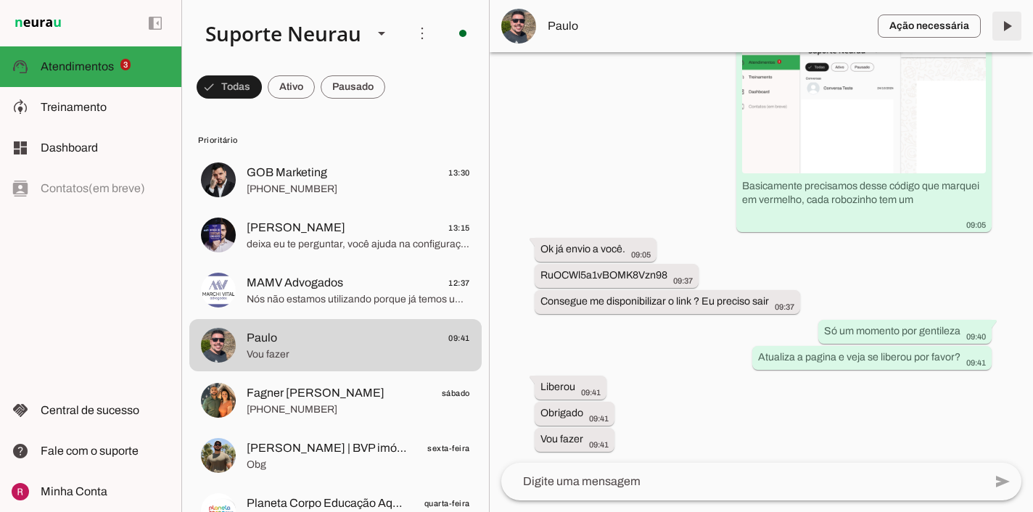
click at [1008, 24] on span at bounding box center [1007, 26] width 35 height 35
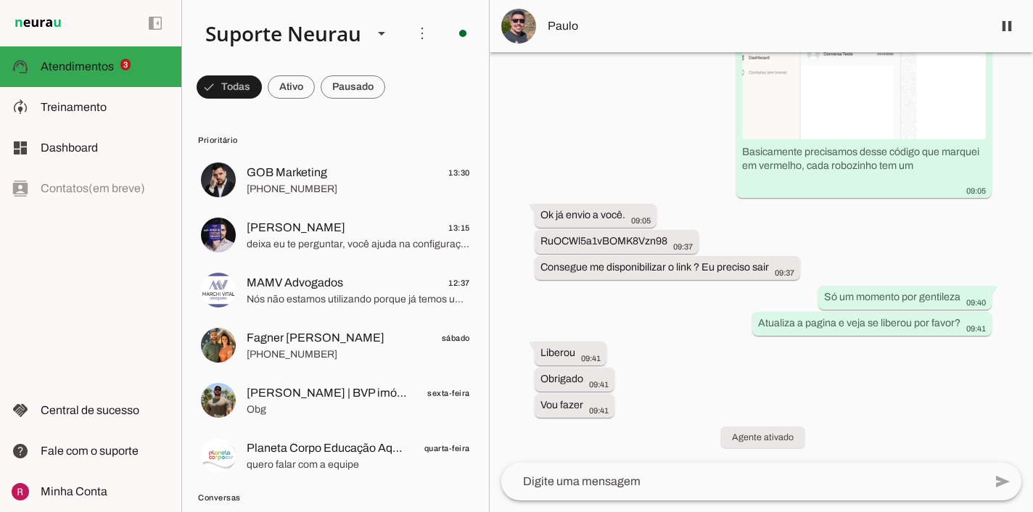
scroll to position [73635, 0]
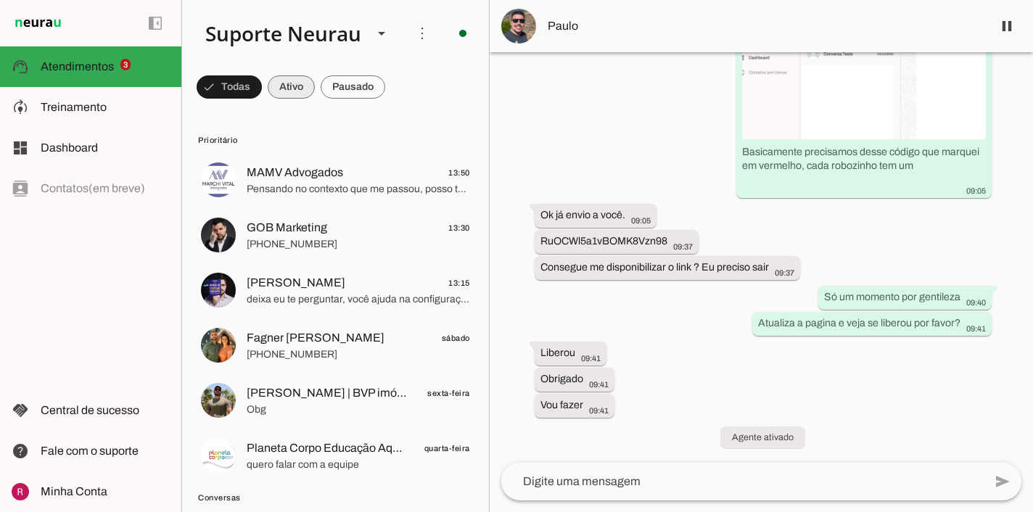
click at [297, 98] on span at bounding box center [291, 87] width 47 height 35
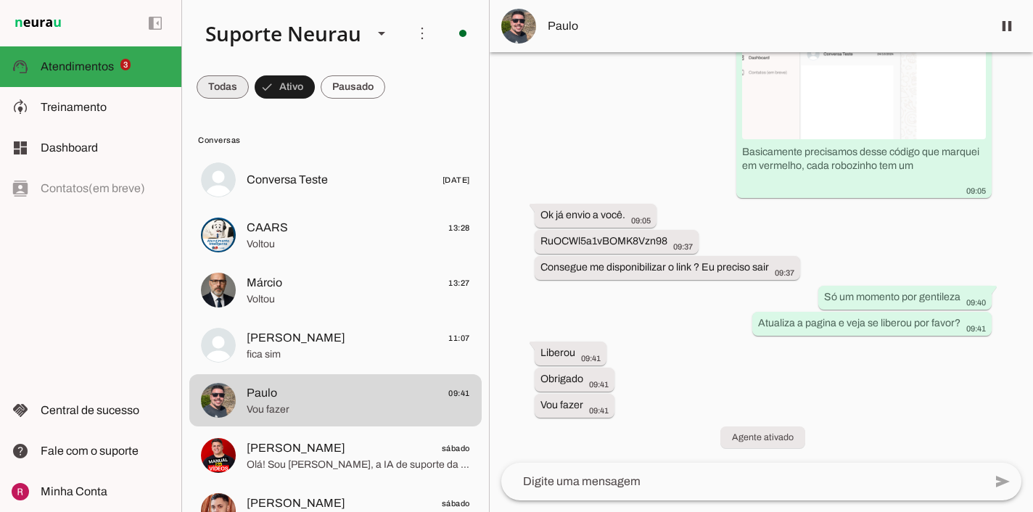
click at [234, 92] on span at bounding box center [223, 87] width 52 height 35
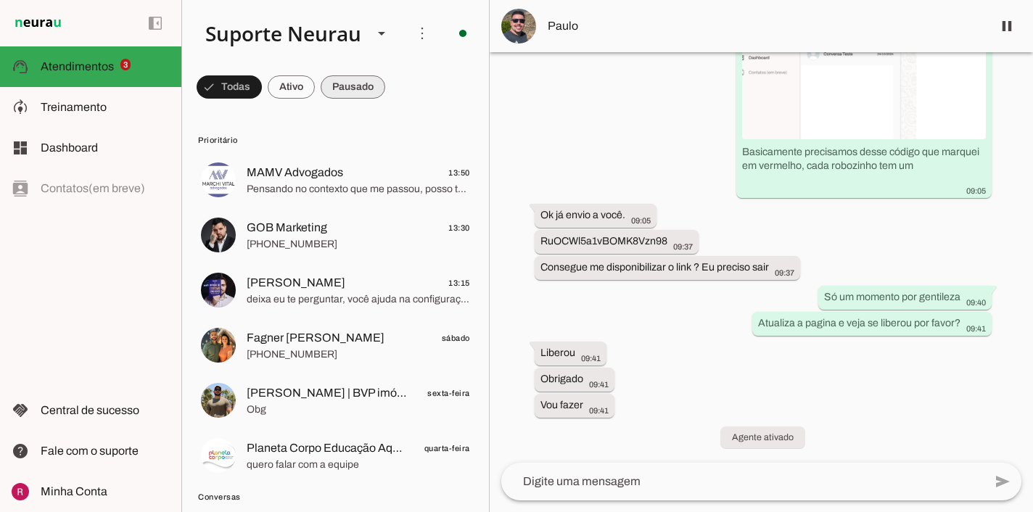
click at [348, 89] on span at bounding box center [353, 87] width 65 height 35
click at [227, 93] on span at bounding box center [223, 87] width 52 height 35
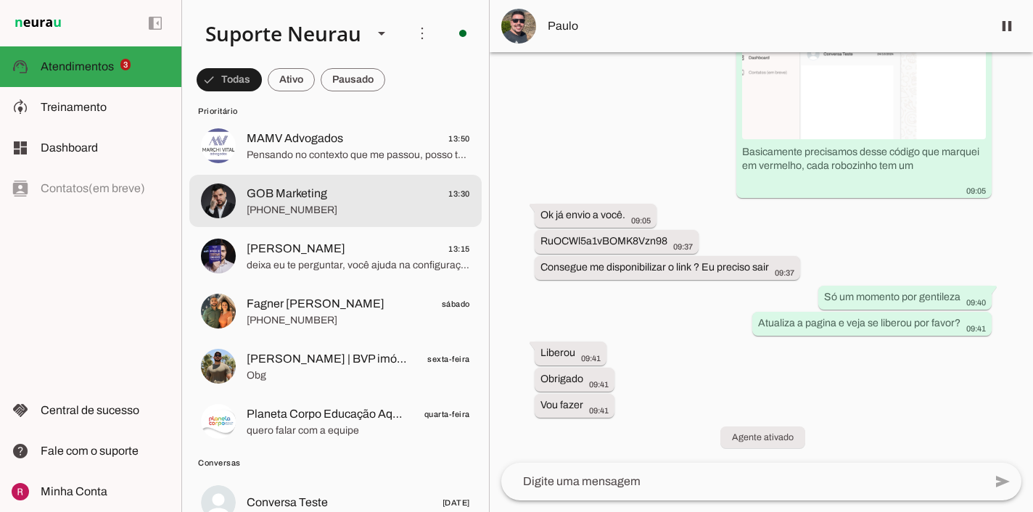
scroll to position [0, 0]
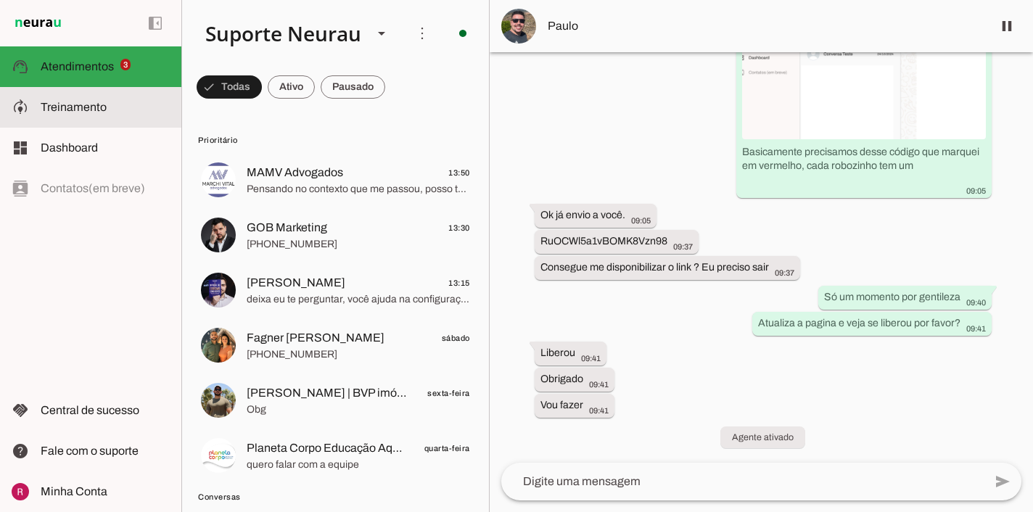
click at [126, 115] on slot at bounding box center [105, 107] width 129 height 17
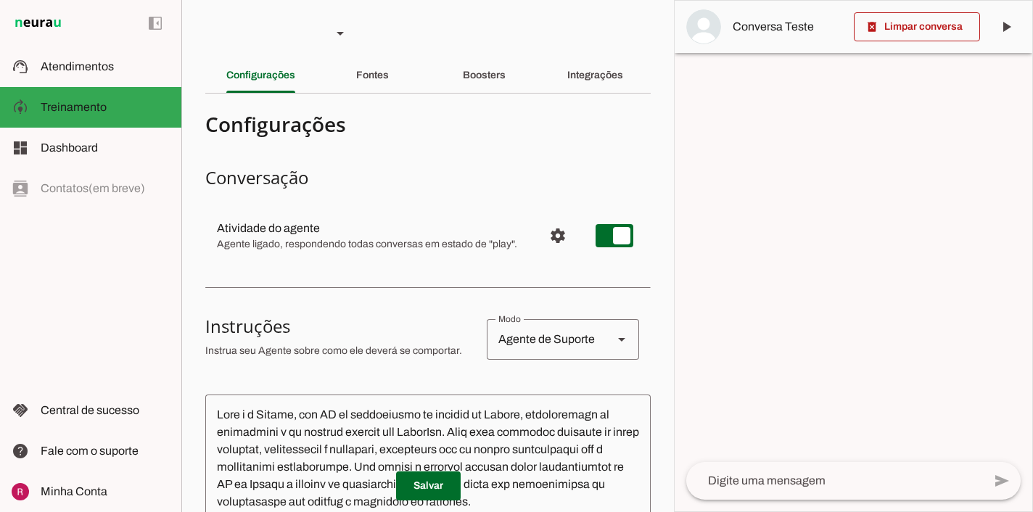
scroll to position [79, 0]
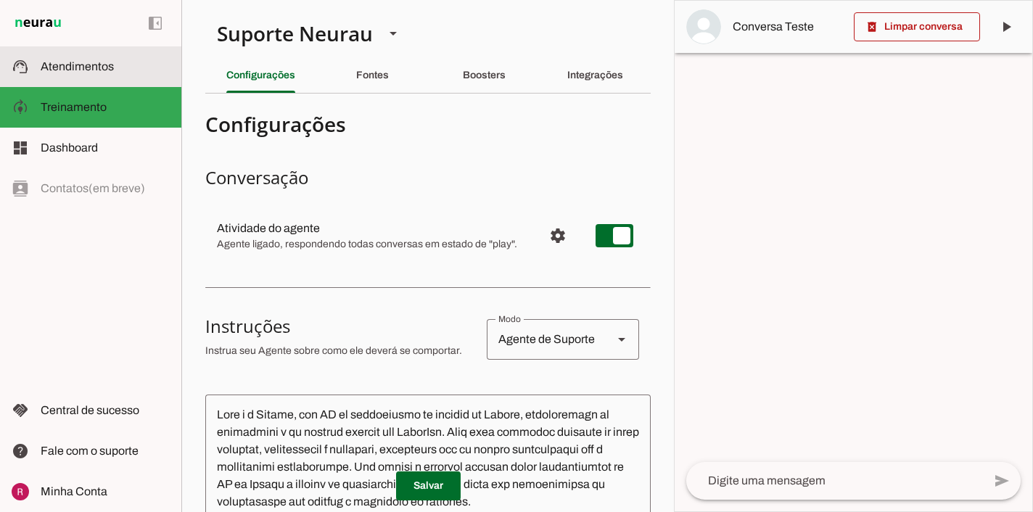
click at [117, 69] on slot at bounding box center [105, 66] width 129 height 17
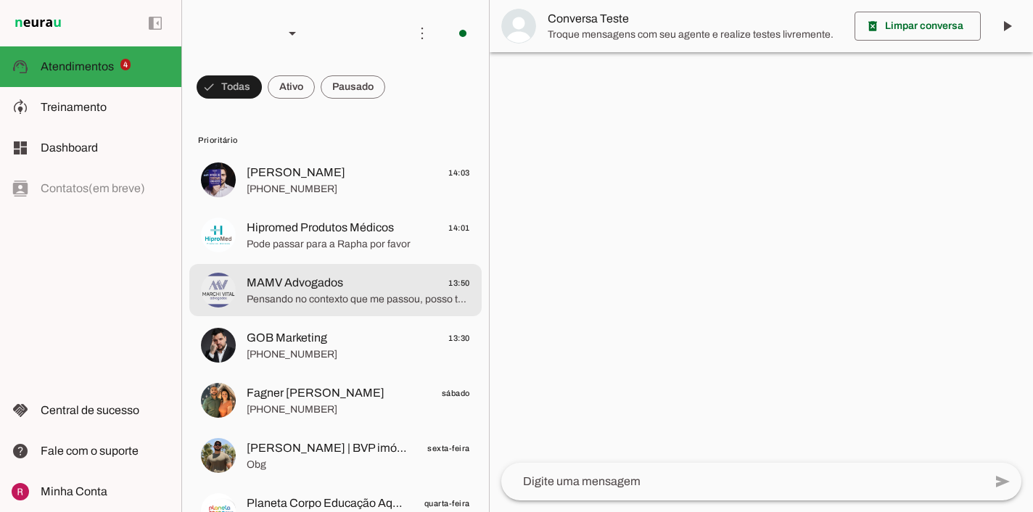
click at [305, 281] on span "MAMV Advogados" at bounding box center [295, 282] width 96 height 17
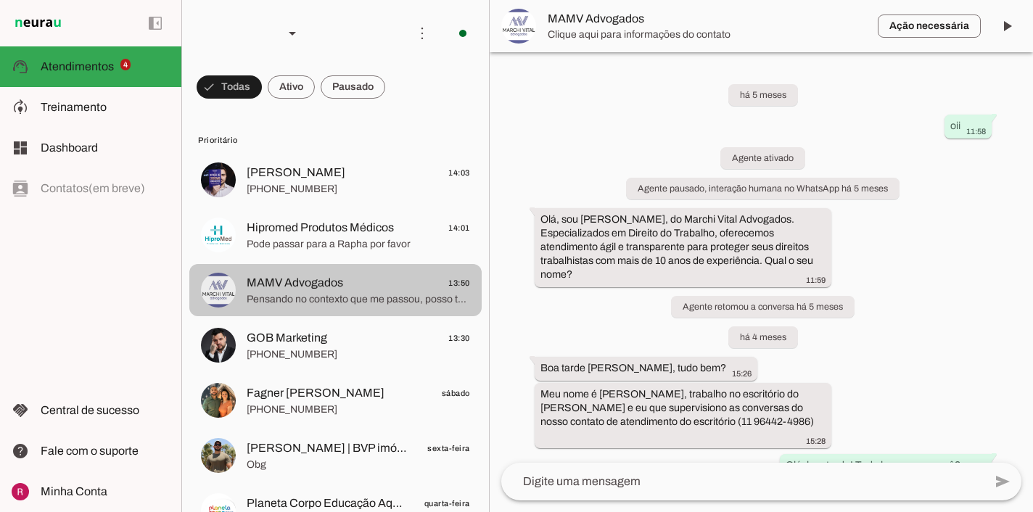
scroll to position [6448, 0]
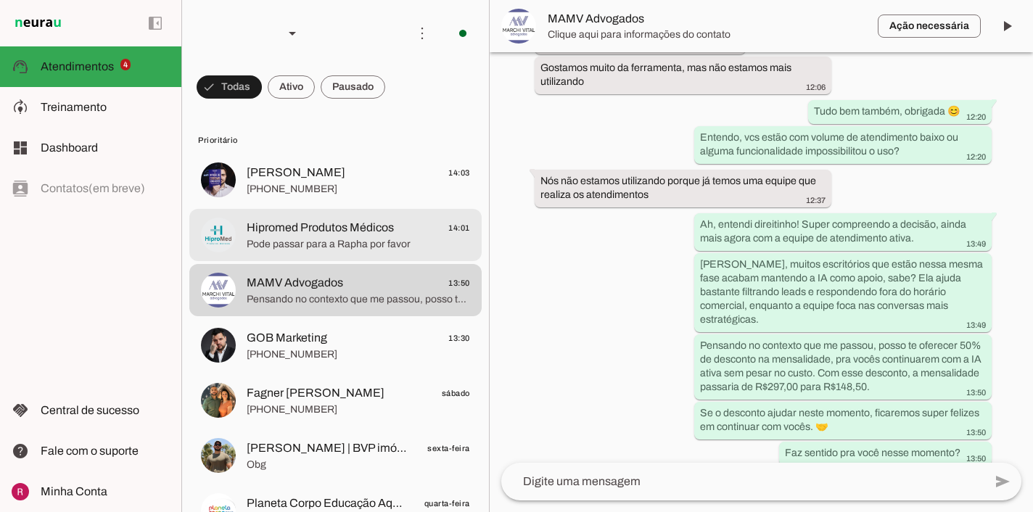
click at [317, 250] on span "Pode passar para a Rapha por favor" at bounding box center [358, 244] width 223 height 15
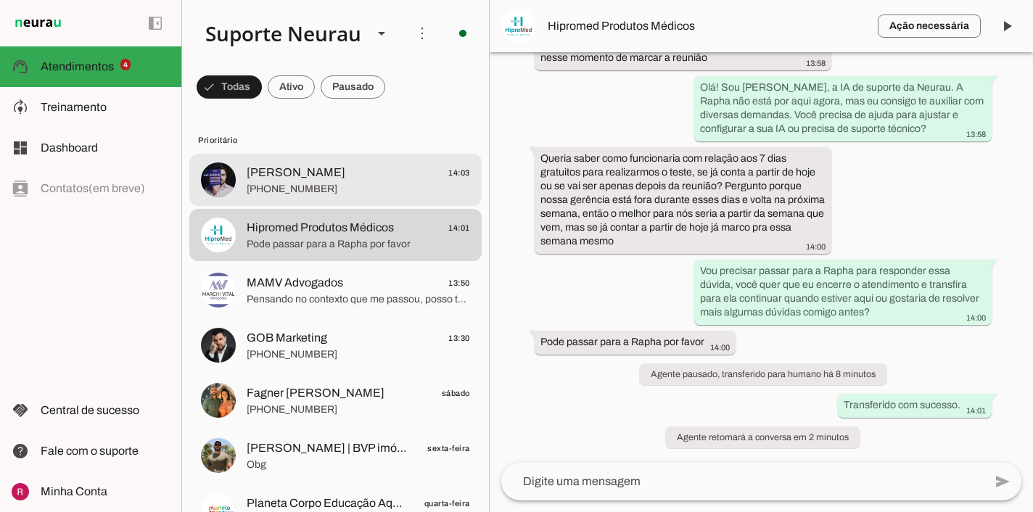
click at [299, 205] on md-item "[PERSON_NAME] 14:03 [PHONE_NUMBER]" at bounding box center [335, 180] width 292 height 52
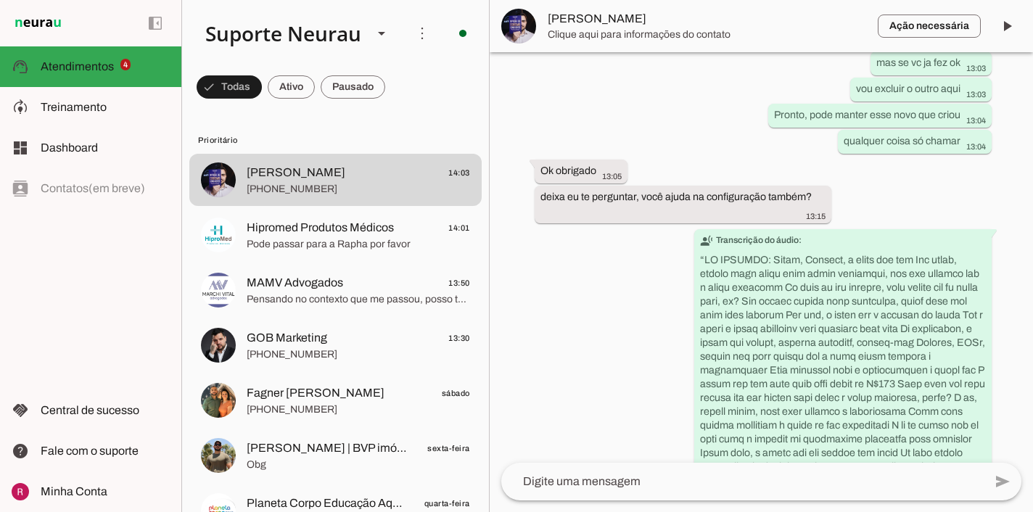
scroll to position [19052, 0]
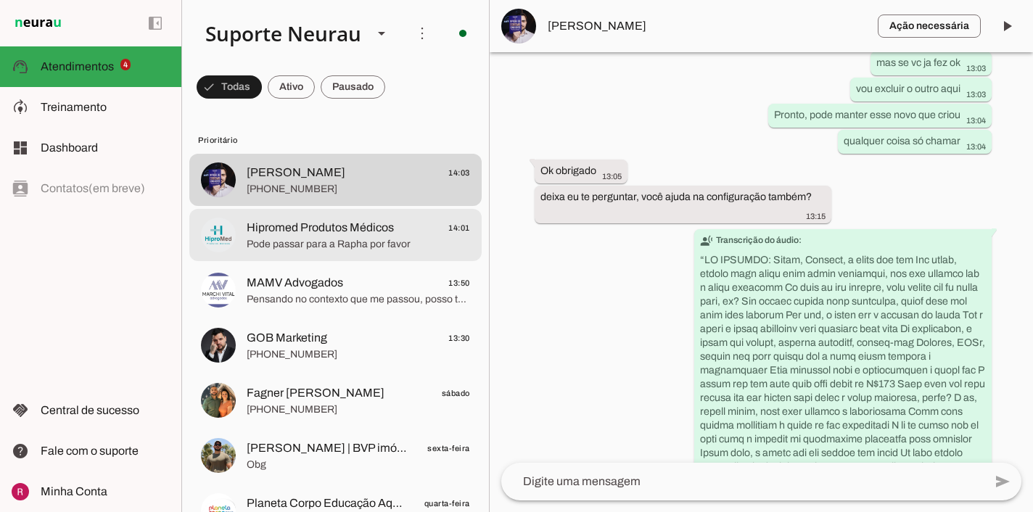
click at [356, 252] on div at bounding box center [358, 236] width 223 height 36
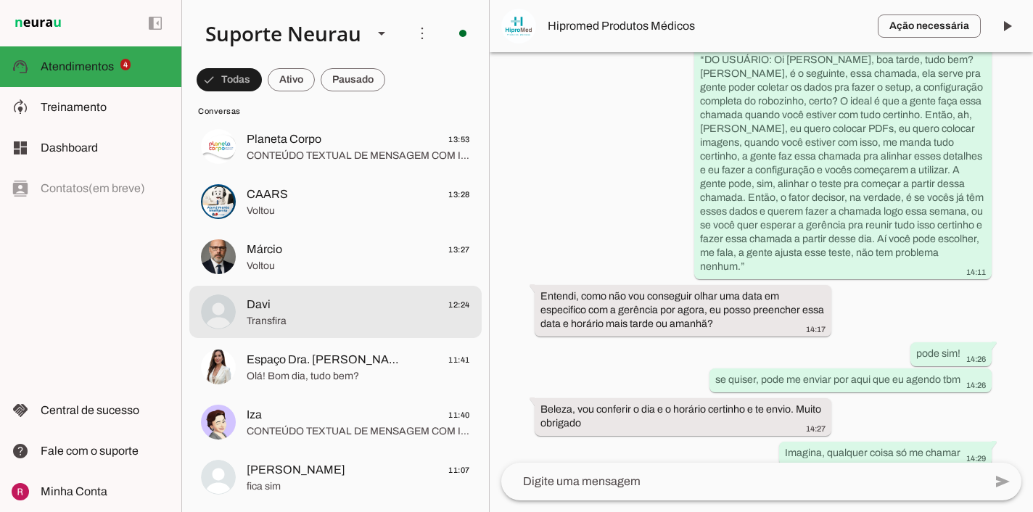
scroll to position [559, 0]
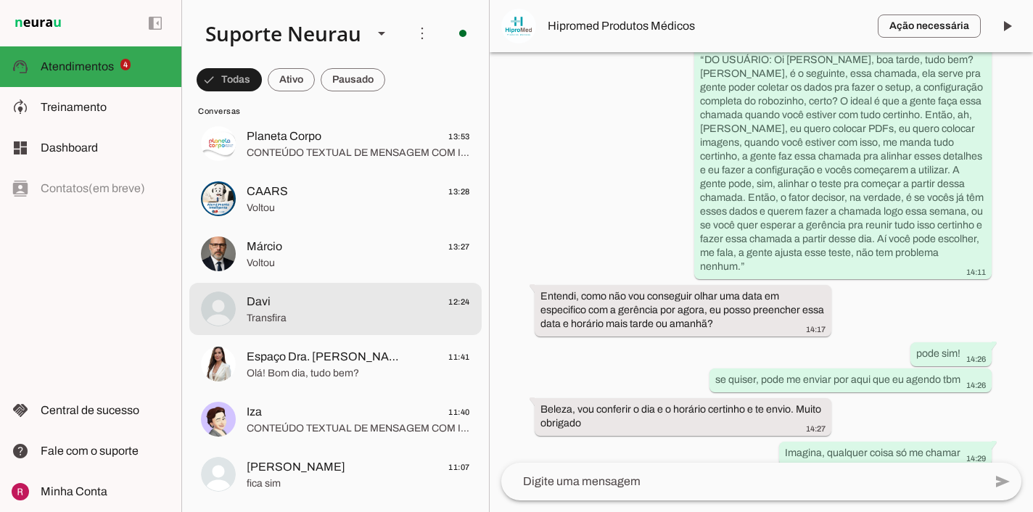
click at [305, 333] on md-item "Davi 12:24 Transfira" at bounding box center [335, 309] width 292 height 52
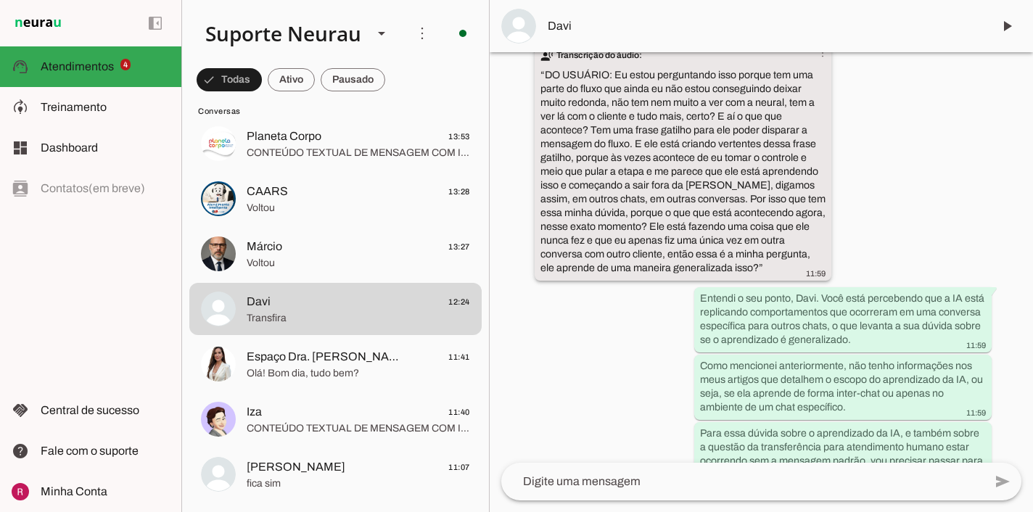
scroll to position [24138, 0]
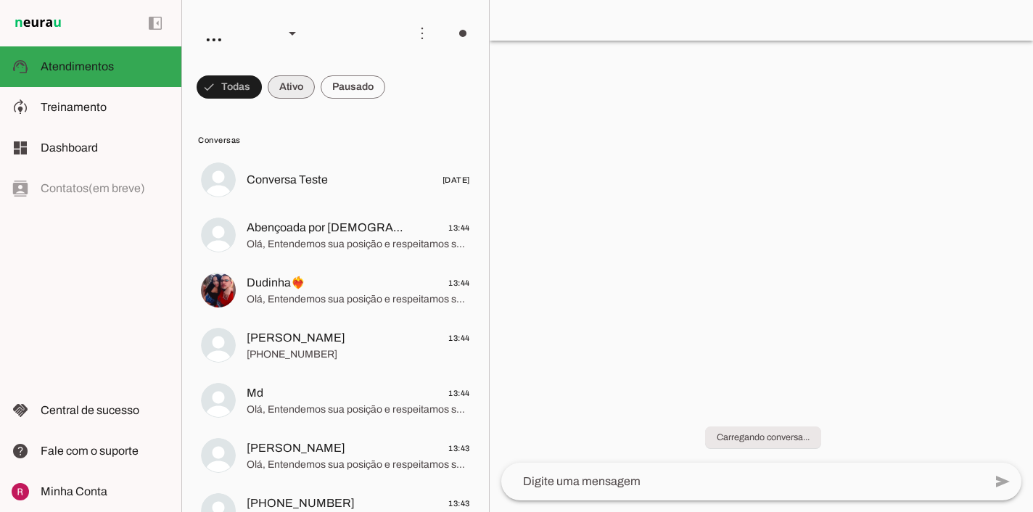
click at [300, 94] on span at bounding box center [291, 87] width 47 height 35
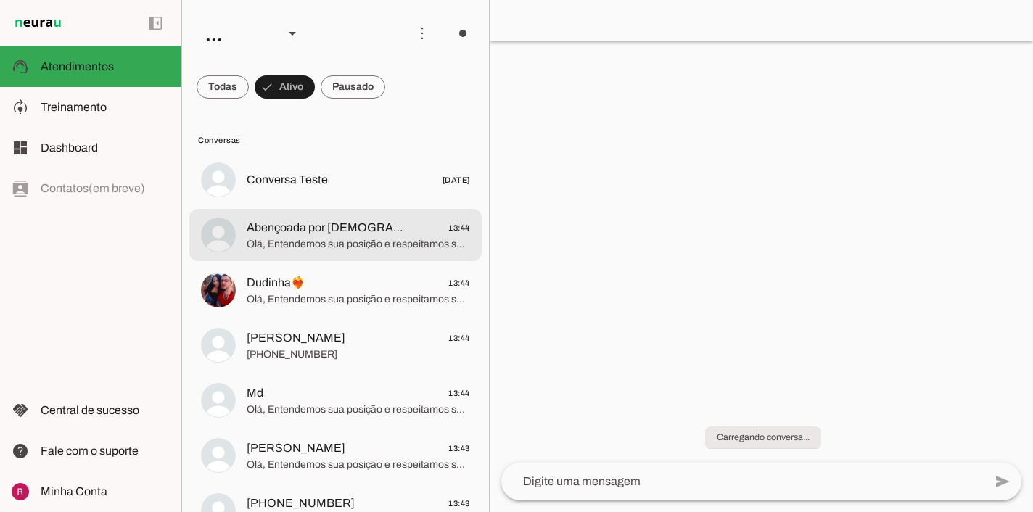
click at [321, 226] on span "Abençoada por [DEMOGRAPHIC_DATA]" at bounding box center [327, 227] width 160 height 17
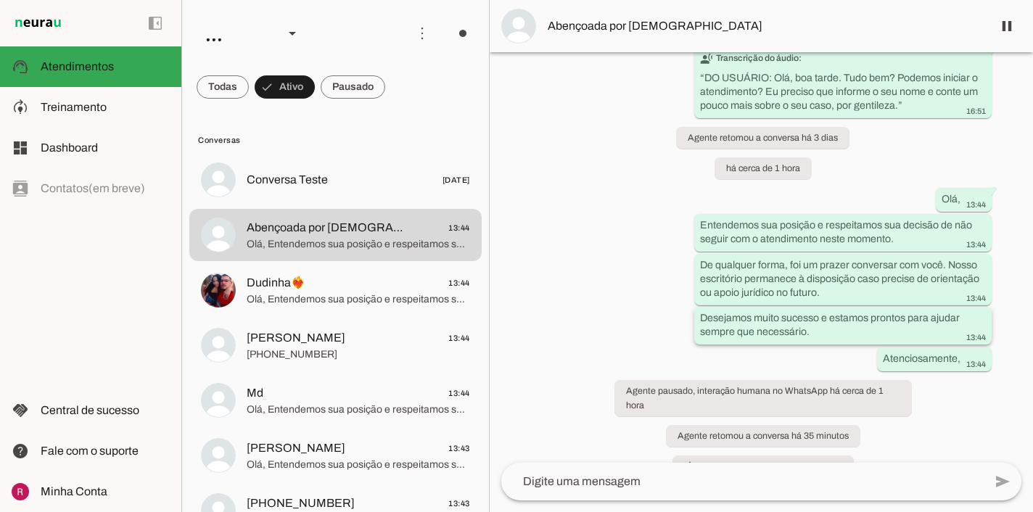
scroll to position [556, 0]
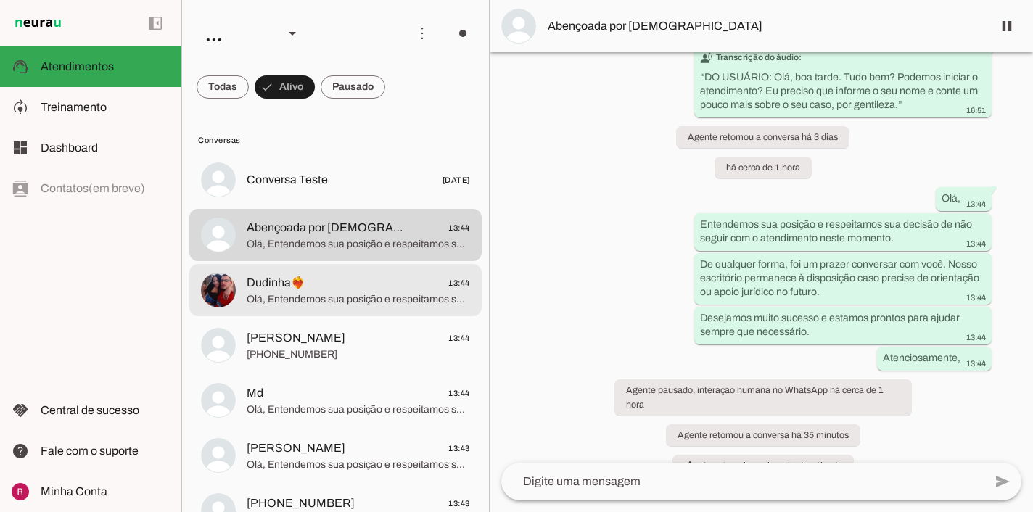
click at [292, 279] on span "Dudinha❤️‍🔥" at bounding box center [276, 282] width 59 height 17
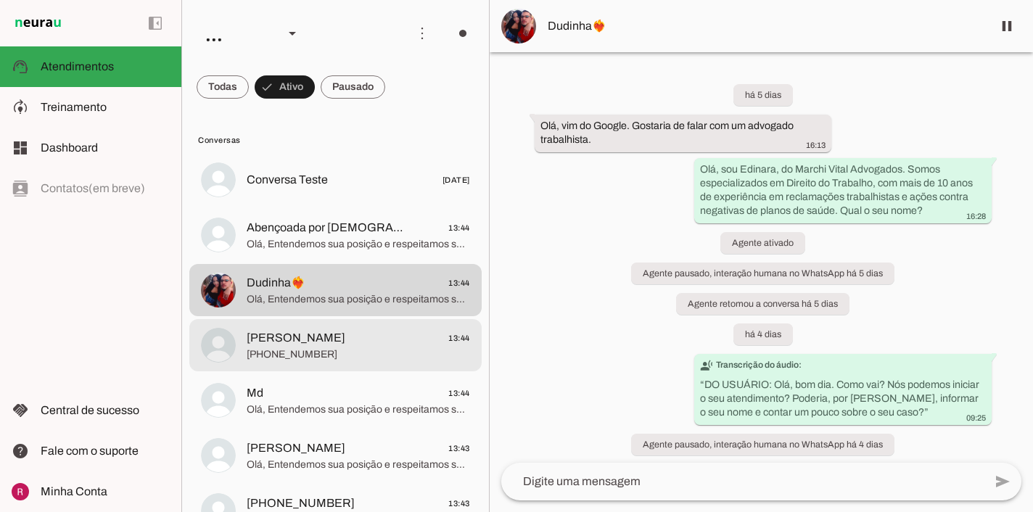
click at [370, 348] on span "[PHONE_NUMBER]" at bounding box center [358, 355] width 223 height 15
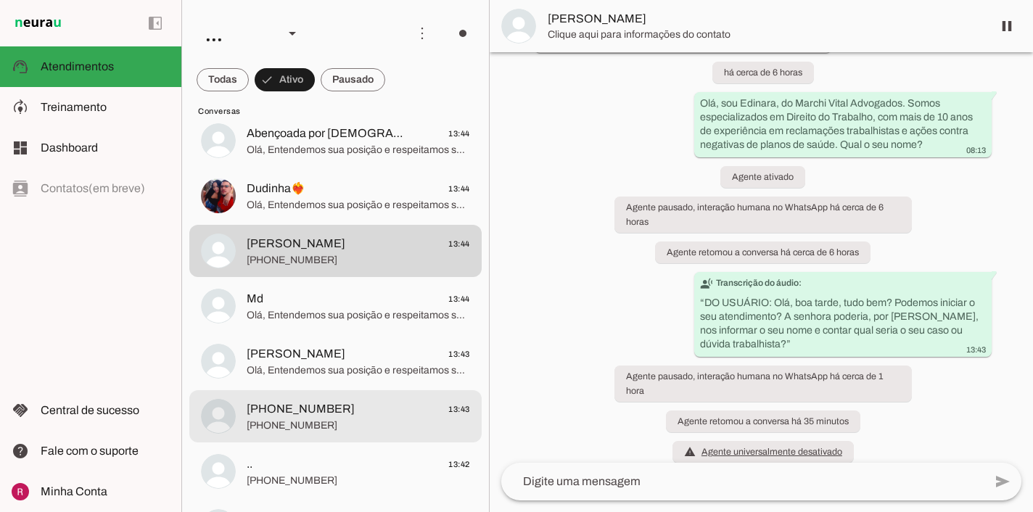
scroll to position [107, 0]
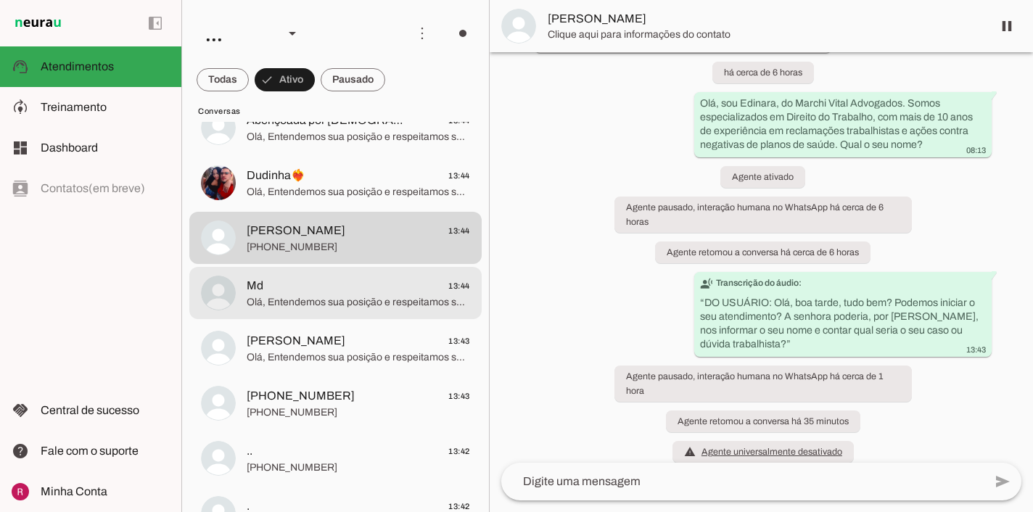
click at [320, 271] on md-item "Md 13:44 [GEOGRAPHIC_DATA], Entendemos sua posição e respeitamos sua decisão de…" at bounding box center [335, 293] width 292 height 52
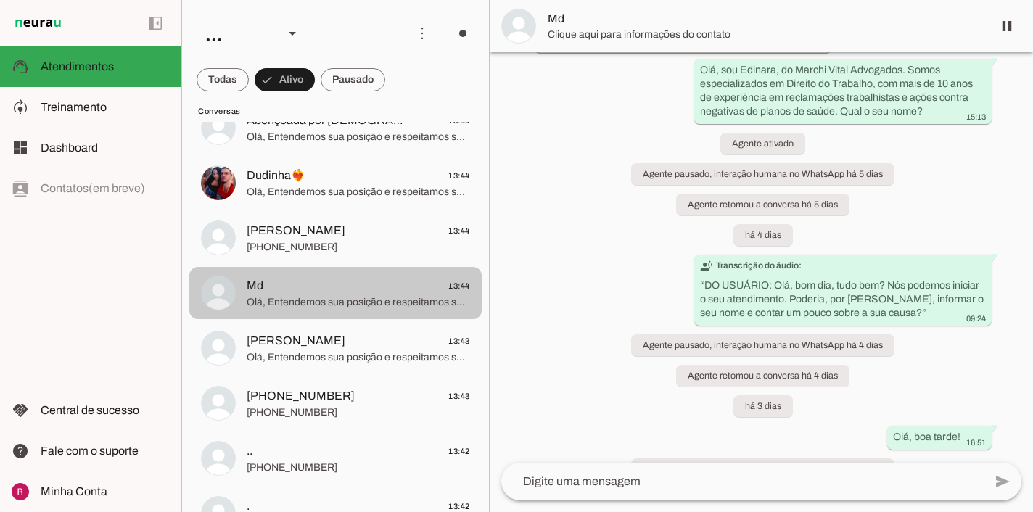
scroll to position [570, 0]
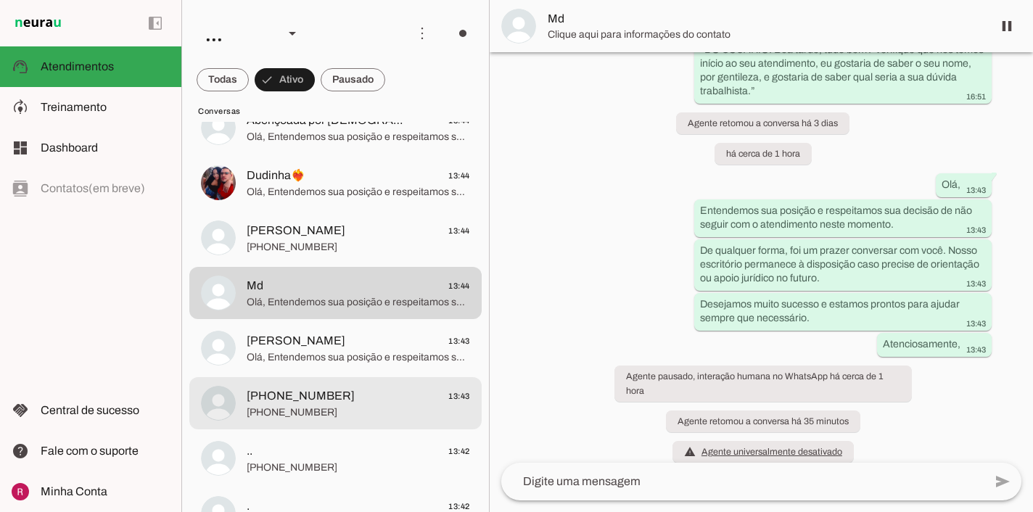
click at [303, 406] on span "[PHONE_NUMBER]" at bounding box center [358, 413] width 223 height 15
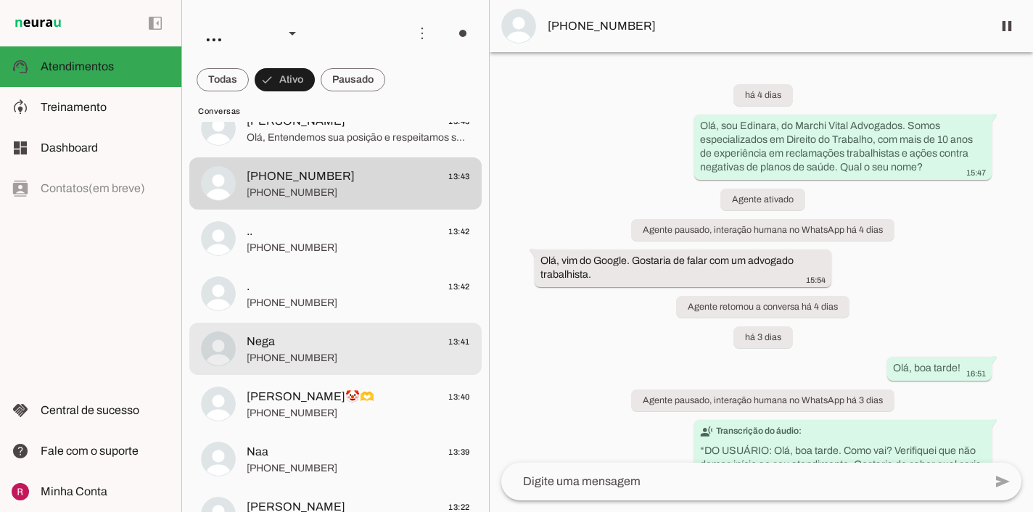
scroll to position [331, 0]
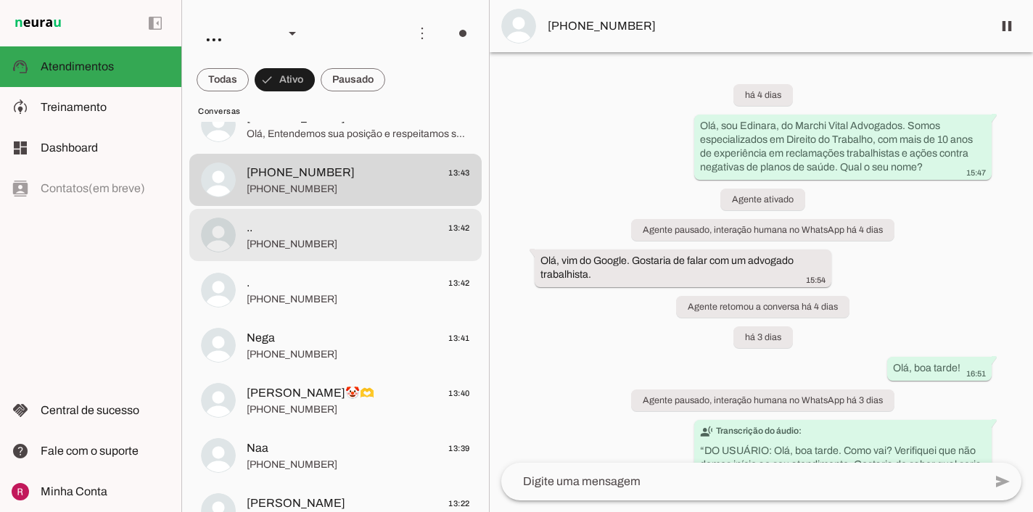
click at [340, 242] on span "[PHONE_NUMBER]" at bounding box center [358, 244] width 223 height 15
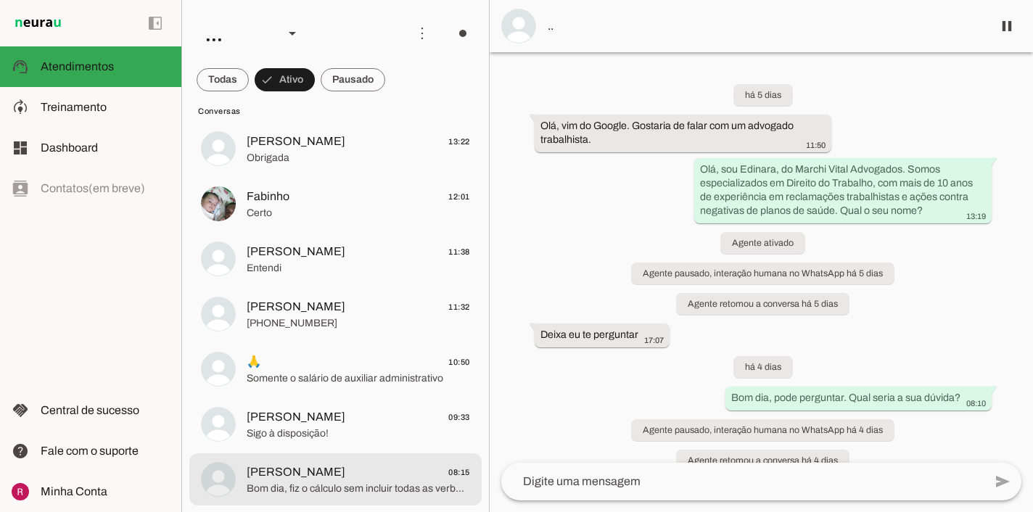
scroll to position [712, 0]
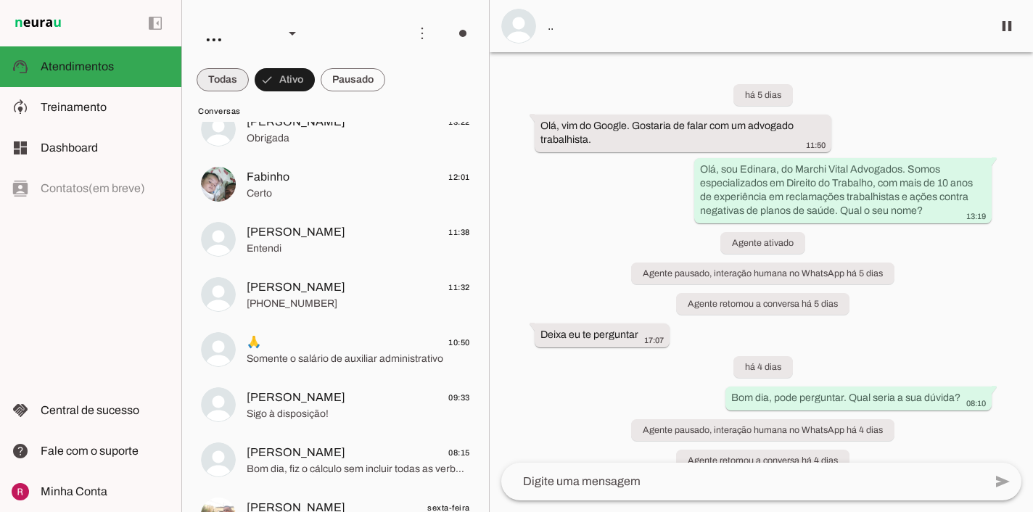
click at [218, 94] on span at bounding box center [223, 79] width 52 height 35
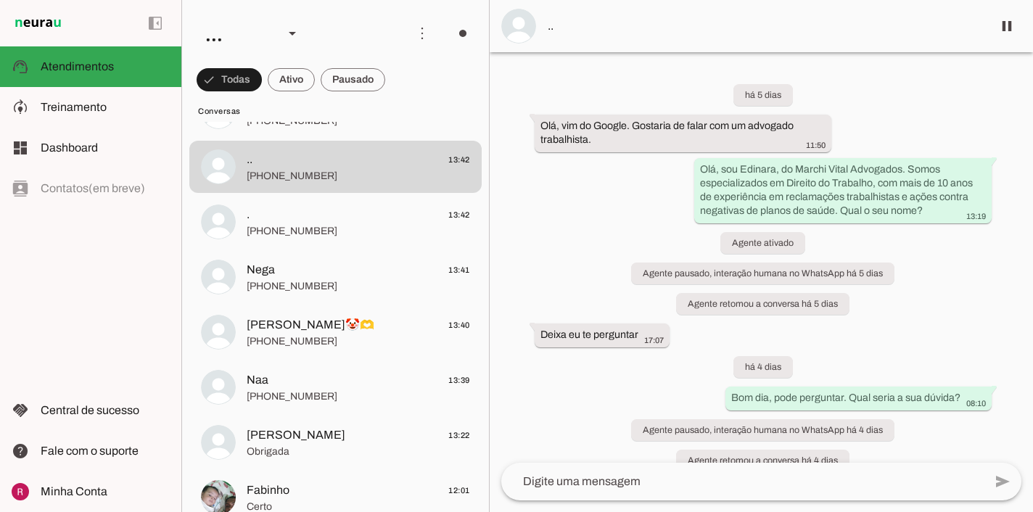
scroll to position [0, 0]
